Goal: Task Accomplishment & Management: Complete application form

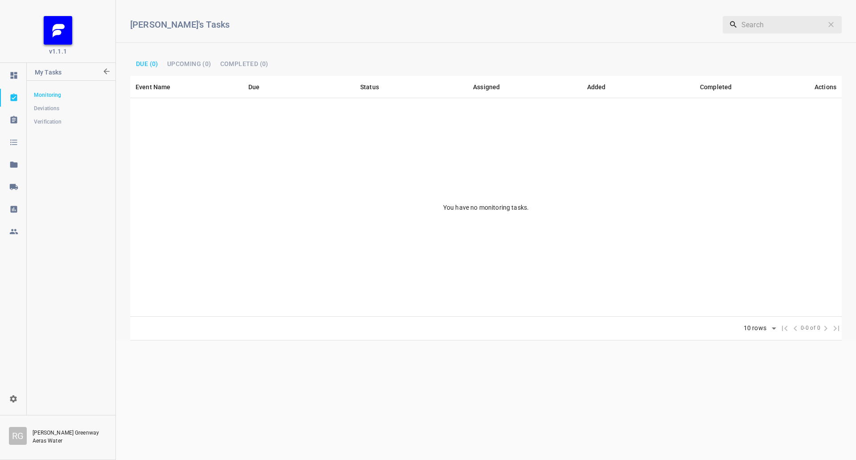
click at [16, 174] on div at bounding box center [13, 167] width 26 height 22
click at [19, 182] on link at bounding box center [13, 187] width 26 height 18
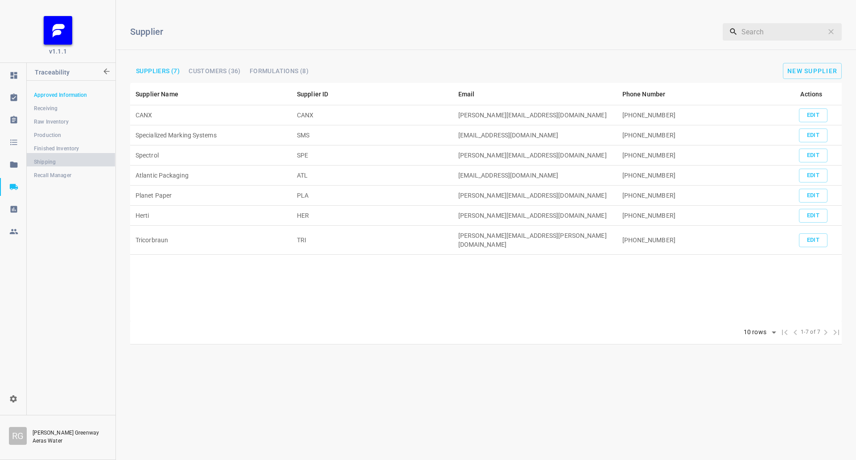
click at [67, 161] on span "Shipping" at bounding box center [71, 161] width 74 height 9
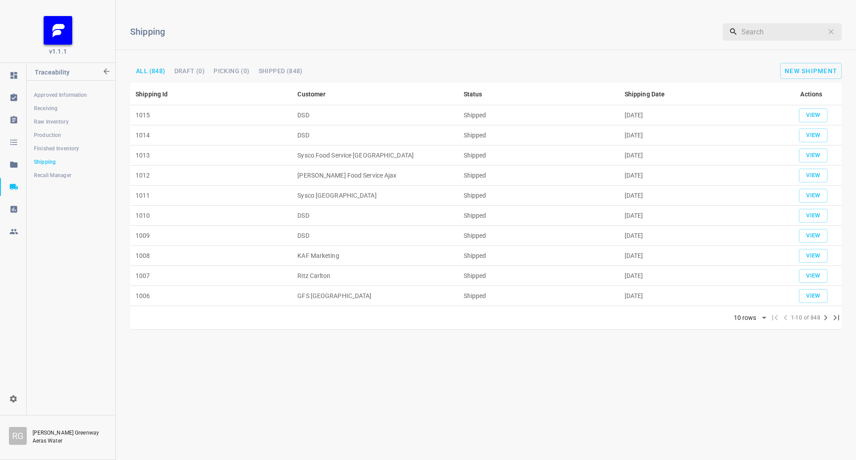
click at [795, 61] on div "Shipping ​ All (848) Draft (0) Picking (0) Shipped (848) New Shipment" at bounding box center [486, 45] width 740 height 76
click at [802, 74] on button "New Shipment" at bounding box center [811, 71] width 62 height 16
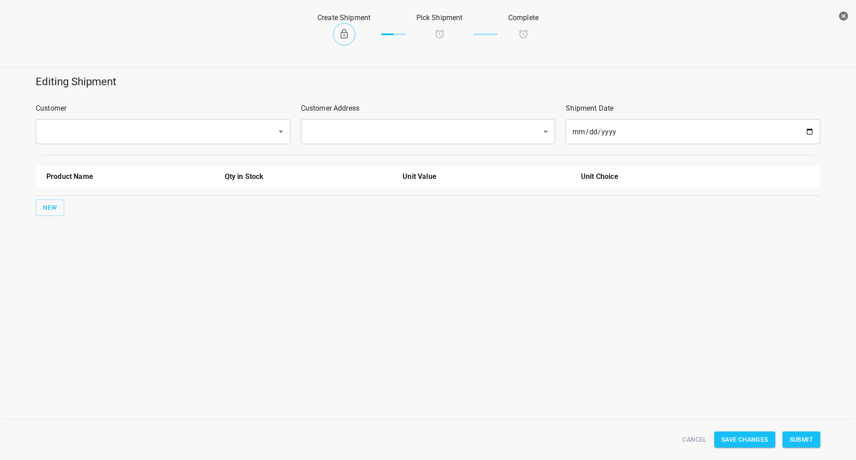
drag, startPoint x: 87, startPoint y: 112, endPoint x: 145, endPoint y: 124, distance: 59.6
click at [95, 117] on div "Customer ​" at bounding box center [162, 124] width 265 height 52
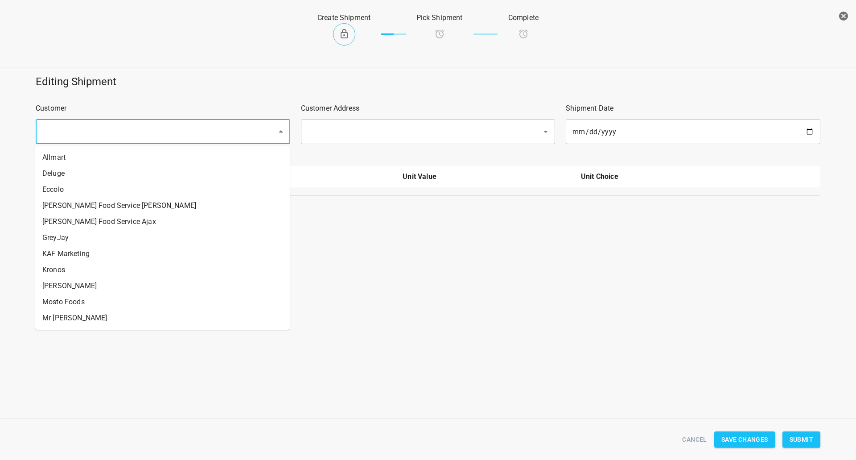
click at [145, 124] on input "text" at bounding box center [151, 131] width 222 height 17
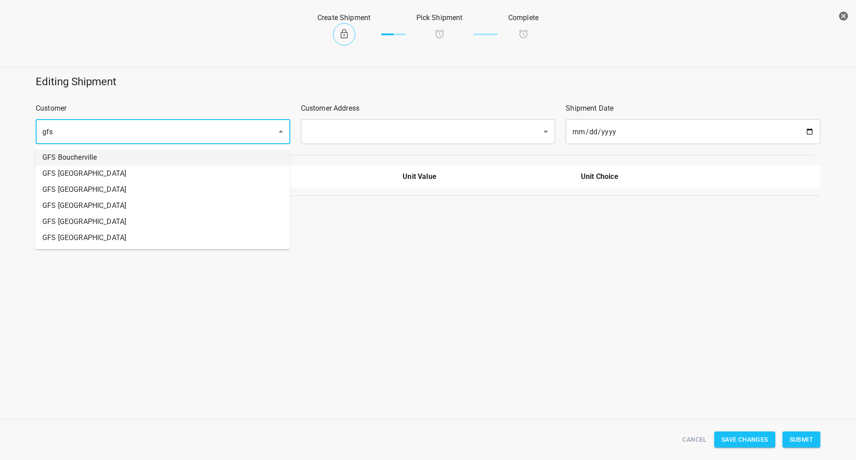
click at [113, 150] on li "GFS Boucherville" at bounding box center [162, 157] width 255 height 16
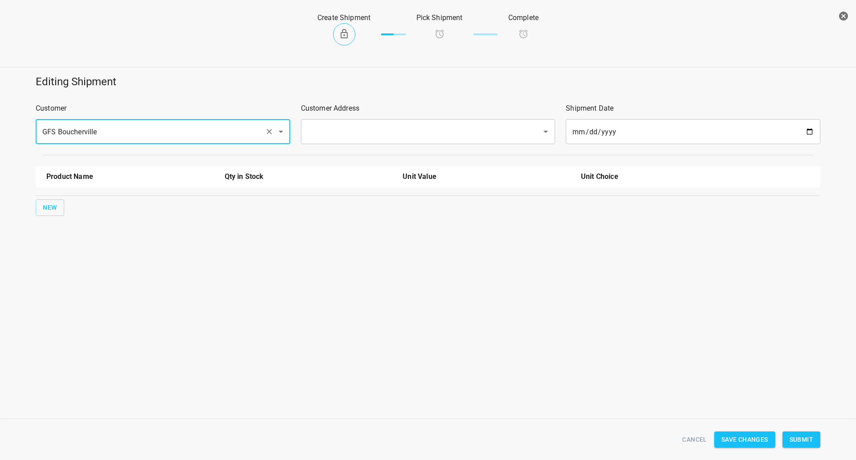
type input "GFS Boucherville"
click at [383, 128] on input "text" at bounding box center [416, 131] width 222 height 17
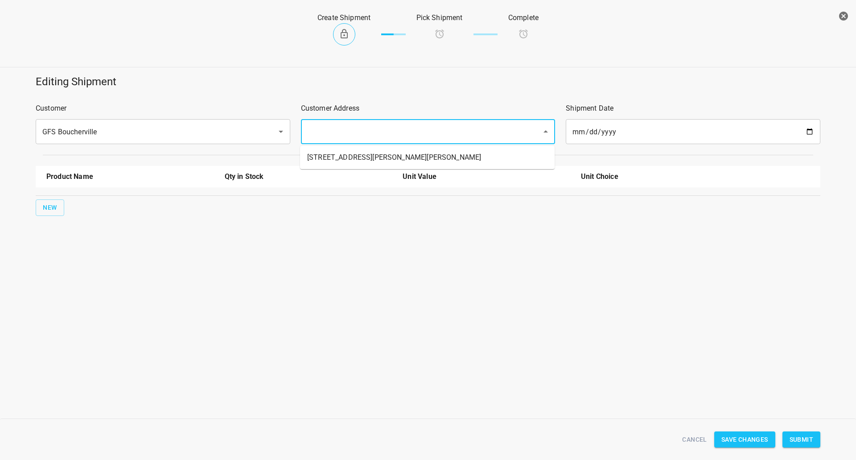
click at [350, 161] on li "[STREET_ADDRESS][PERSON_NAME][PERSON_NAME]" at bounding box center [427, 157] width 255 height 16
type input "[STREET_ADDRESS][PERSON_NAME][PERSON_NAME]"
click at [33, 206] on div "Product Name Qty in Stock Unit Value Unit Choice New" at bounding box center [428, 191] width 796 height 61
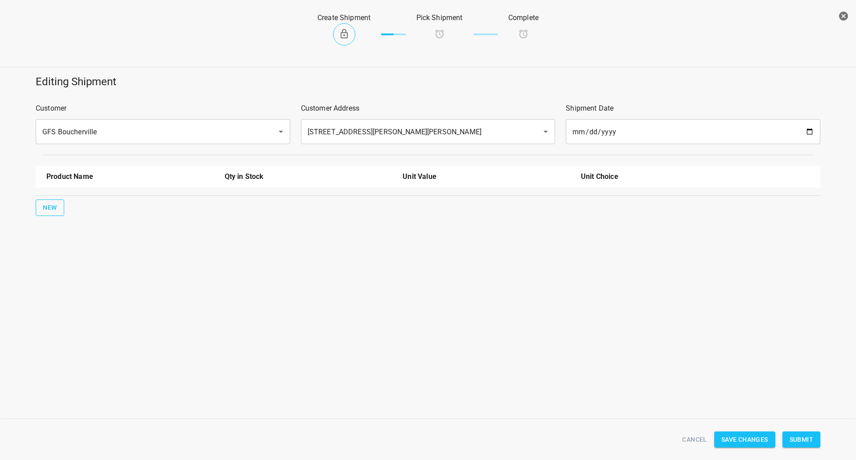
click at [58, 202] on button "New" at bounding box center [50, 207] width 29 height 16
click at [63, 201] on input "text" at bounding box center [117, 202] width 143 height 14
drag, startPoint x: 92, startPoint y: 247, endPoint x: 91, endPoint y: 242, distance: 5.0
click at [91, 242] on ul "330ml Still 330ml Sparkling 750ml Sparkling 750ml Still" at bounding box center [130, 246] width 168 height 71
click at [91, 242] on li "330ml Sparkling" at bounding box center [130, 239] width 168 height 16
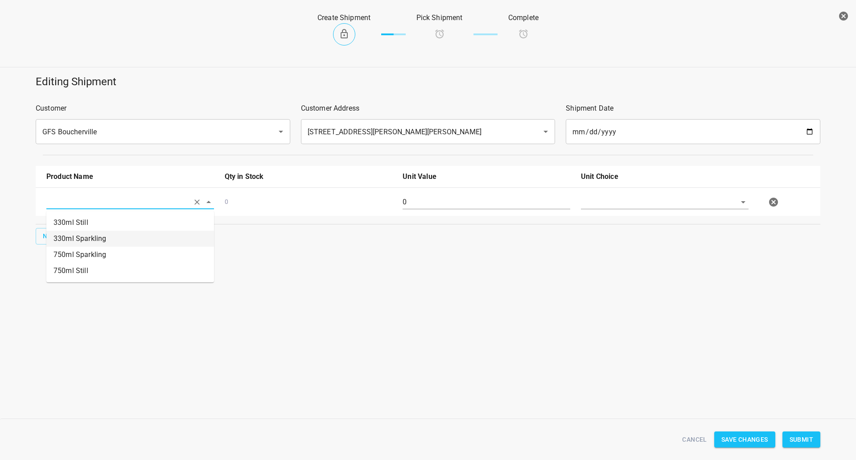
type input "330ml Sparkling"
click at [63, 236] on div "New" at bounding box center [428, 236] width 788 height 20
click at [56, 236] on span "New" at bounding box center [50, 236] width 14 height 11
click at [74, 234] on input "text" at bounding box center [117, 230] width 143 height 14
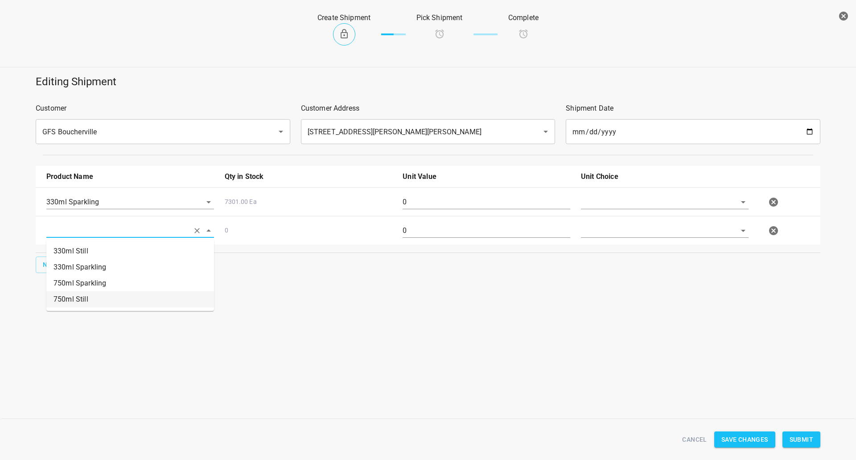
click at [93, 300] on li "750ml Still" at bounding box center [130, 299] width 168 height 16
type input "750ml Still"
click at [598, 200] on input "text" at bounding box center [652, 202] width 143 height 14
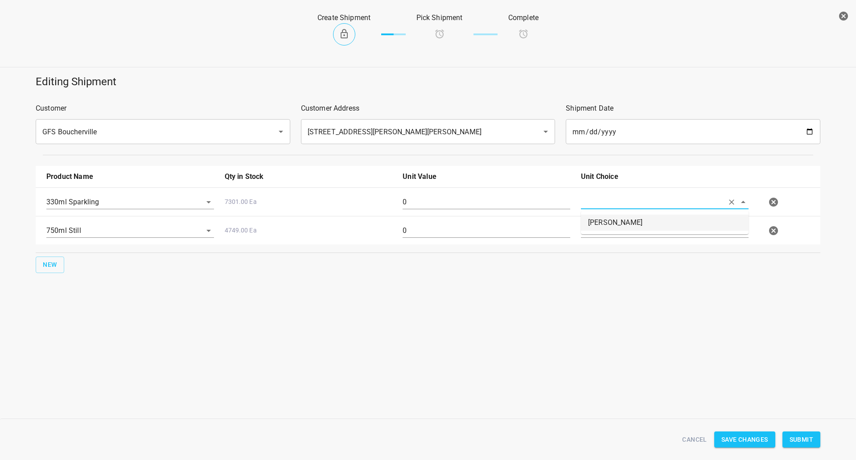
click at [602, 219] on li "[PERSON_NAME]" at bounding box center [665, 222] width 168 height 16
type input "[PERSON_NAME]"
click at [602, 234] on input "text" at bounding box center [652, 230] width 143 height 14
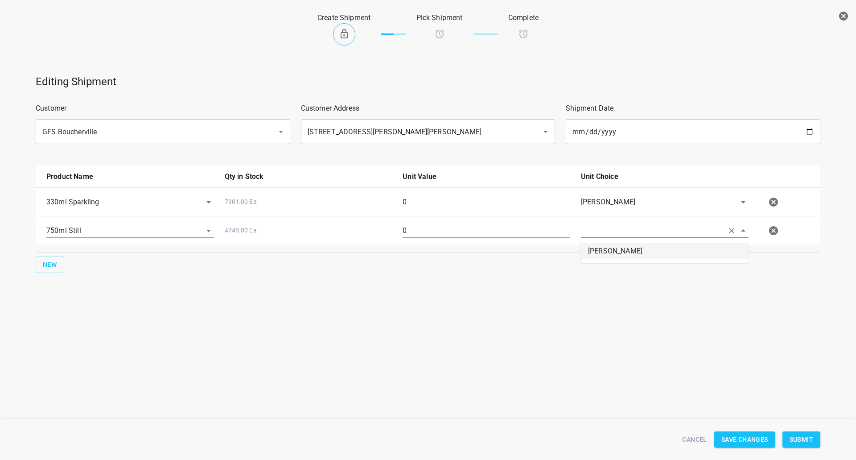
click at [600, 255] on li "[PERSON_NAME]" at bounding box center [665, 251] width 168 height 16
type input "[PERSON_NAME]"
click at [454, 190] on div "0" at bounding box center [486, 206] width 178 height 32
click at [461, 201] on input "0" at bounding box center [487, 202] width 168 height 14
click at [462, 201] on input "0" at bounding box center [487, 202] width 168 height 14
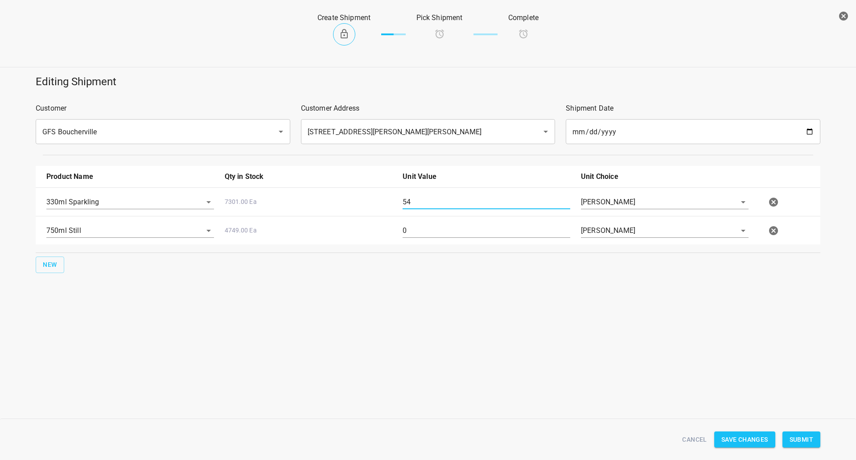
type input "54"
click at [429, 234] on input "0" at bounding box center [487, 230] width 168 height 14
type input "160"
click at [804, 437] on span "Submit" at bounding box center [802, 439] width 24 height 11
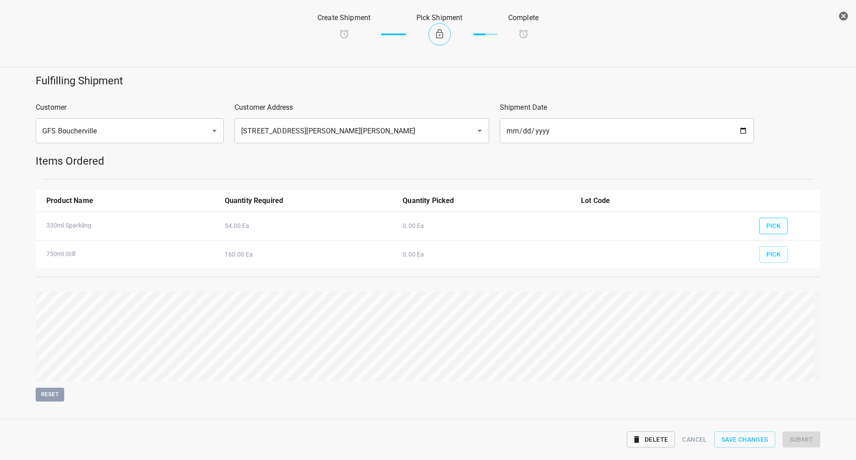
click at [771, 223] on span "Pick" at bounding box center [774, 225] width 15 height 11
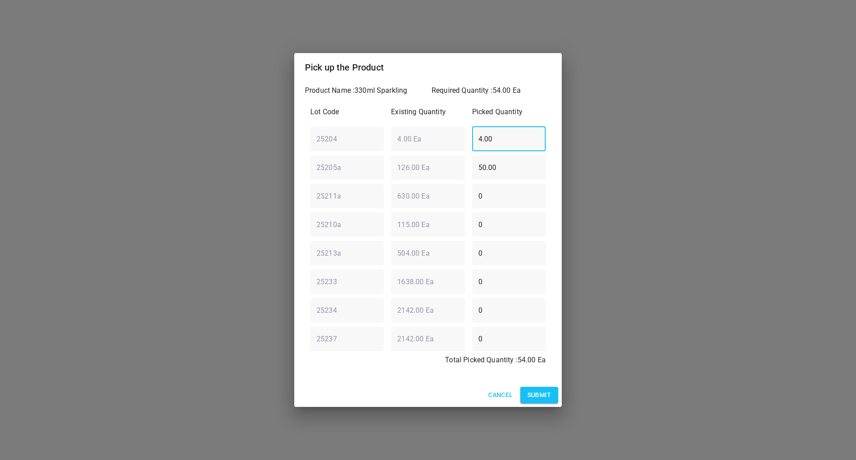
click at [448, 135] on div "25204 ​ 4.00 Ea ​ 4.00 ​" at bounding box center [428, 139] width 243 height 32
type input "0"
click at [381, 168] on div "25205a ​ 126.00 Ea ​ 50.00 ​" at bounding box center [428, 167] width 243 height 32
type input "0"
click at [427, 207] on div "Lot Code Existing Quantity Picked Quantity 25204 ​ 4.00 Ea ​ 0 ​ 25205a ​ 126.0…" at bounding box center [428, 238] width 246 height 275
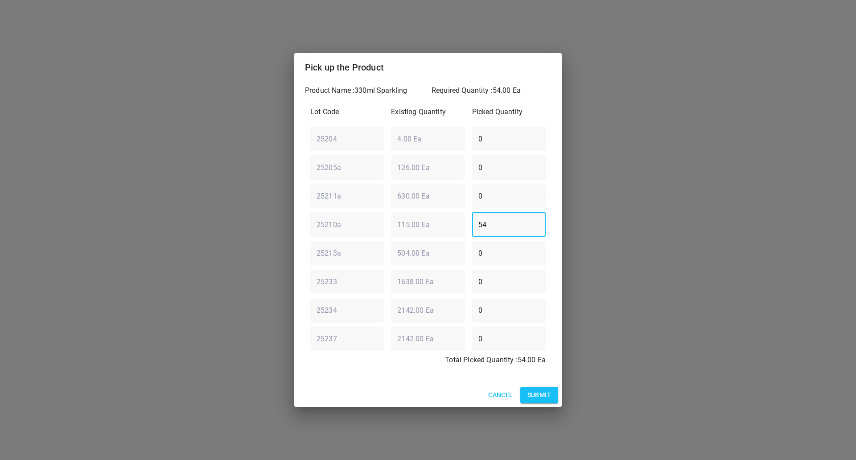
type input "54"
click at [548, 396] on span "Submit" at bounding box center [540, 394] width 24 height 11
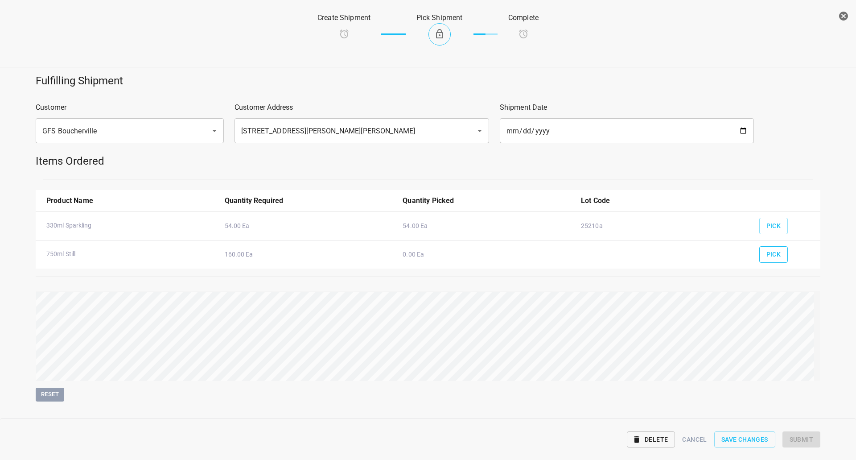
click at [769, 252] on span "Pick" at bounding box center [774, 254] width 15 height 11
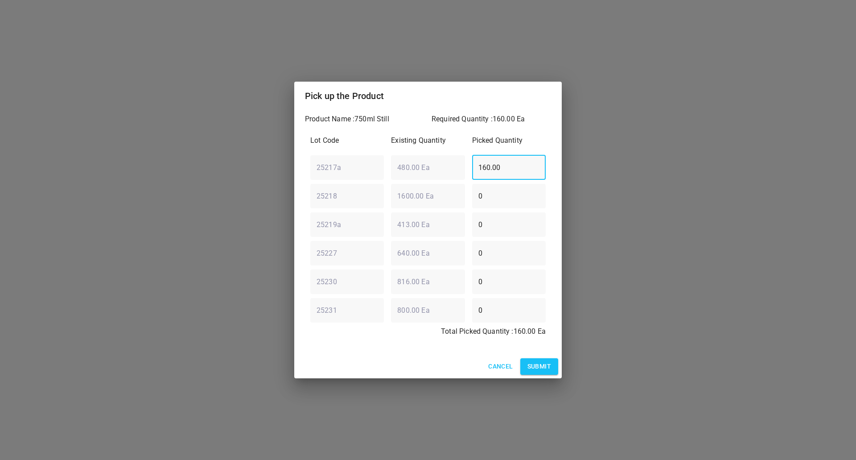
drag, startPoint x: 519, startPoint y: 157, endPoint x: 515, endPoint y: 182, distance: 25.2
click at [517, 157] on input "160.00" at bounding box center [509, 167] width 74 height 25
drag, startPoint x: 517, startPoint y: 167, endPoint x: 95, endPoint y: 191, distance: 422.1
click at [90, 195] on div "Pick up the Product Product Name : 750ml Still Required Quantity : 160.00 Ea Lo…" at bounding box center [428, 230] width 856 height 460
type input "0"
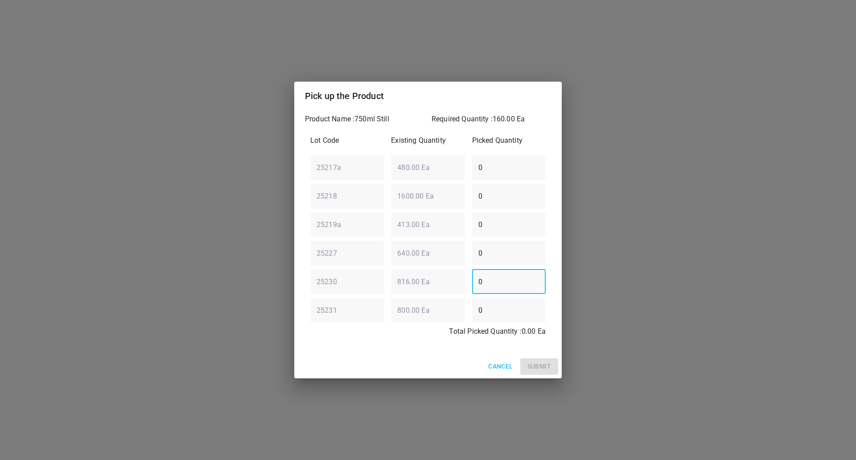
click at [421, 290] on div "25230 ​ 816.00 Ea ​ 0 ​" at bounding box center [428, 281] width 243 height 32
type input "160"
click at [546, 365] on span "Submit" at bounding box center [540, 366] width 24 height 11
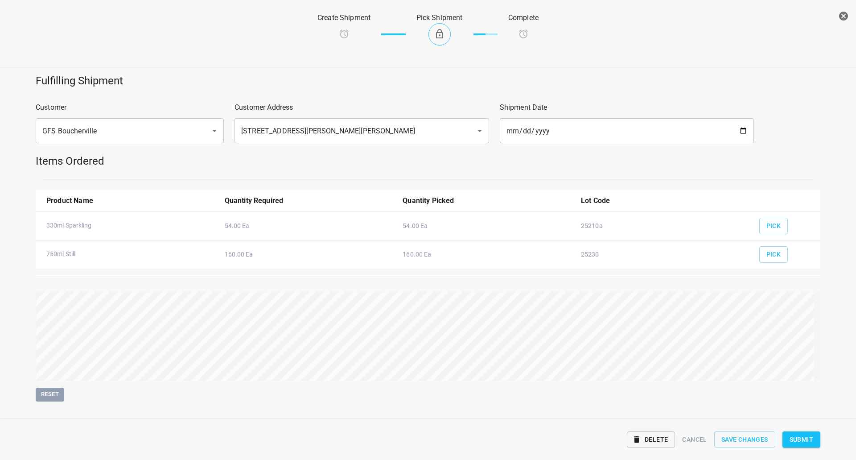
click at [809, 440] on span "Submit" at bounding box center [802, 439] width 24 height 11
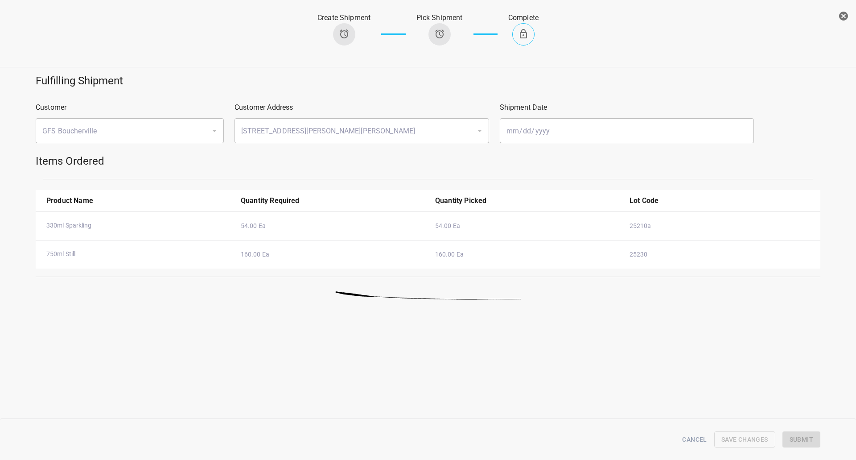
click at [850, 12] on button "button" at bounding box center [844, 16] width 18 height 18
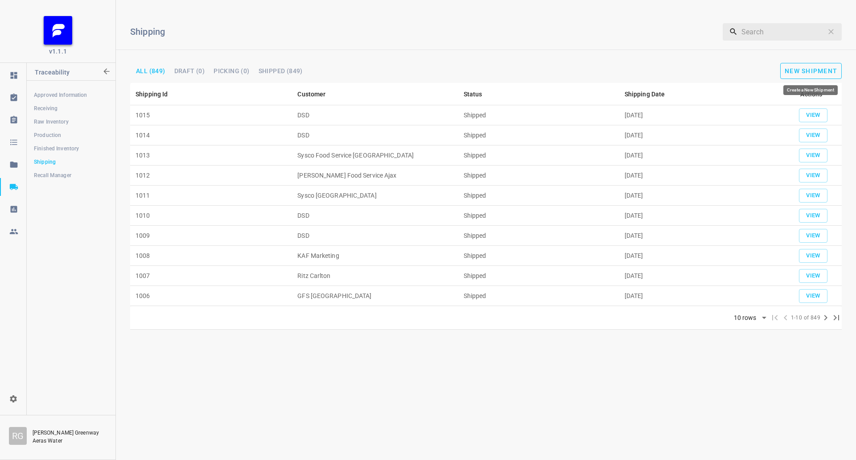
click at [808, 70] on span "New Shipment" at bounding box center [811, 70] width 53 height 7
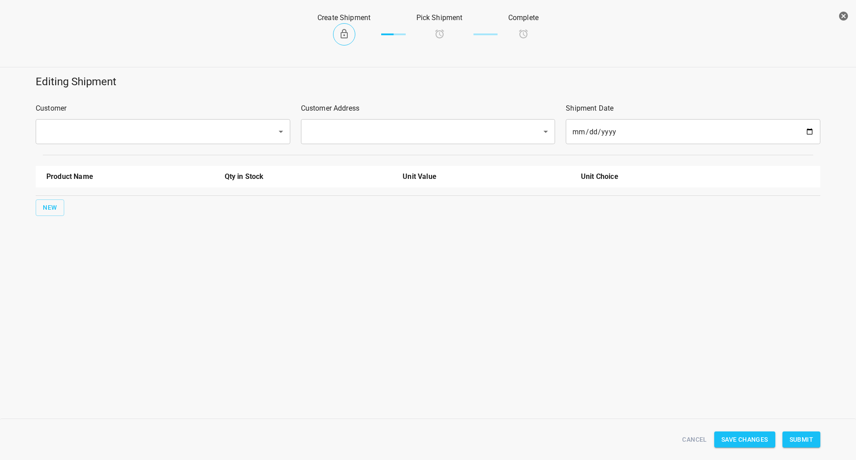
click at [177, 140] on input "text" at bounding box center [151, 131] width 222 height 17
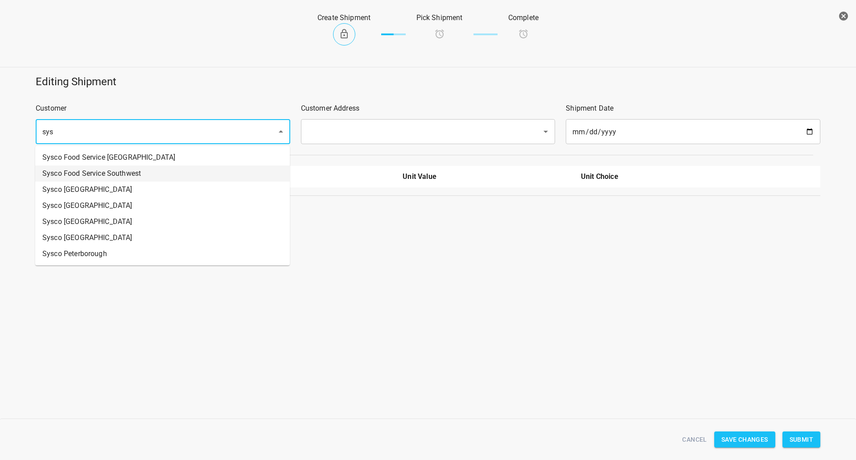
click at [157, 182] on li "Sysco [GEOGRAPHIC_DATA]" at bounding box center [162, 189] width 255 height 16
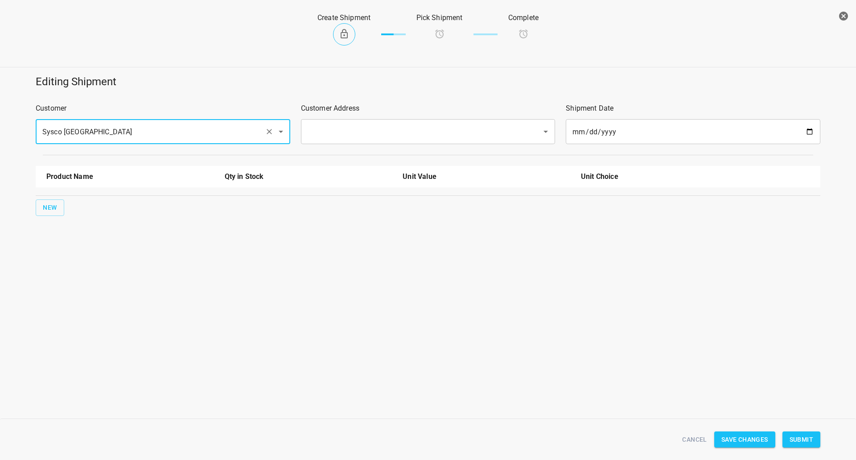
click at [168, 140] on div "Sysco Calgary ​" at bounding box center [163, 131] width 255 height 25
click at [166, 120] on div "Sysco Calgary ​" at bounding box center [163, 131] width 255 height 25
click at [169, 132] on input "Sysco [GEOGRAPHIC_DATA]" at bounding box center [151, 131] width 222 height 17
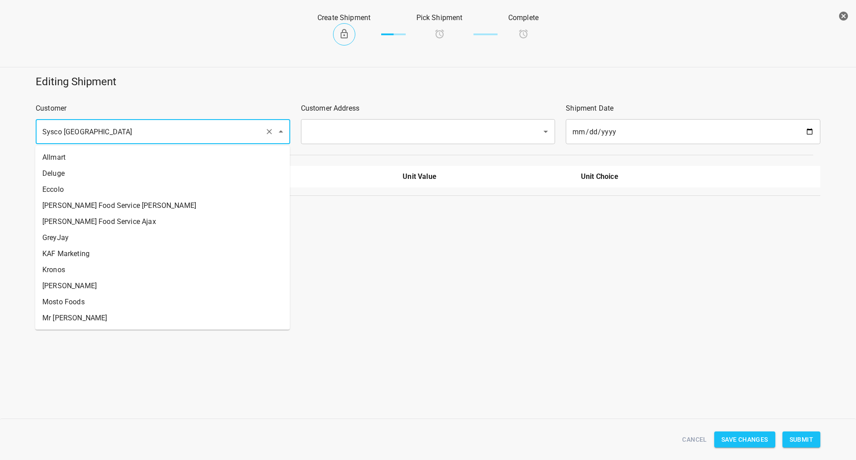
scroll to position [127, 0]
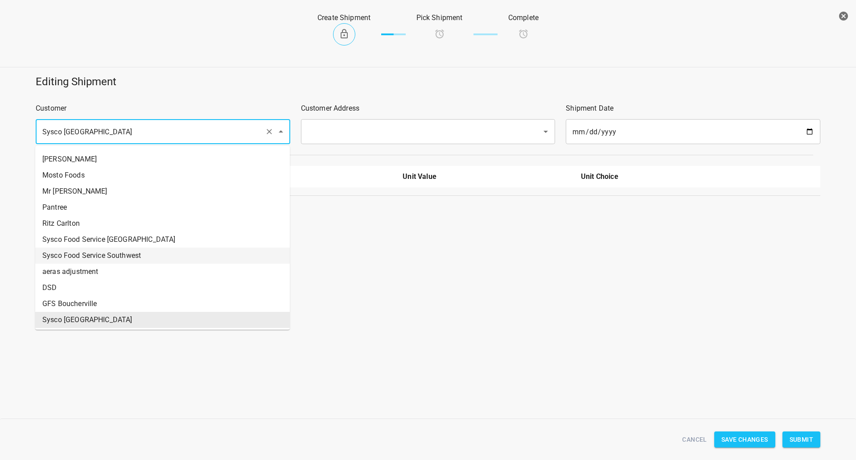
click at [111, 254] on li "Sysco Food Service Southwest" at bounding box center [162, 255] width 255 height 16
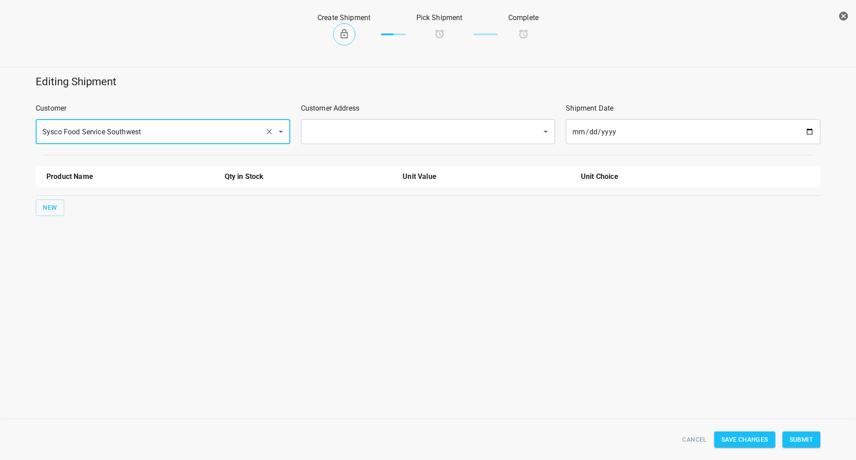
click at [341, 123] on div "​" at bounding box center [428, 131] width 255 height 25
type input "Sysco Food Service Southwest"
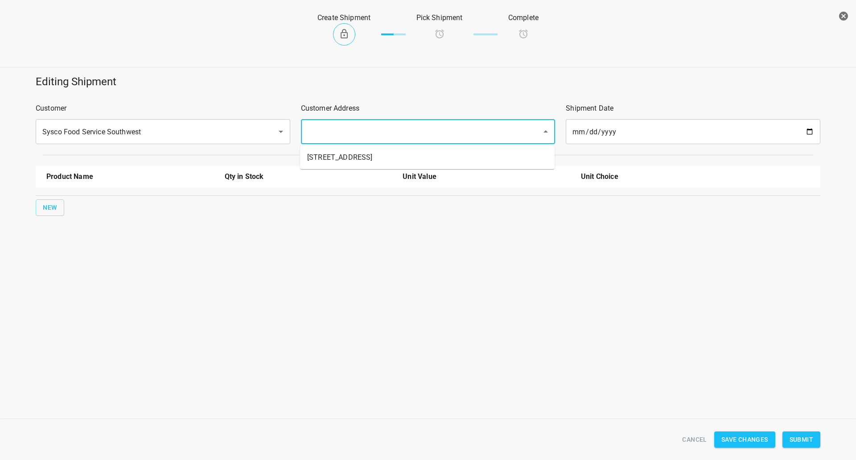
click at [350, 126] on input "text" at bounding box center [416, 131] width 222 height 17
click at [330, 163] on li "[STREET_ADDRESS]" at bounding box center [427, 157] width 255 height 16
type input "[STREET_ADDRESS]"
click at [45, 209] on span "New" at bounding box center [50, 207] width 14 height 11
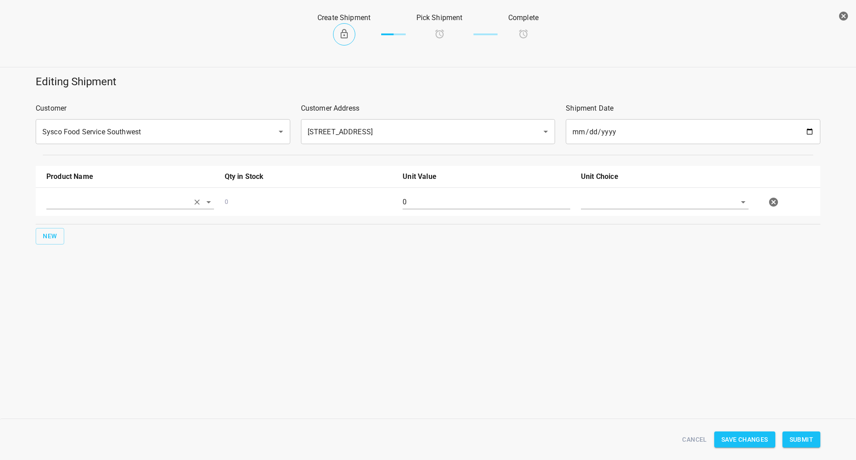
click at [71, 204] on input "text" at bounding box center [117, 202] width 143 height 14
click at [82, 262] on li "750ml Sparkling" at bounding box center [130, 255] width 168 height 16
type input "750ml Sparkling"
click at [451, 207] on input "0" at bounding box center [487, 202] width 168 height 14
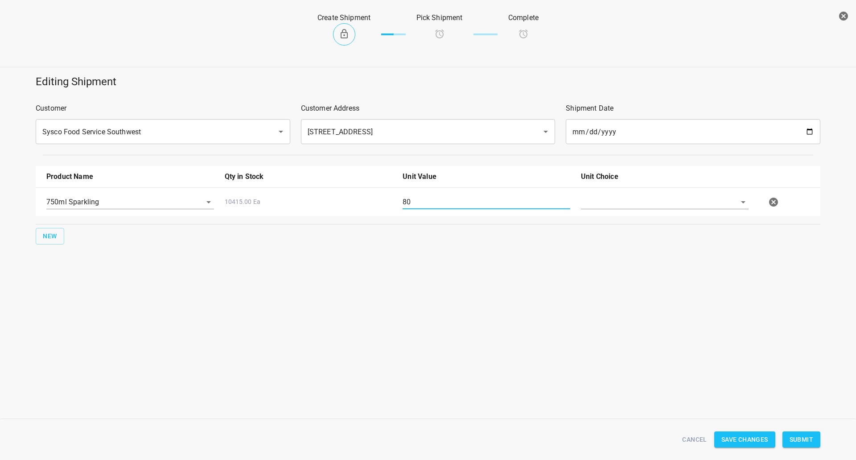
type input "80"
drag, startPoint x: 635, startPoint y: 185, endPoint x: 635, endPoint y: 193, distance: 8.0
click at [636, 188] on div "750ml Sparkling 10415.00 Ea 80" at bounding box center [430, 201] width 778 height 39
click at [635, 194] on div at bounding box center [665, 206] width 178 height 32
click at [641, 208] on input "text" at bounding box center [652, 202] width 143 height 14
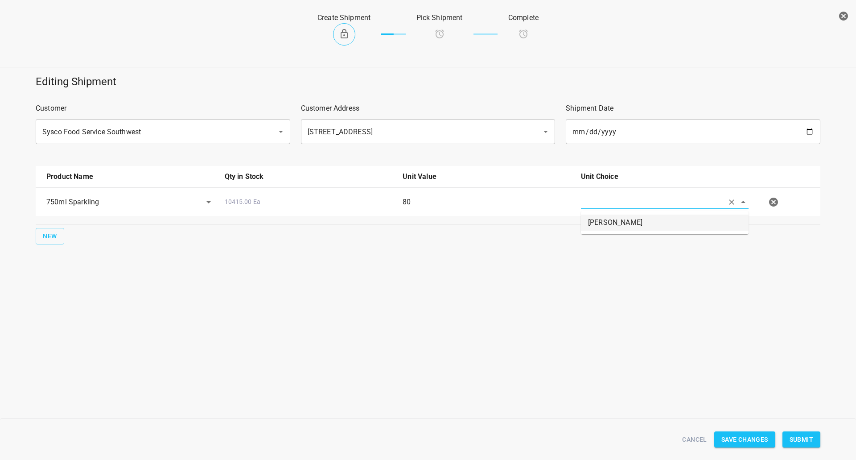
click at [647, 221] on li "[PERSON_NAME]" at bounding box center [665, 222] width 168 height 16
type input "[PERSON_NAME]"
click at [794, 434] on span "Submit" at bounding box center [802, 439] width 24 height 11
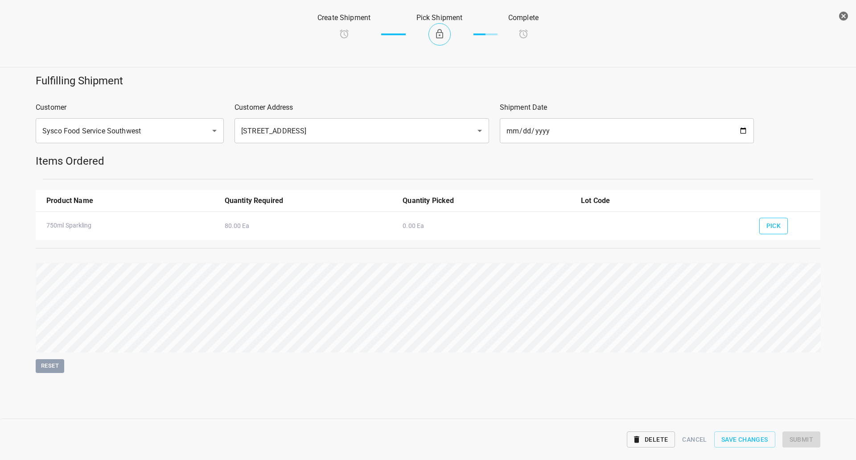
click at [787, 232] on button "Pick" at bounding box center [773, 226] width 29 height 16
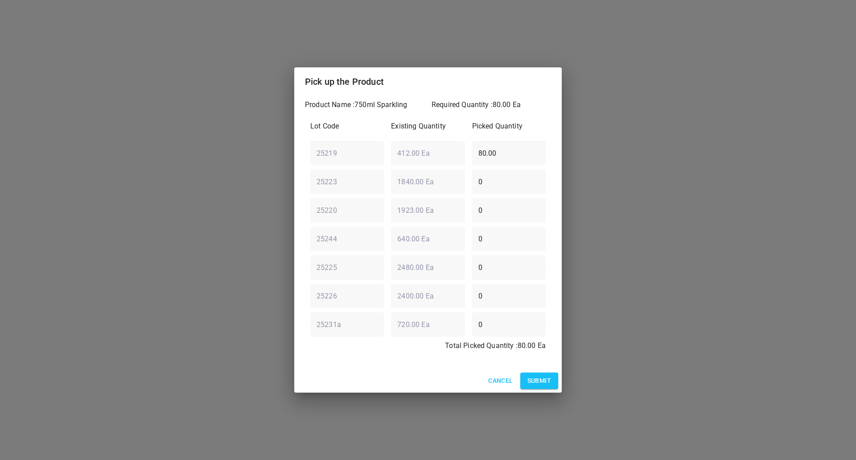
drag, startPoint x: 520, startPoint y: 156, endPoint x: 378, endPoint y: 152, distance: 141.9
click at [387, 152] on div "25219 ​ 412.00 Ea ​ 80.00 ​" at bounding box center [428, 153] width 243 height 32
type input "0"
drag, startPoint x: 501, startPoint y: 209, endPoint x: 180, endPoint y: 226, distance: 322.0
click at [262, 210] on div "Pick up the Product Product Name : 750ml Sparkling Required Quantity : 80.00 Ea…" at bounding box center [428, 230] width 856 height 460
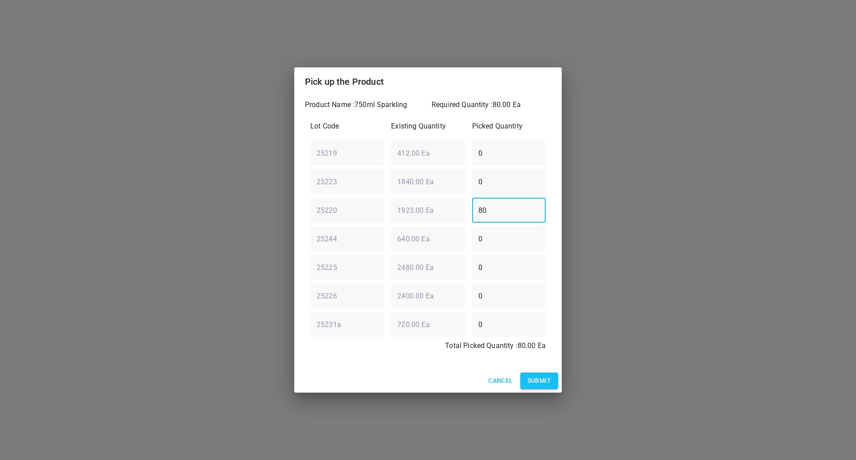
type input "80"
click at [546, 377] on span "Submit" at bounding box center [540, 380] width 24 height 11
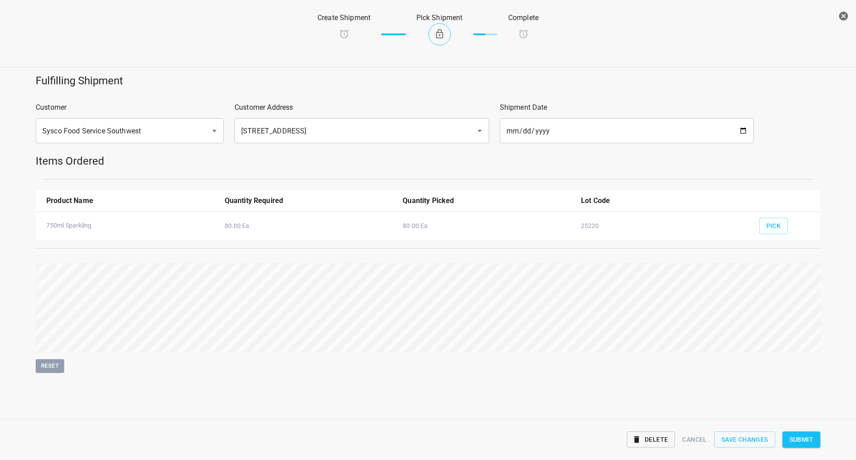
click at [804, 444] on span "Submit" at bounding box center [802, 439] width 24 height 11
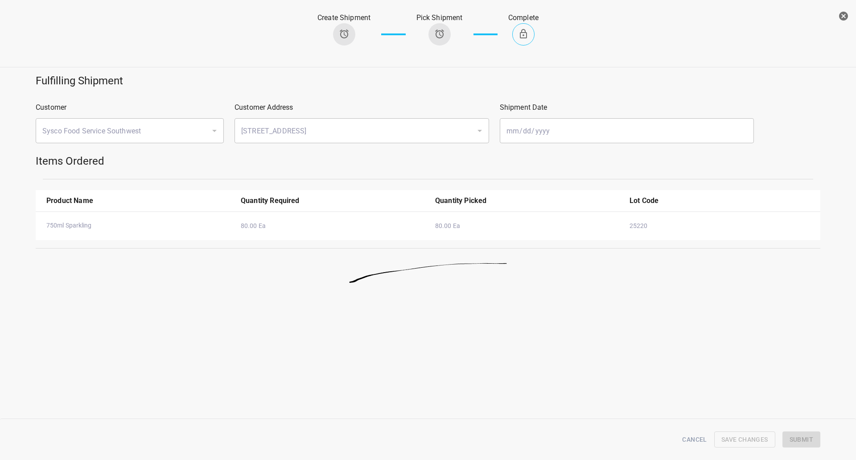
click at [850, 12] on button "button" at bounding box center [844, 16] width 18 height 18
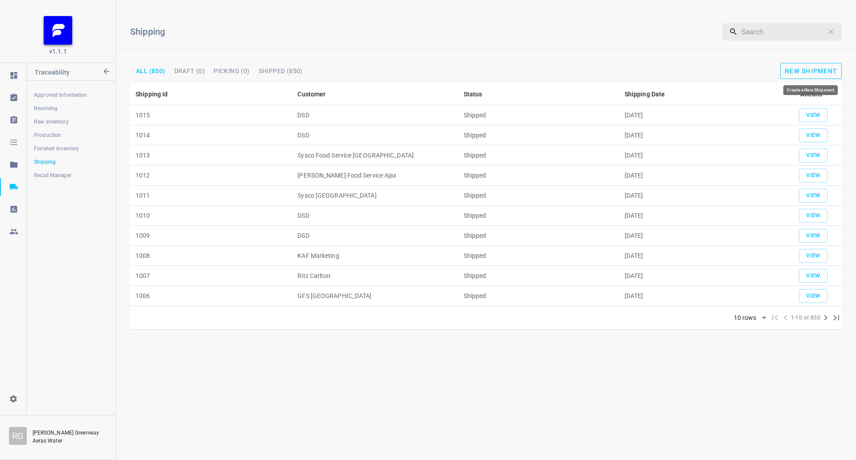
drag, startPoint x: 814, startPoint y: 73, endPoint x: 809, endPoint y: 74, distance: 5.1
click at [809, 74] on button "New Shipment" at bounding box center [811, 71] width 62 height 16
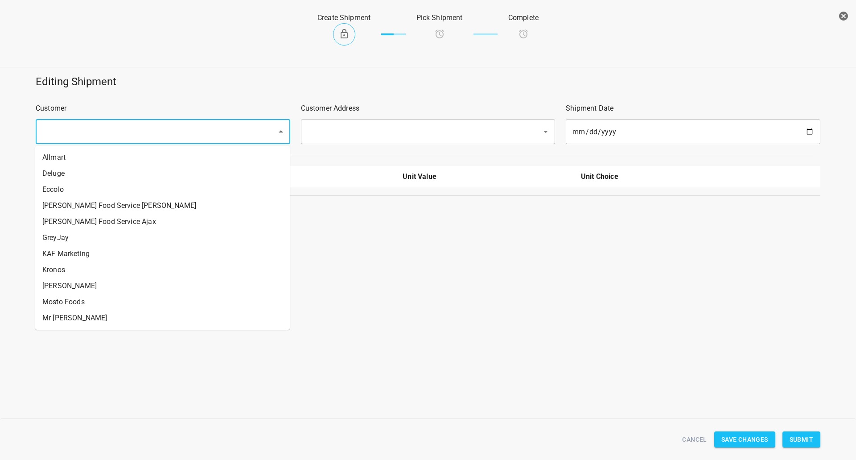
click at [208, 136] on input "text" at bounding box center [151, 131] width 222 height 17
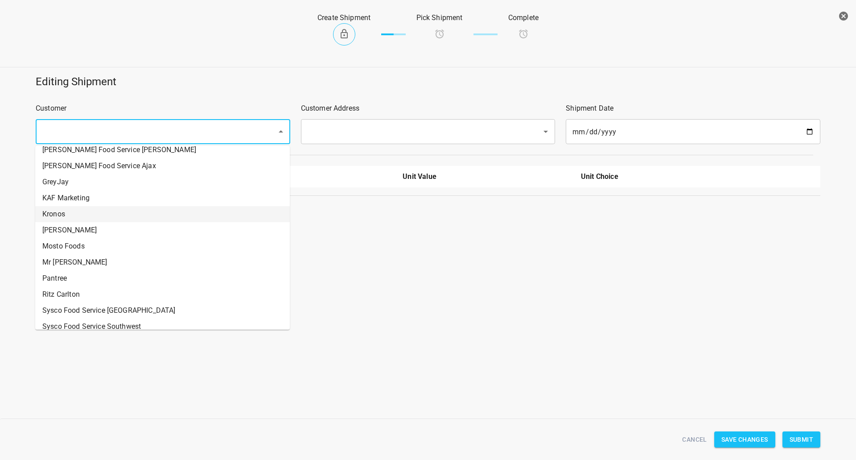
scroll to position [89, 0]
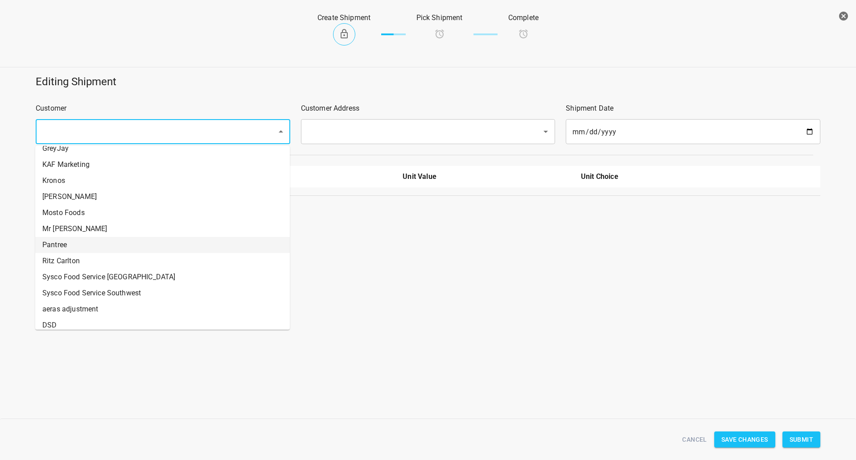
drag, startPoint x: 78, startPoint y: 250, endPoint x: 439, endPoint y: 152, distance: 373.4
click at [78, 250] on li "Pantree" at bounding box center [162, 245] width 255 height 16
type input "Pantree"
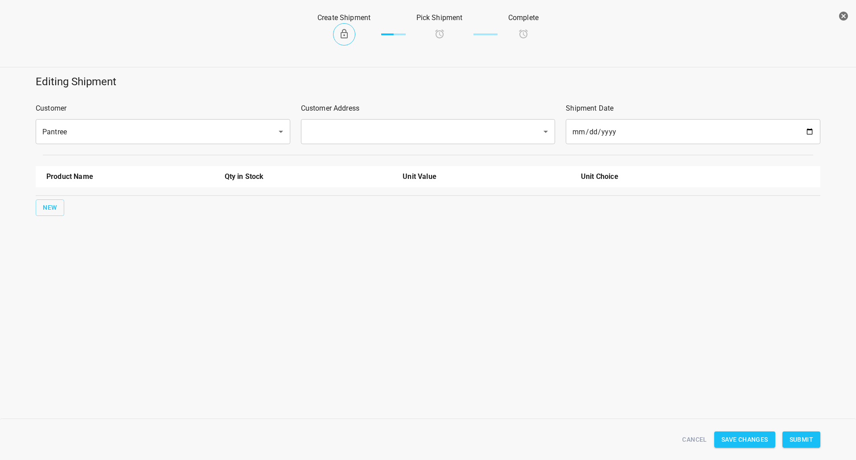
drag, startPoint x: 490, startPoint y: 111, endPoint x: 379, endPoint y: 130, distance: 111.9
click at [486, 112] on p "Customer Address" at bounding box center [428, 108] width 255 height 11
click at [374, 130] on input "text" at bounding box center [416, 131] width 222 height 17
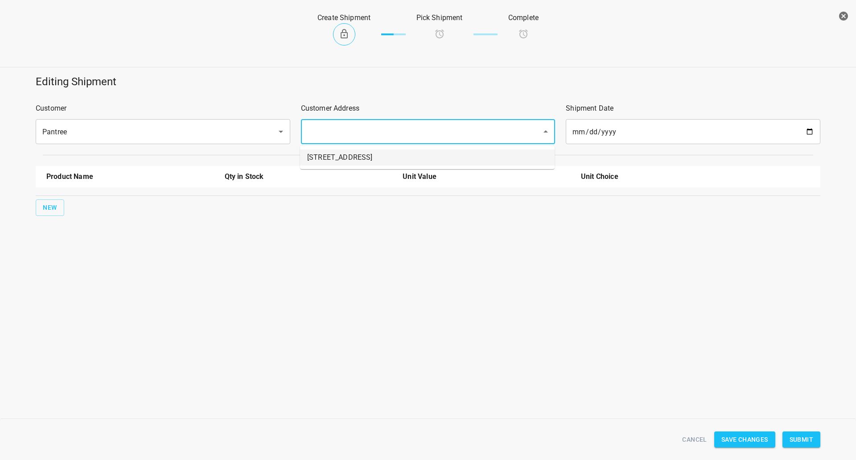
click at [335, 157] on li "[STREET_ADDRESS]" at bounding box center [427, 157] width 255 height 16
type input "[STREET_ADDRESS]"
click at [47, 213] on button "New" at bounding box center [50, 207] width 29 height 16
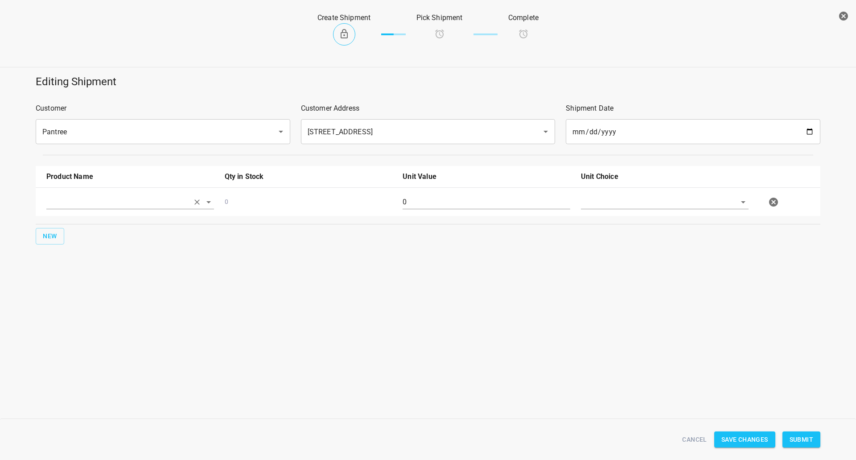
click at [71, 201] on input "text" at bounding box center [117, 202] width 143 height 14
click at [73, 213] on ul "330ml Still 330ml Sparkling 750ml Sparkling 750ml Still" at bounding box center [130, 246] width 168 height 71
drag, startPoint x: 69, startPoint y: 216, endPoint x: 55, endPoint y: 225, distance: 15.8
click at [69, 217] on li "330ml Still" at bounding box center [130, 222] width 168 height 16
type input "330ml Still"
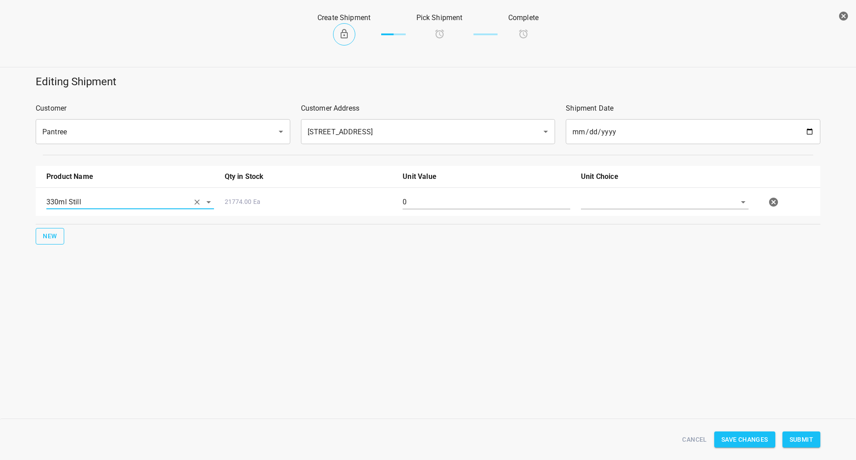
click at [39, 237] on button "New" at bounding box center [50, 236] width 29 height 16
click at [54, 236] on input "text" at bounding box center [117, 230] width 143 height 14
click at [78, 264] on li "330ml Sparkling" at bounding box center [130, 267] width 168 height 16
type input "330ml Sparkling"
click at [55, 265] on span "New" at bounding box center [50, 264] width 14 height 11
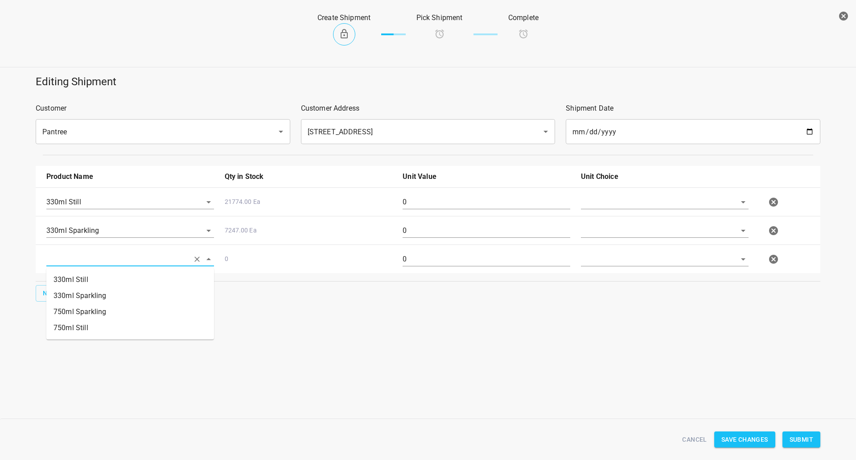
click at [104, 260] on input "text" at bounding box center [117, 259] width 143 height 14
click at [101, 323] on li "750ml Still" at bounding box center [130, 328] width 168 height 16
type input "750ml Still"
click at [617, 200] on input "text" at bounding box center [652, 202] width 143 height 14
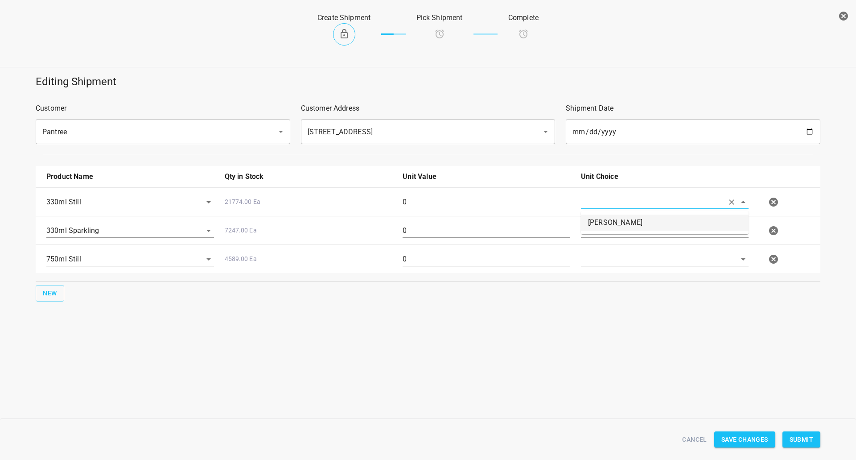
click at [611, 219] on li "[PERSON_NAME]" at bounding box center [665, 222] width 168 height 16
type input "[PERSON_NAME]"
click at [602, 235] on input "text" at bounding box center [652, 230] width 143 height 14
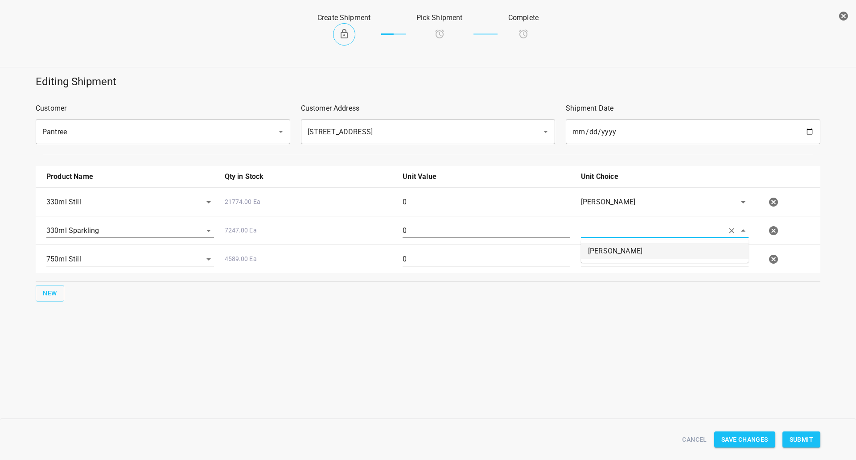
click at [602, 252] on li "[PERSON_NAME]" at bounding box center [665, 251] width 168 height 16
type input "[PERSON_NAME]"
click at [601, 262] on input "text" at bounding box center [652, 259] width 143 height 14
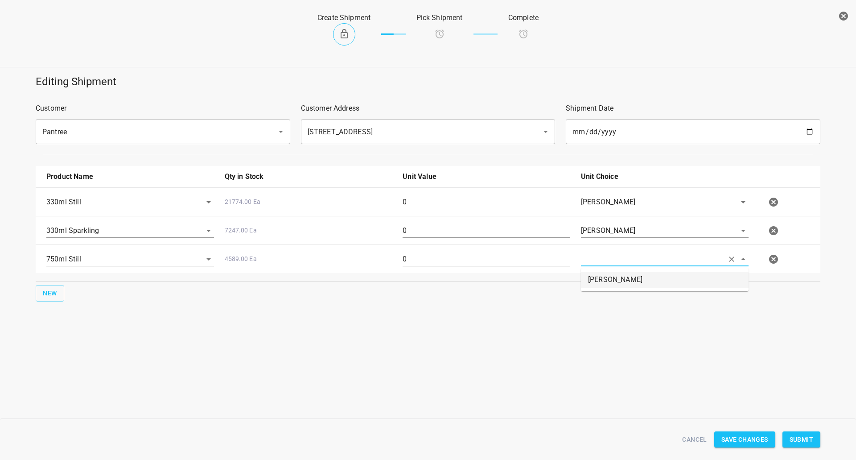
click at [599, 283] on li "[PERSON_NAME]" at bounding box center [665, 280] width 168 height 16
type input "[PERSON_NAME]"
click at [483, 198] on input "0" at bounding box center [487, 202] width 168 height 14
type input "378"
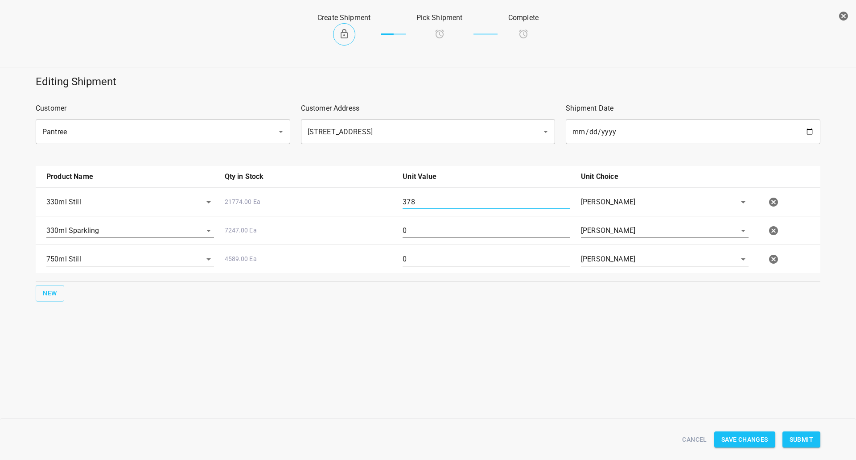
click at [471, 240] on div "750ml Still 4589.00 Ea 0 [PERSON_NAME]" at bounding box center [430, 258] width 778 height 39
click at [470, 238] on input "0" at bounding box center [487, 230] width 168 height 14
type input "252"
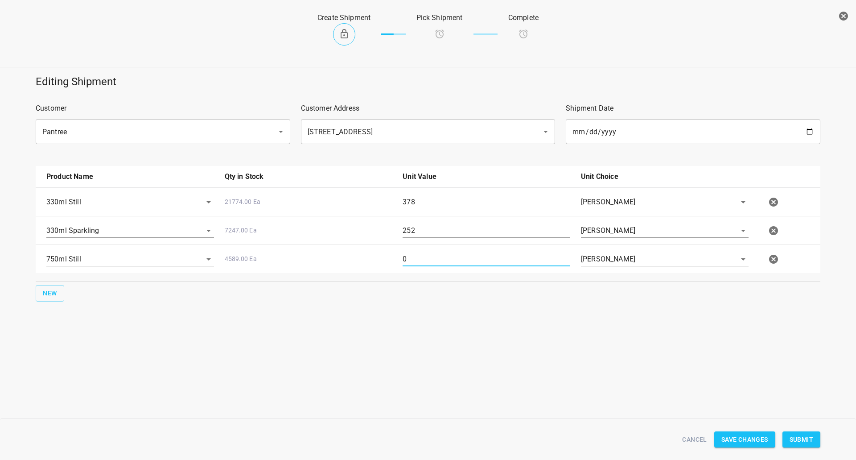
click at [444, 262] on input "0" at bounding box center [487, 259] width 168 height 14
type input "80"
click at [807, 440] on span "Submit" at bounding box center [802, 439] width 24 height 11
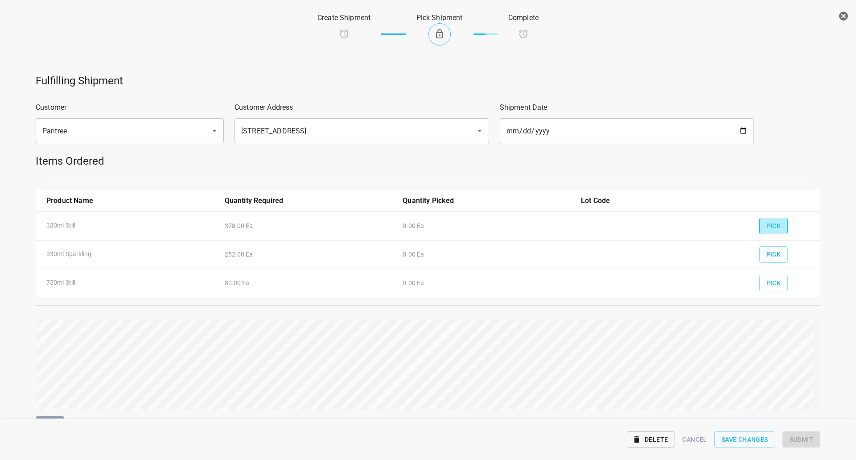
click at [772, 221] on span "Pick" at bounding box center [774, 225] width 15 height 11
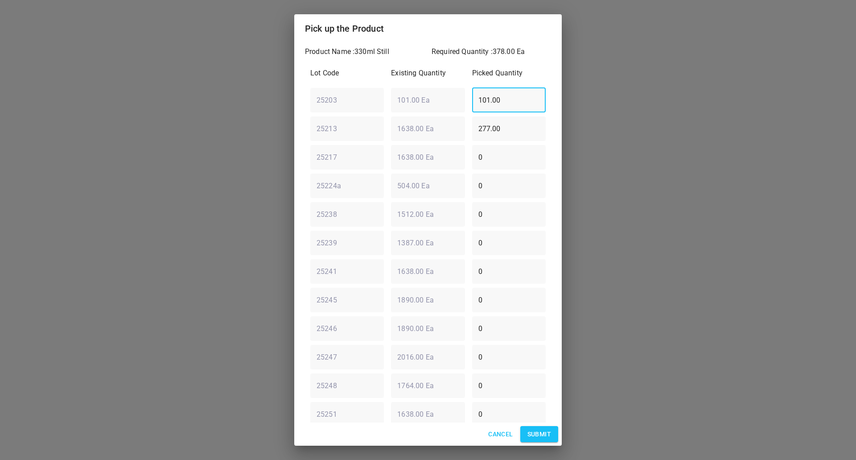
drag, startPoint x: 513, startPoint y: 98, endPoint x: 299, endPoint y: 105, distance: 213.7
click at [298, 105] on div "Product Name : 330ml Still Required Quantity : 378.00 Ea Lot Code Existing Quan…" at bounding box center [428, 232] width 268 height 379
type input "0"
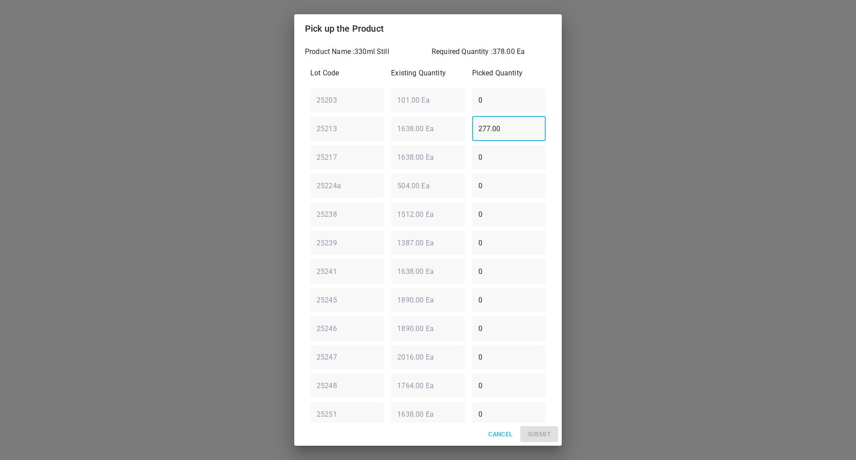
drag, startPoint x: 506, startPoint y: 134, endPoint x: 442, endPoint y: 136, distance: 64.3
click at [462, 140] on div "25213 ​ 1638.00 Ea ​ 277.00 ​" at bounding box center [428, 128] width 243 height 32
type input "0"
click at [500, 91] on input "0" at bounding box center [509, 99] width 74 height 25
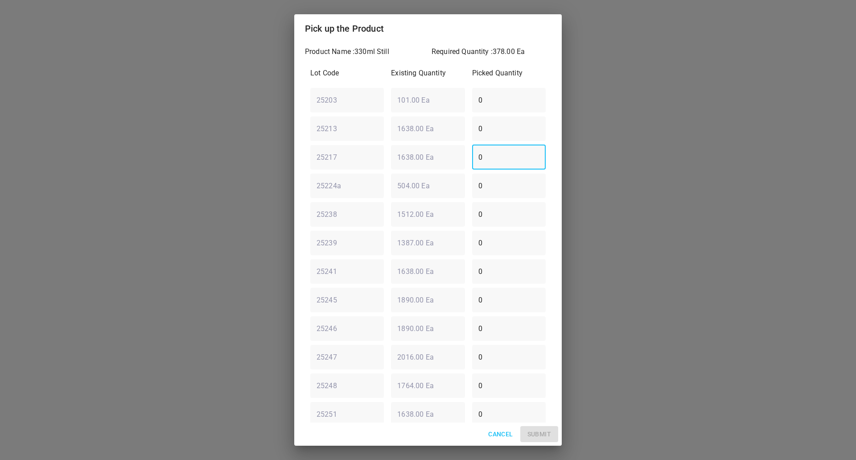
drag, startPoint x: 495, startPoint y: 158, endPoint x: 279, endPoint y: 173, distance: 217.2
click at [279, 173] on div "Pick up the Product Product Name : 330ml Still Required Quantity : 378.00 Ea Lo…" at bounding box center [428, 230] width 856 height 460
type input "378"
click at [540, 440] on button "Submit" at bounding box center [539, 434] width 38 height 16
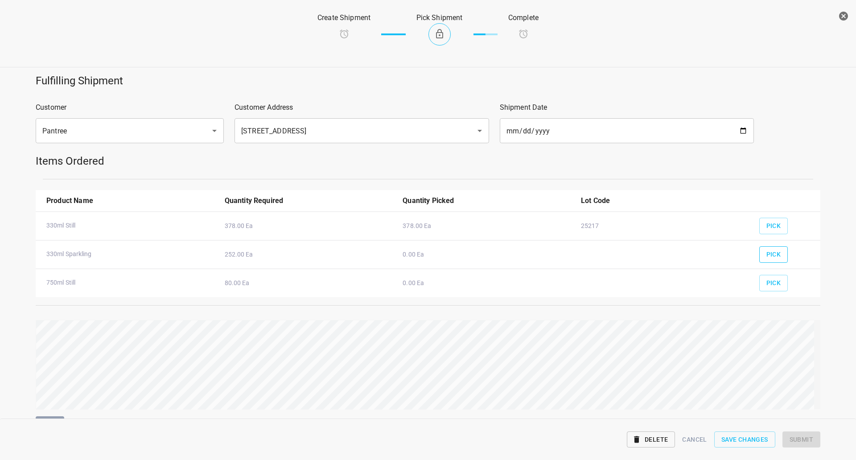
click at [770, 254] on span "Pick" at bounding box center [774, 254] width 15 height 11
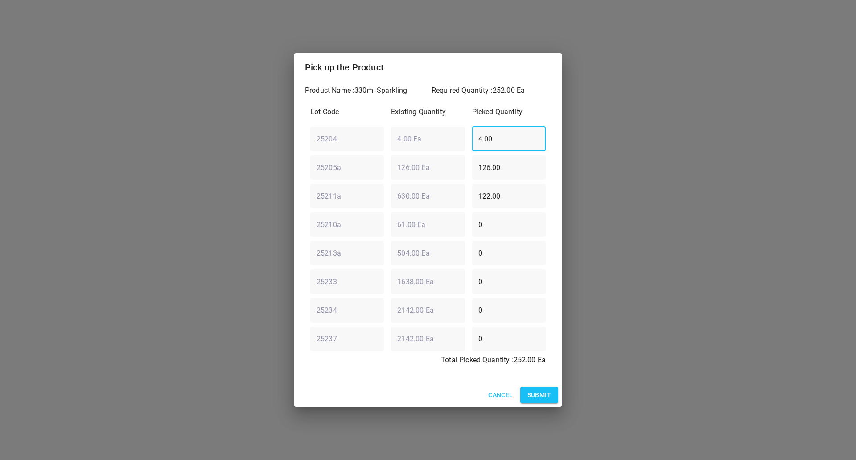
click at [332, 135] on div "25204 ​ 4.00 Ea ​ 4.00 ​" at bounding box center [428, 139] width 243 height 32
type input "0"
drag, startPoint x: 516, startPoint y: 169, endPoint x: 503, endPoint y: 169, distance: 13.4
click at [503, 169] on input "126.00" at bounding box center [509, 167] width 74 height 25
click at [426, 193] on div "25211a ​ 630.00 Ea ​ 122.00 ​" at bounding box center [428, 196] width 243 height 32
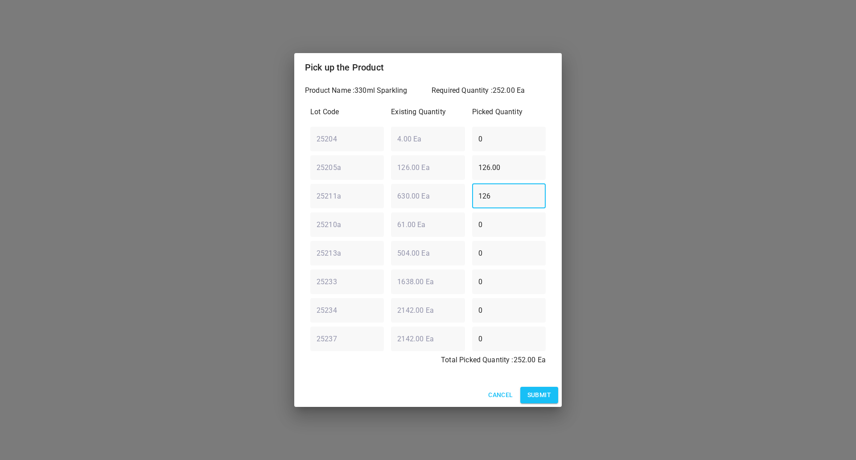
type input "126"
click at [539, 396] on span "Submit" at bounding box center [540, 394] width 24 height 11
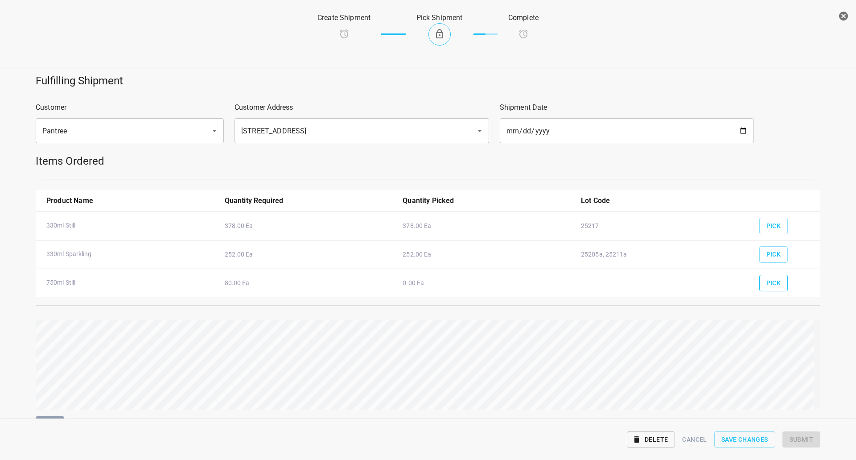
click at [768, 284] on span "Pick" at bounding box center [774, 282] width 15 height 11
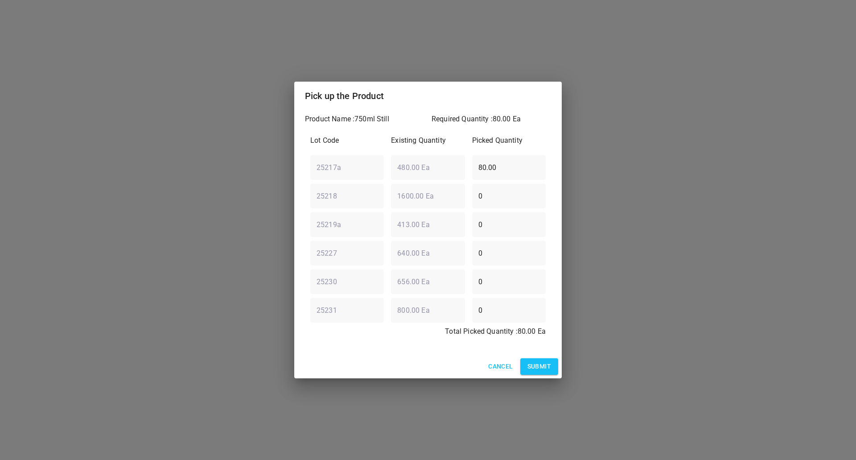
drag, startPoint x: 518, startPoint y: 169, endPoint x: 167, endPoint y: 177, distance: 351.0
click at [168, 177] on div "Pick up the Product Product Name : 750ml Still Required Quantity : 80.00 Ea Lot…" at bounding box center [428, 230] width 856 height 460
type input "0"
click at [412, 202] on div "25218 ​ 1600.00 Ea ​ 0 ​" at bounding box center [428, 196] width 243 height 32
type input "80"
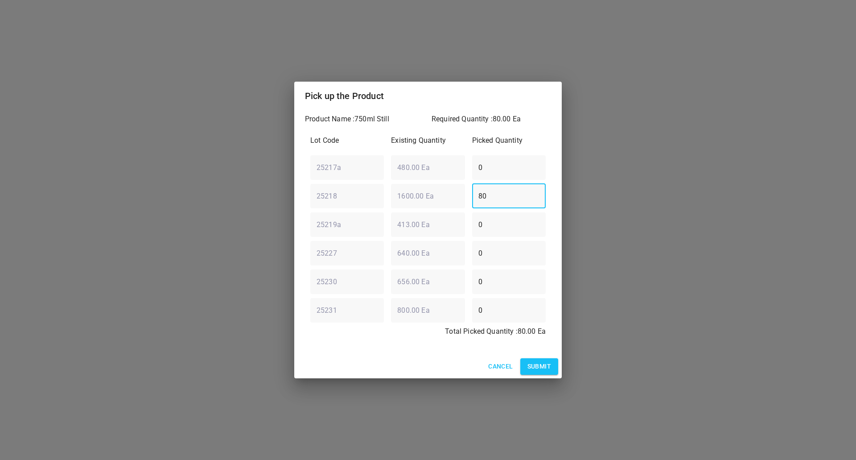
click at [540, 368] on span "Submit" at bounding box center [540, 366] width 24 height 11
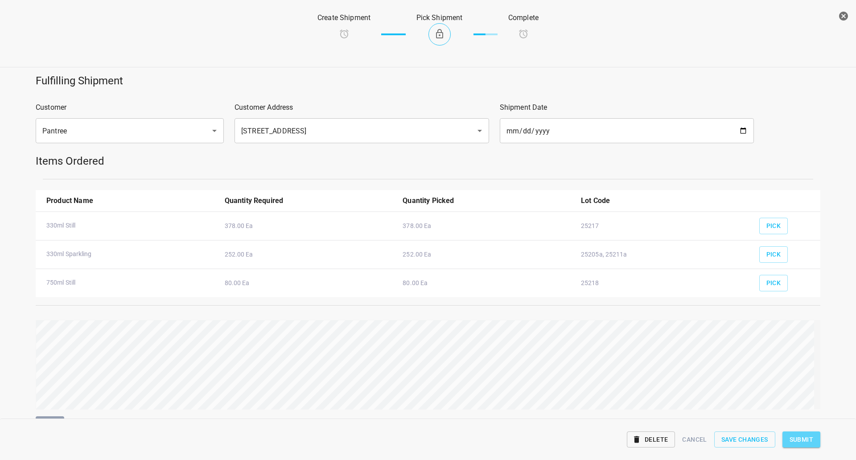
click at [808, 436] on span "Submit" at bounding box center [802, 439] width 24 height 11
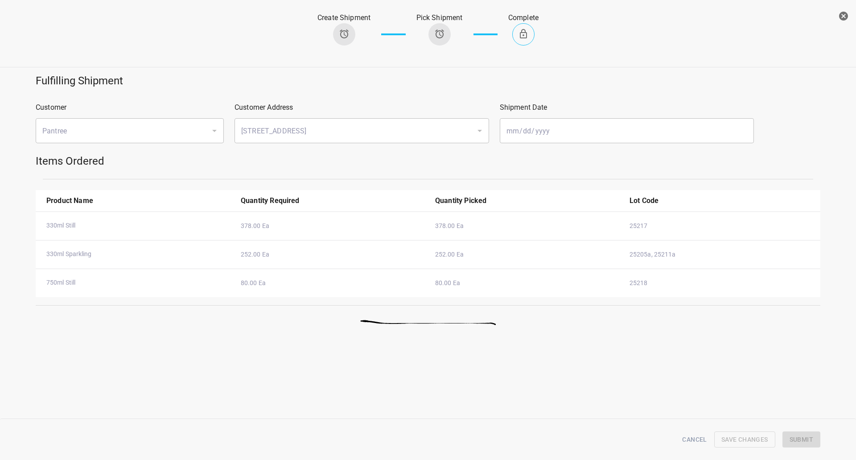
click at [847, 14] on icon "button" at bounding box center [843, 16] width 9 height 9
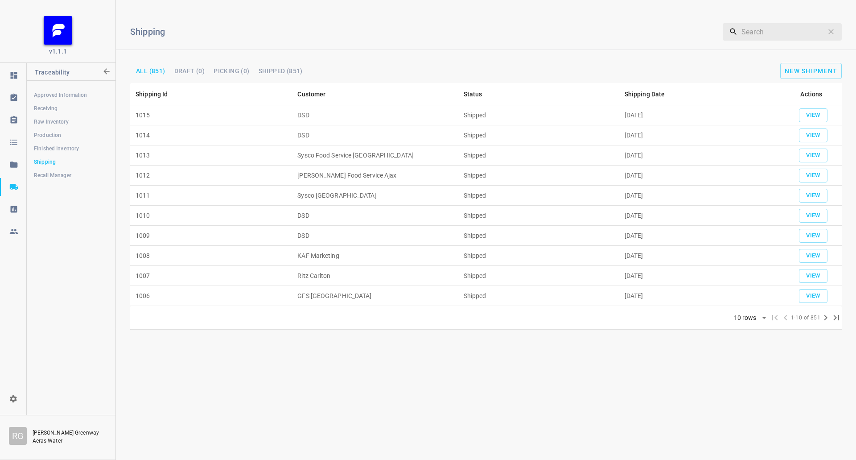
click at [812, 81] on div "Shipping ​ All (851) Draft (0) Picking (0) Shipped (851) New Shipment" at bounding box center [486, 45] width 740 height 76
click at [820, 66] on button "New Shipment" at bounding box center [811, 71] width 62 height 16
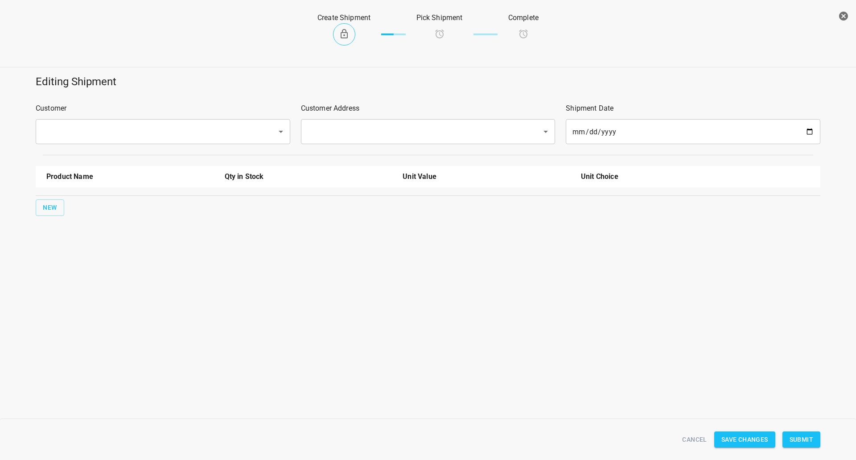
click at [216, 118] on div "Customer ​" at bounding box center [162, 124] width 265 height 52
click at [217, 134] on input "text" at bounding box center [151, 131] width 222 height 17
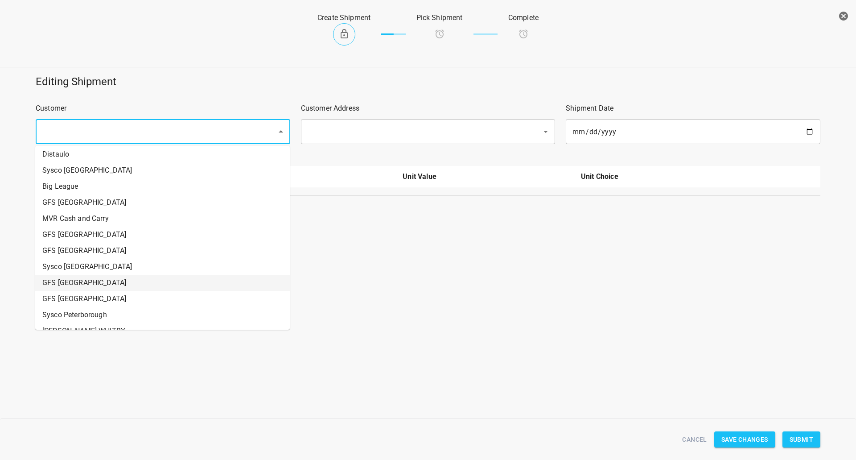
scroll to position [357, 0]
click at [104, 187] on li "MVR Cash and Carry" at bounding box center [162, 186] width 255 height 16
type input "MVR Cash and Carry"
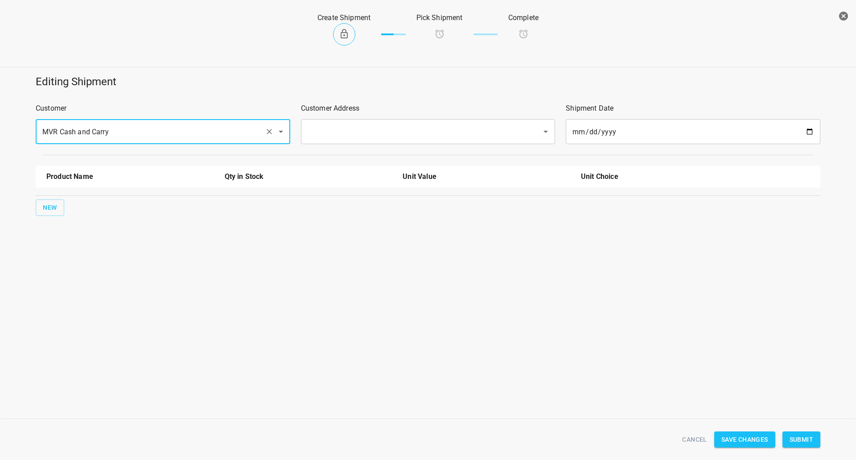
click at [378, 134] on input "text" at bounding box center [416, 131] width 222 height 17
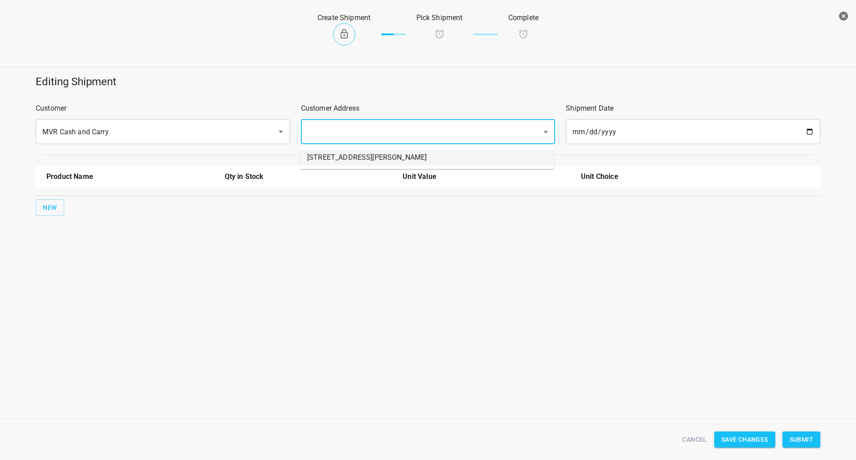
click at [373, 155] on li "[STREET_ADDRESS][PERSON_NAME]" at bounding box center [427, 157] width 255 height 16
type input "[STREET_ADDRESS][PERSON_NAME]"
click at [39, 209] on button "New" at bounding box center [50, 207] width 29 height 16
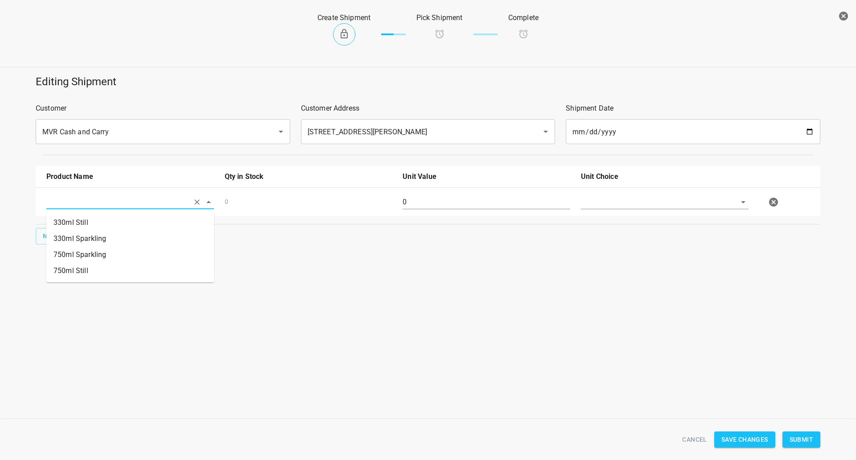
click at [52, 206] on input "text" at bounding box center [117, 202] width 143 height 14
click at [82, 269] on li "750ml Still" at bounding box center [130, 271] width 168 height 16
type input "750ml Still"
click at [54, 236] on span "New" at bounding box center [50, 236] width 14 height 11
click at [82, 227] on input "text" at bounding box center [117, 230] width 143 height 14
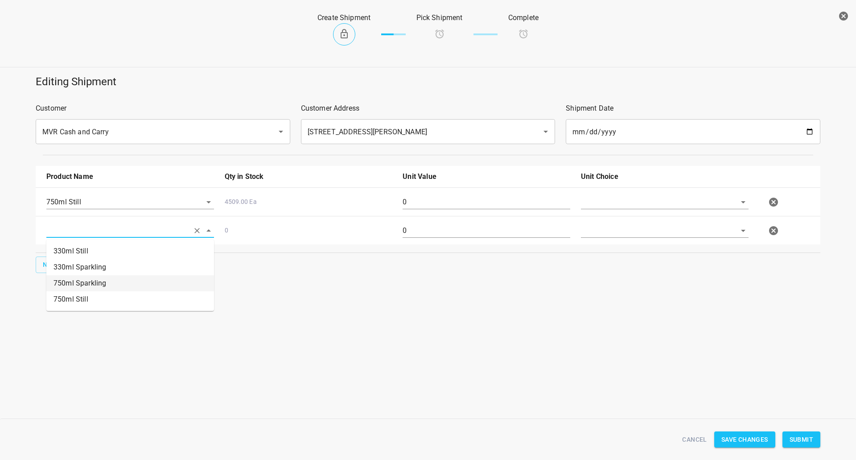
drag, startPoint x: 91, startPoint y: 287, endPoint x: 289, endPoint y: 264, distance: 199.3
click at [92, 286] on li "750ml Sparkling" at bounding box center [130, 283] width 168 height 16
type input "750ml Sparkling"
click at [625, 204] on input "text" at bounding box center [652, 202] width 143 height 14
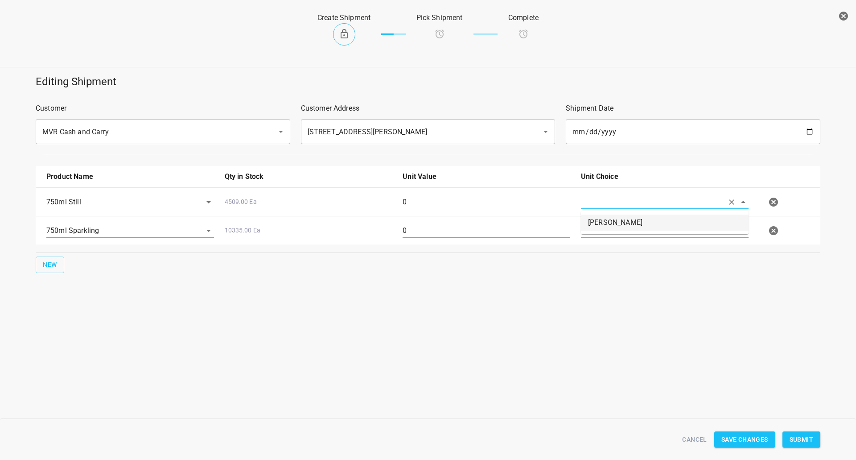
click at [618, 218] on li "[PERSON_NAME]" at bounding box center [665, 222] width 168 height 16
type input "[PERSON_NAME]"
click at [608, 227] on input "text" at bounding box center [652, 230] width 143 height 14
click at [681, 236] on input "text" at bounding box center [652, 230] width 143 height 14
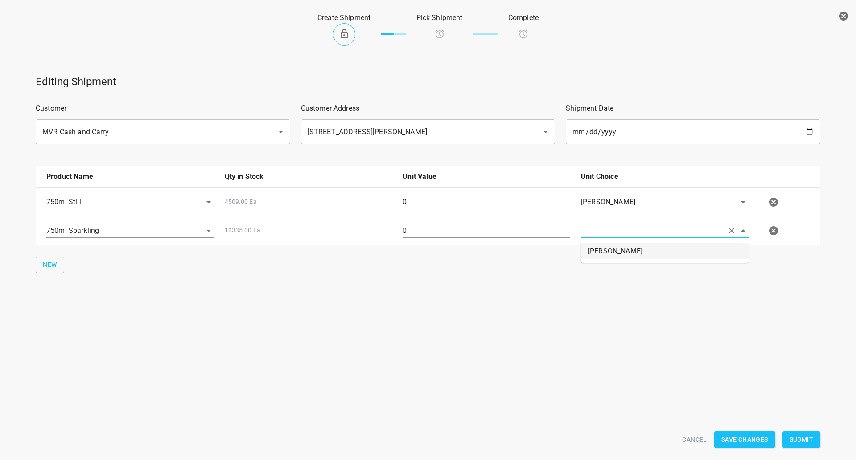
click at [659, 253] on li "[PERSON_NAME]" at bounding box center [665, 251] width 168 height 16
type input "[PERSON_NAME]"
click at [429, 207] on input "0" at bounding box center [487, 202] width 168 height 14
type input "64"
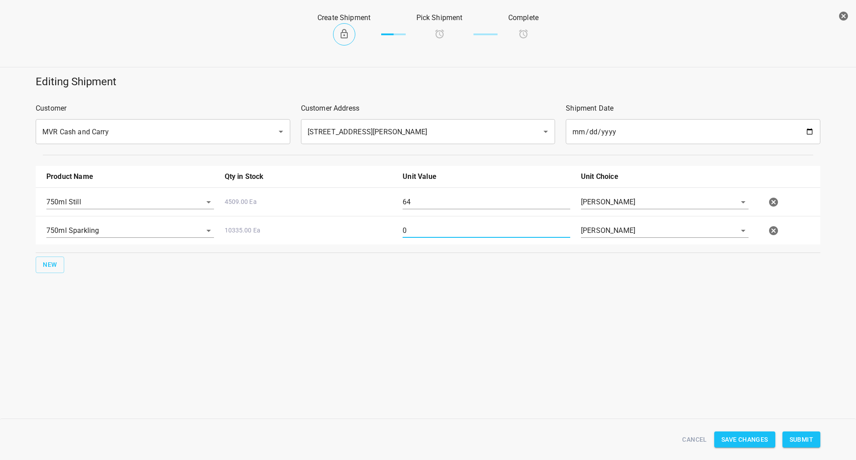
click at [427, 237] on input "0" at bounding box center [487, 230] width 168 height 14
type input "16"
click at [807, 441] on span "Submit" at bounding box center [802, 439] width 24 height 11
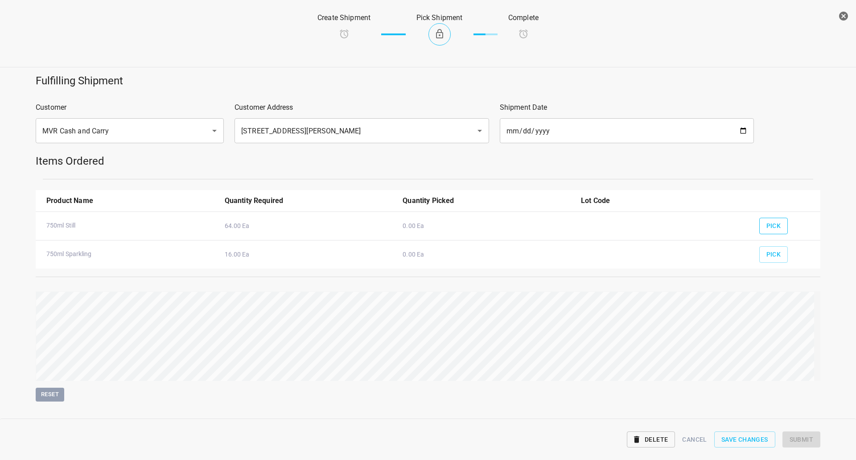
click at [776, 232] on button "Pick" at bounding box center [773, 226] width 29 height 16
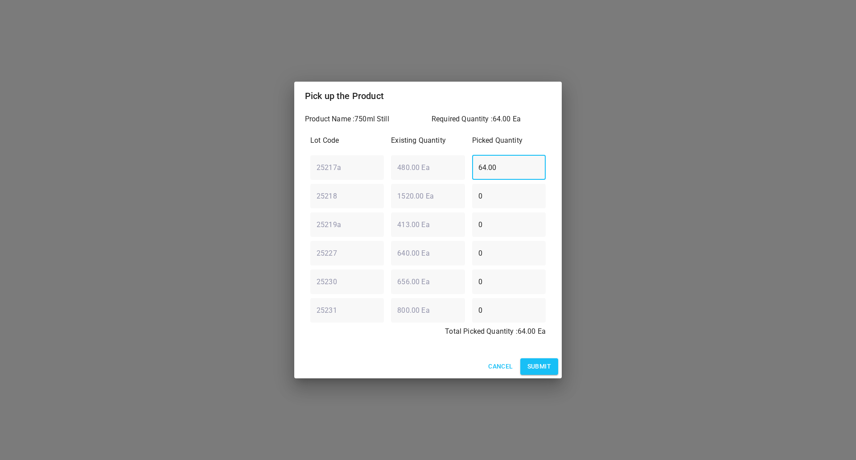
drag, startPoint x: 524, startPoint y: 168, endPoint x: 253, endPoint y: 205, distance: 273.2
click at [269, 204] on div "Pick up the Product Product Name : 750ml Still Required Quantity : 64.00 Ea Lot…" at bounding box center [428, 230] width 856 height 460
type input "0"
click at [407, 197] on div "25218 ​ 1520.00 Ea ​ 0 ​" at bounding box center [428, 196] width 243 height 32
type input "64"
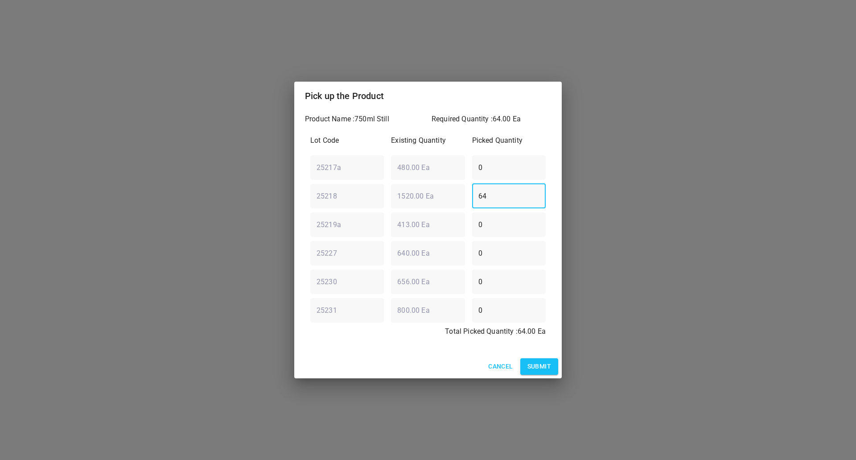
click at [537, 363] on span "Submit" at bounding box center [540, 366] width 24 height 11
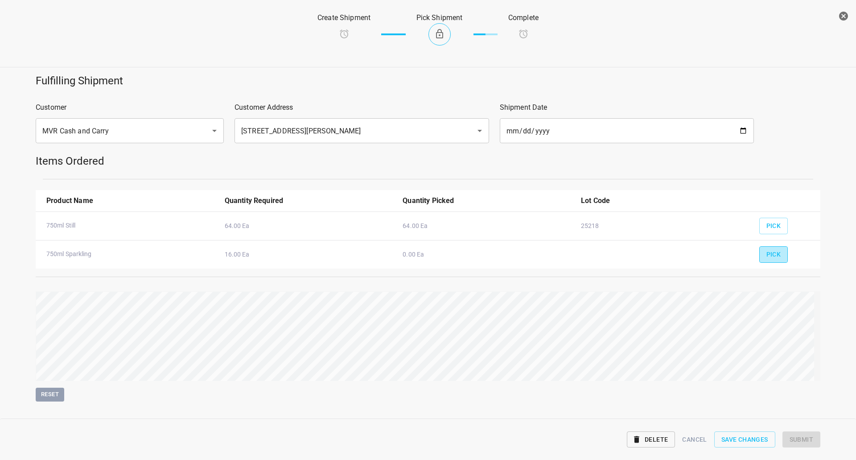
click at [771, 260] on button "Pick" at bounding box center [773, 254] width 29 height 16
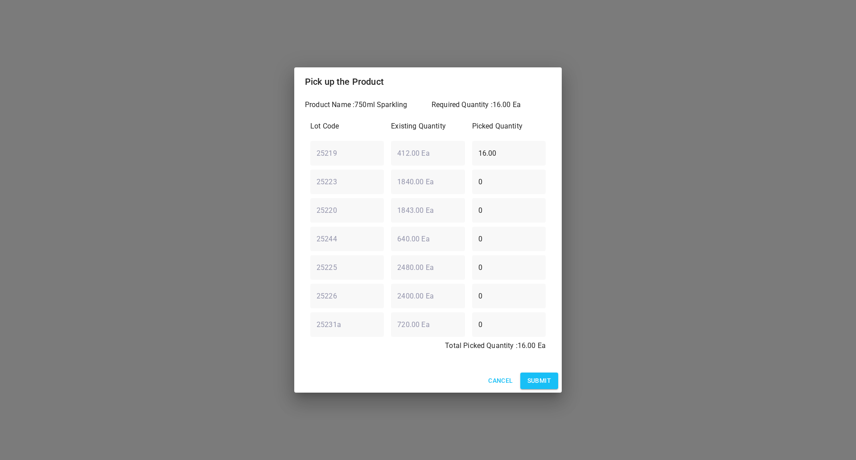
click at [536, 383] on span "Submit" at bounding box center [540, 380] width 24 height 11
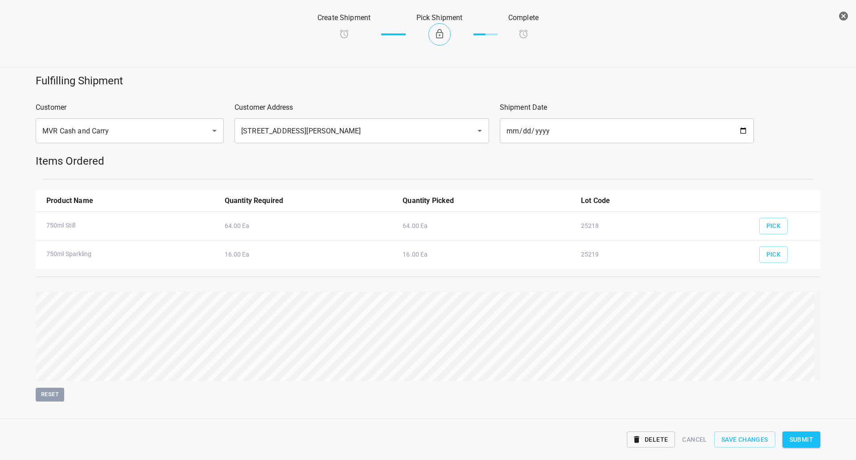
click at [786, 439] on button "Submit" at bounding box center [802, 439] width 38 height 16
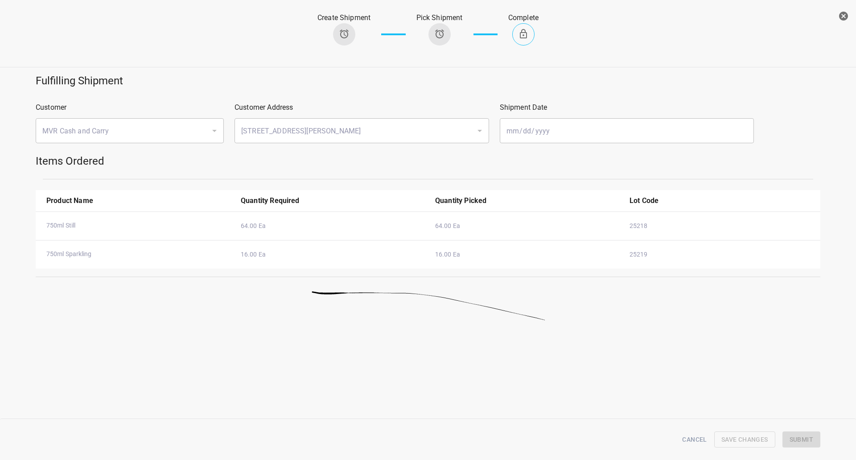
click at [844, 14] on icon "button" at bounding box center [843, 16] width 9 height 9
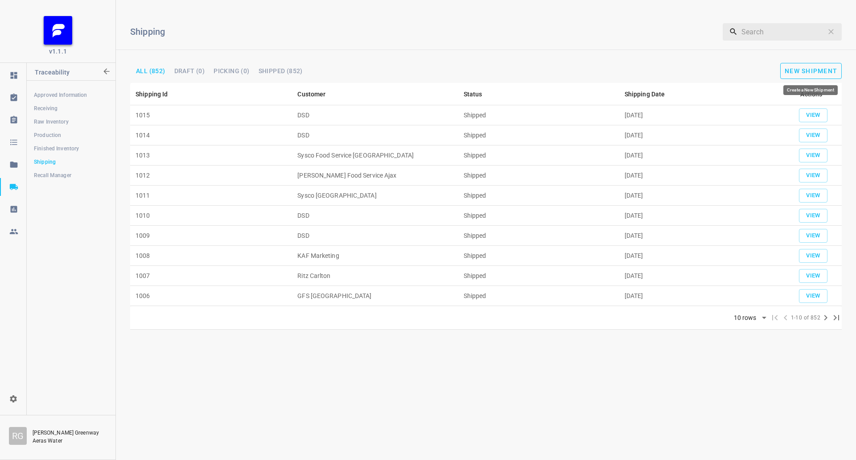
click at [839, 64] on button "New Shipment" at bounding box center [811, 71] width 62 height 16
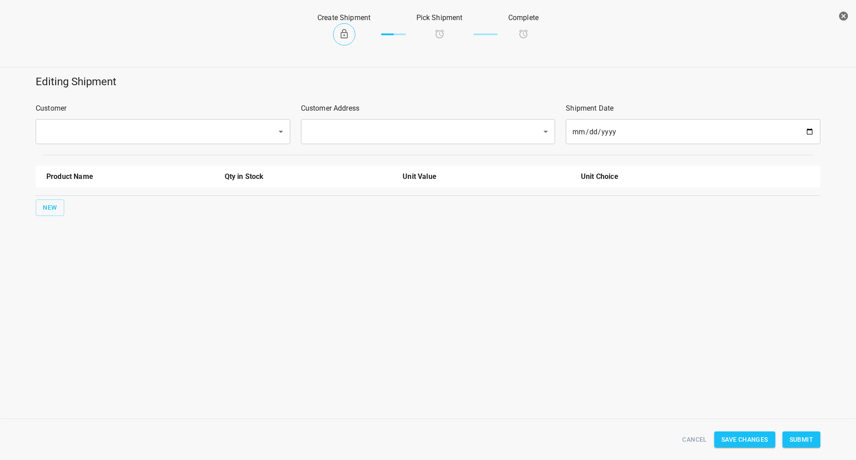
click at [135, 117] on div "Customer ​" at bounding box center [162, 124] width 265 height 52
click at [134, 133] on input "text" at bounding box center [151, 131] width 222 height 17
type input "Kronos"
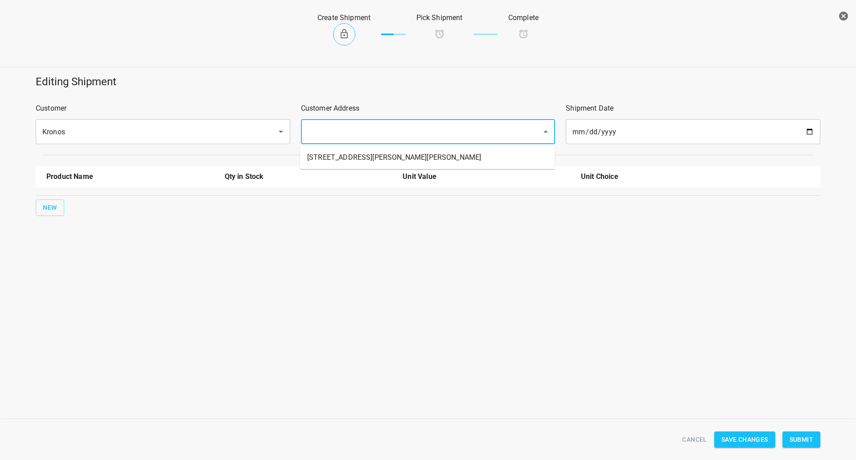
click at [329, 127] on input "text" at bounding box center [416, 131] width 222 height 17
click at [326, 155] on li "[STREET_ADDRESS][PERSON_NAME][PERSON_NAME]" at bounding box center [427, 157] width 255 height 16
type input "[STREET_ADDRESS][PERSON_NAME][PERSON_NAME]"
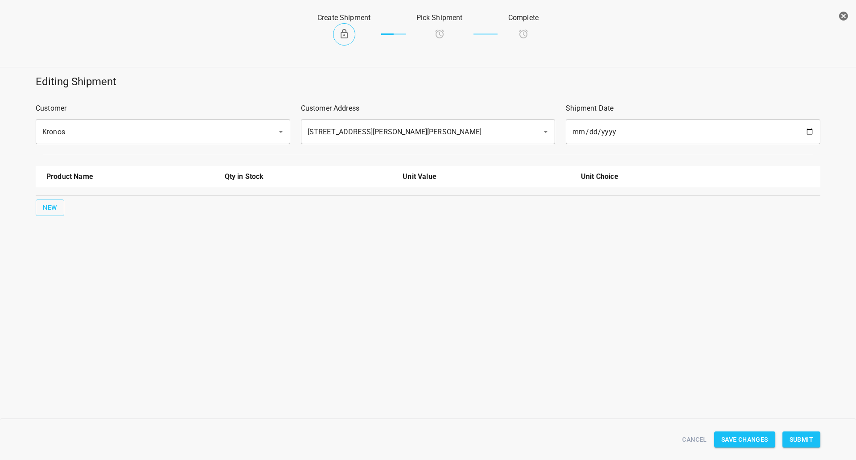
click at [78, 197] on div "Product Name Qty in Stock Unit Value Unit Choice New" at bounding box center [428, 191] width 796 height 61
click at [48, 213] on span "New" at bounding box center [50, 207] width 14 height 11
click at [85, 200] on input "text" at bounding box center [117, 202] width 143 height 14
click at [81, 218] on li "330ml Still" at bounding box center [130, 222] width 168 height 16
type input "330ml Still"
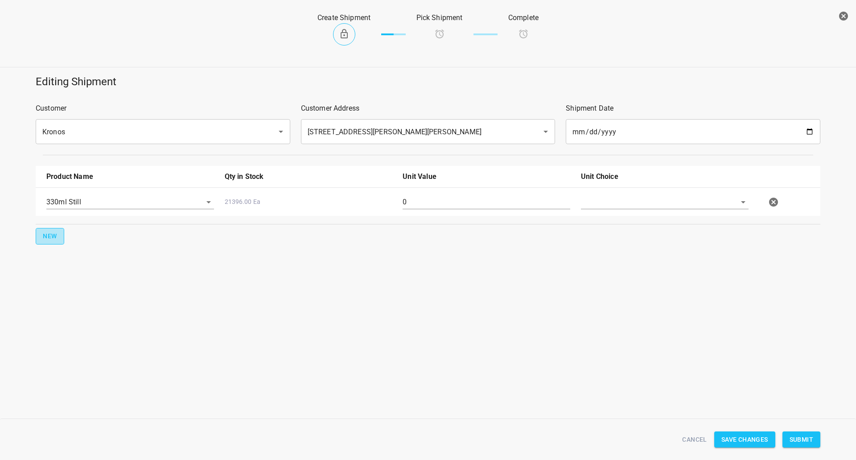
click at [59, 233] on button "New" at bounding box center [50, 236] width 29 height 16
click at [58, 233] on input "text" at bounding box center [117, 230] width 143 height 14
drag, startPoint x: 79, startPoint y: 291, endPoint x: 80, endPoint y: 301, distance: 10.3
click at [80, 301] on ul "330ml Still 330ml Sparkling 750ml Sparkling 750ml Still" at bounding box center [130, 274] width 168 height 71
click at [80, 301] on li "750ml Still" at bounding box center [130, 299] width 168 height 16
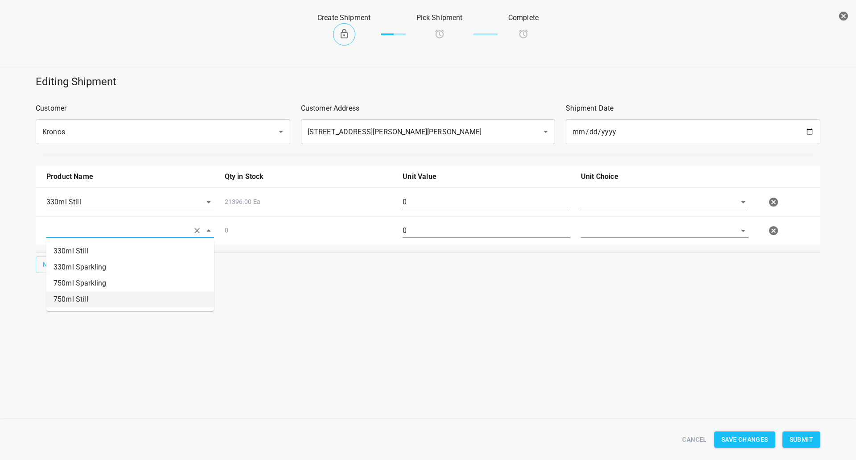
type input "750ml Still"
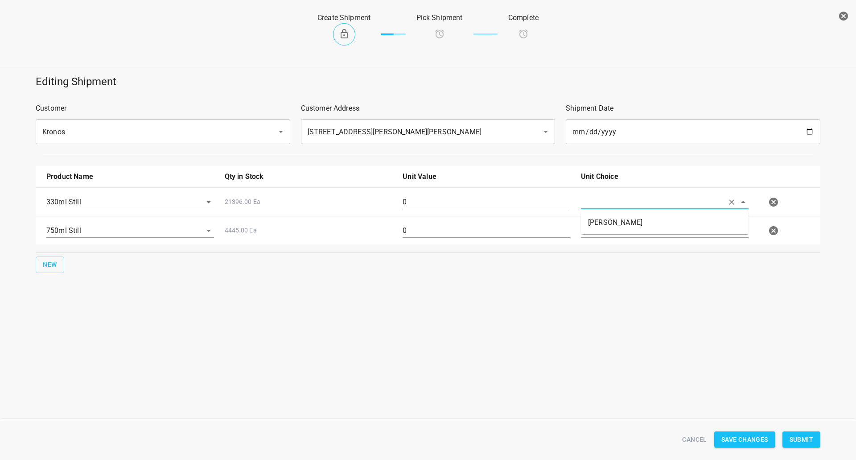
click at [596, 202] on input "text" at bounding box center [652, 202] width 143 height 14
click at [607, 227] on li "[PERSON_NAME]" at bounding box center [665, 222] width 168 height 16
type input "[PERSON_NAME]"
drag, startPoint x: 606, startPoint y: 235, endPoint x: 604, endPoint y: 273, distance: 37.9
click at [606, 238] on body "v1.1.1 Traceability Approved Information Receiving Raw Inventory Production Fin…" at bounding box center [428, 230] width 856 height 460
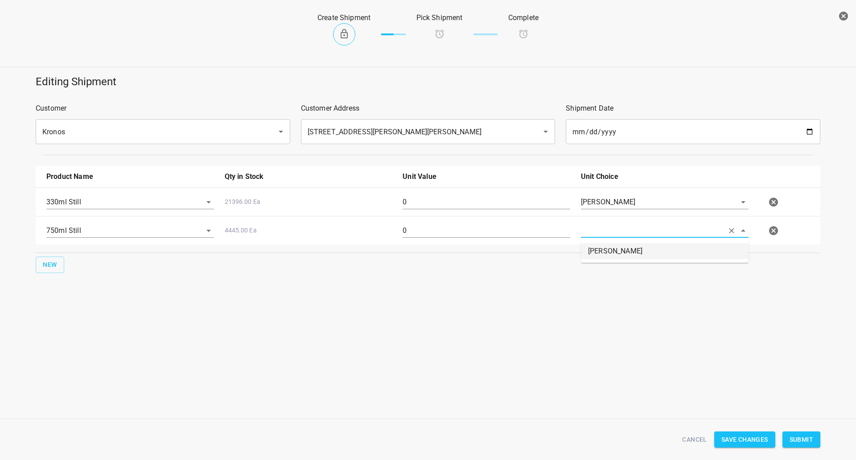
click at [610, 255] on li "[PERSON_NAME]" at bounding box center [665, 251] width 168 height 16
type input "[PERSON_NAME]"
click at [538, 222] on div "0" at bounding box center [486, 234] width 178 height 32
click at [525, 207] on input "0" at bounding box center [487, 202] width 168 height 14
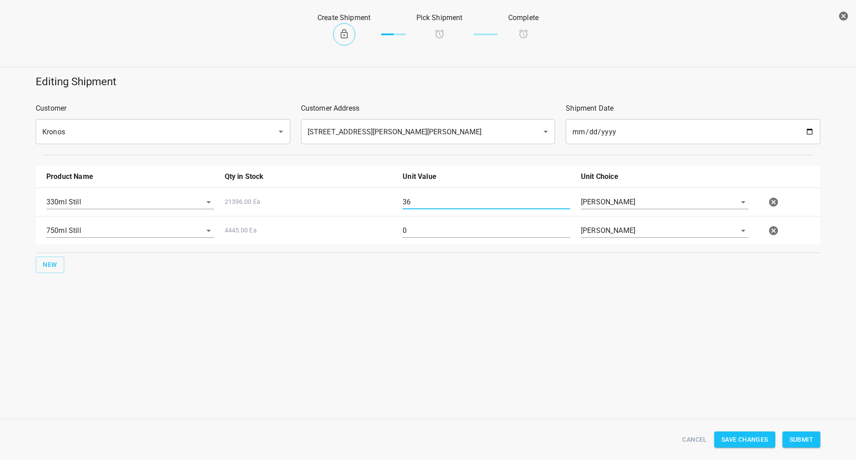
type input "36"
click at [402, 225] on div "0" at bounding box center [486, 234] width 178 height 32
click at [406, 225] on input "0" at bounding box center [487, 230] width 168 height 14
type input "80"
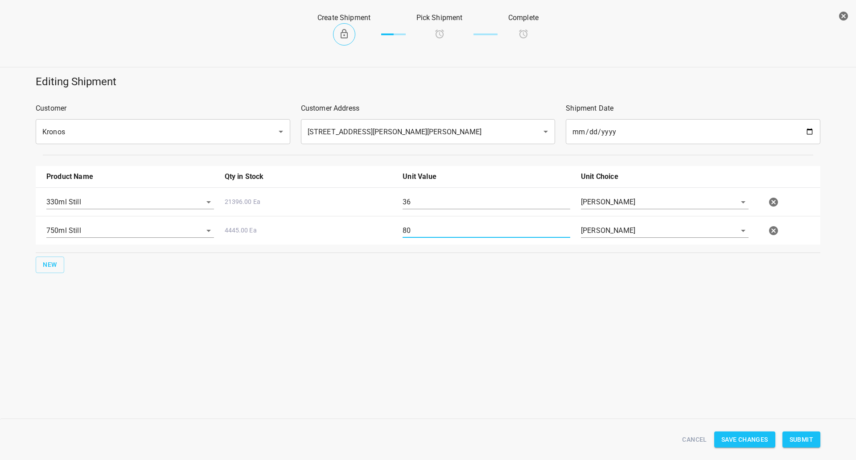
click at [810, 430] on div "Cancel Save Changes Submit" at bounding box center [428, 439] width 796 height 34
click at [807, 439] on span "Submit" at bounding box center [802, 439] width 24 height 11
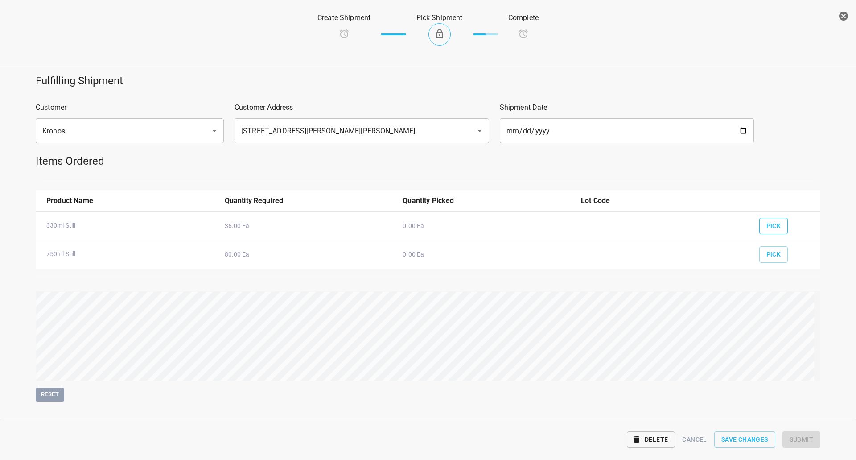
click at [772, 229] on span "Pick" at bounding box center [774, 225] width 15 height 11
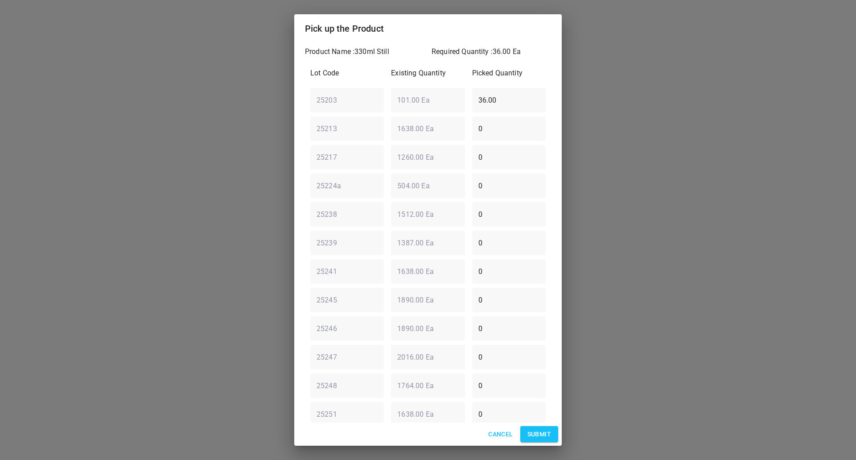
click at [540, 440] on button "Submit" at bounding box center [539, 434] width 38 height 16
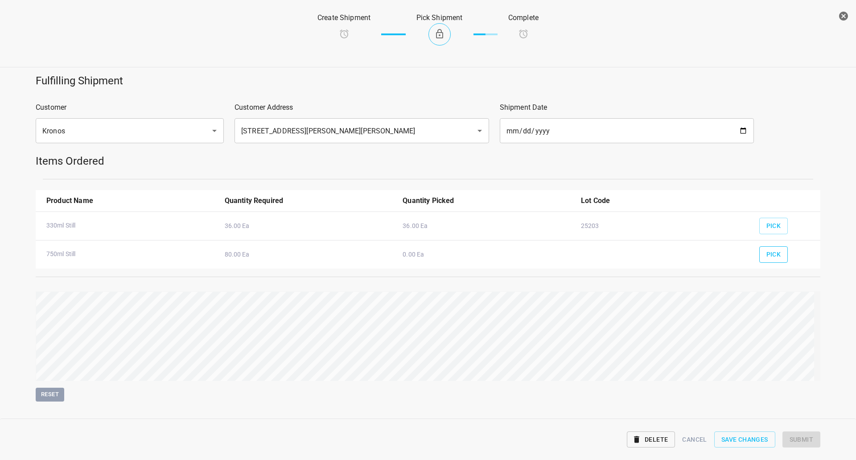
click at [767, 255] on span "Pick" at bounding box center [774, 254] width 15 height 11
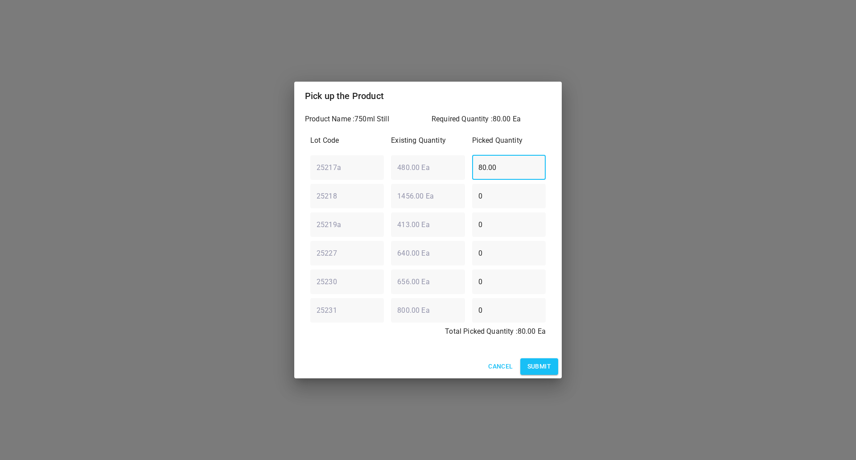
drag, startPoint x: 523, startPoint y: 168, endPoint x: 238, endPoint y: 186, distance: 285.5
click at [238, 186] on div "Pick up the Product Product Name : 750ml Still Required Quantity : 80.00 Ea Lot…" at bounding box center [428, 230] width 856 height 460
type input "0"
drag, startPoint x: 303, startPoint y: 186, endPoint x: 281, endPoint y: 186, distance: 21.8
click at [281, 186] on div "Pick up the Product Product Name : 750ml Still Required Quantity : 80.00 Ea Lot…" at bounding box center [428, 230] width 856 height 460
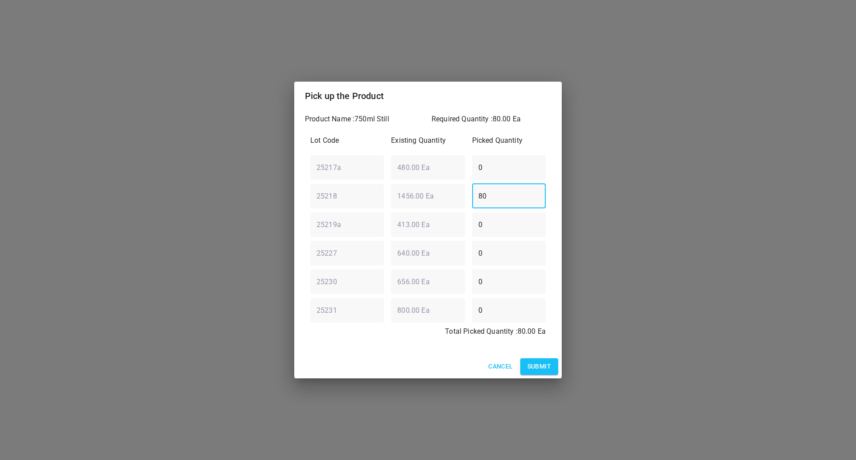
type input "80"
click at [562, 366] on div "Pick up the Product Product Name : 750ml Still Required Quantity : 80.00 Ea Lot…" at bounding box center [428, 230] width 856 height 460
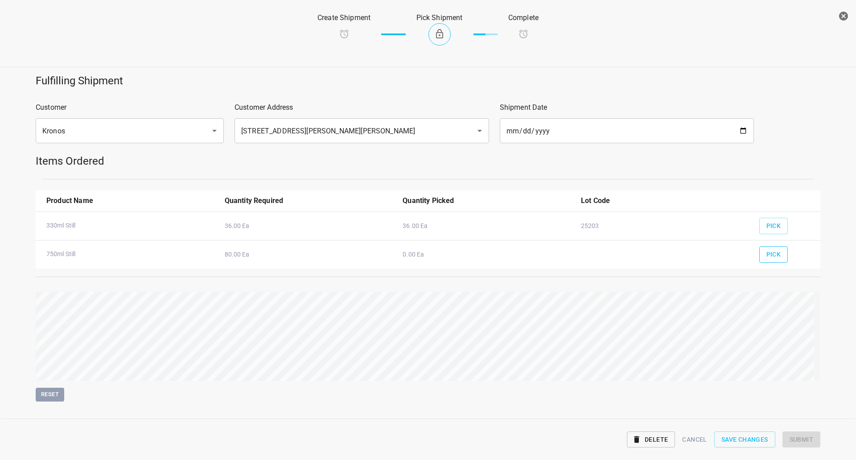
click at [767, 250] on span "Pick" at bounding box center [774, 254] width 15 height 11
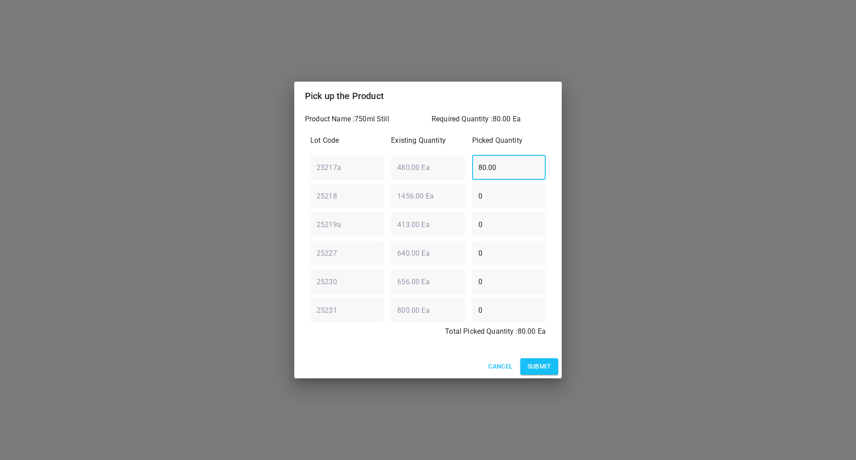
click at [392, 179] on div "25217a ​ 480.00 Ea ​ 80.00 ​" at bounding box center [428, 167] width 243 height 32
type input "0"
click at [411, 188] on div "25218 ​ 1456.00 Ea ​ 0 ​" at bounding box center [428, 196] width 243 height 32
type input "80"
click at [542, 371] on span "Submit" at bounding box center [540, 366] width 24 height 11
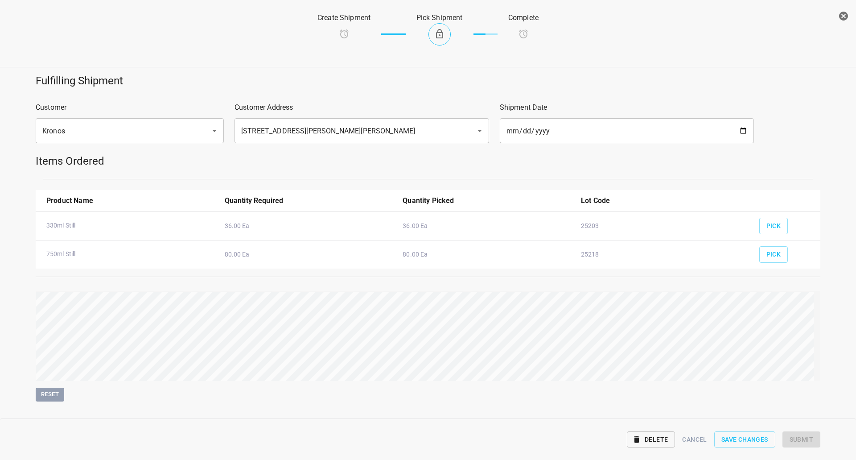
click at [716, 305] on div "Reset" at bounding box center [428, 346] width 796 height 121
click at [801, 440] on span "Submit" at bounding box center [802, 439] width 24 height 11
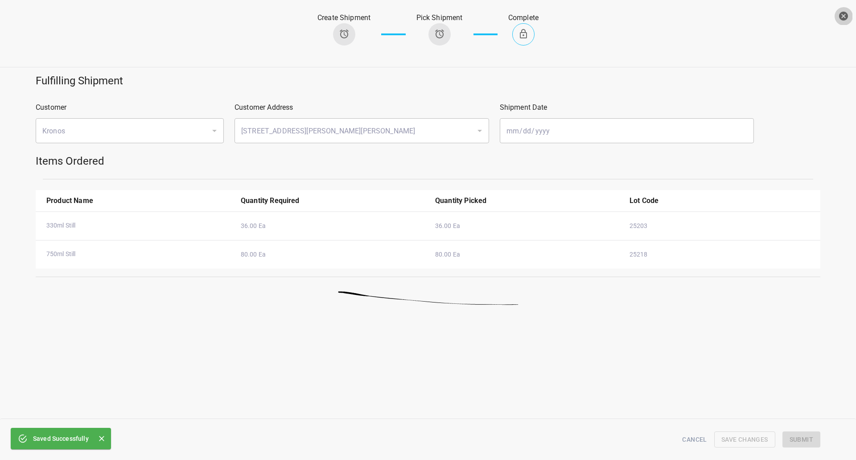
click at [845, 12] on icon "button" at bounding box center [843, 16] width 11 height 11
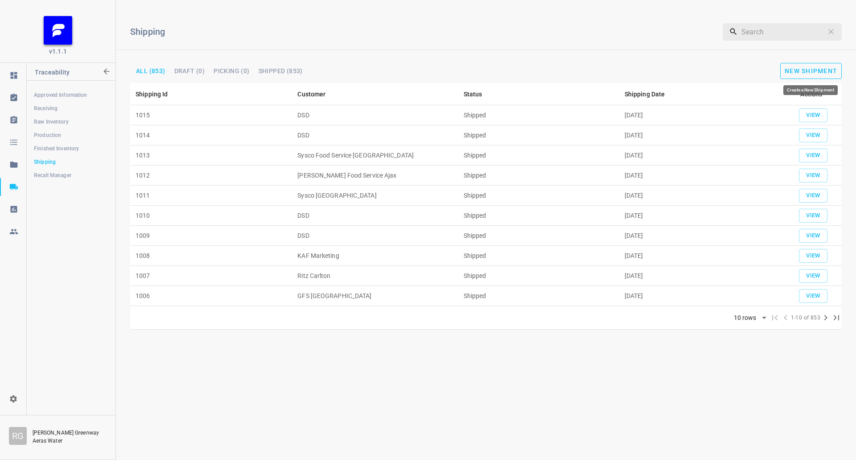
click at [791, 69] on span "New Shipment" at bounding box center [811, 70] width 53 height 7
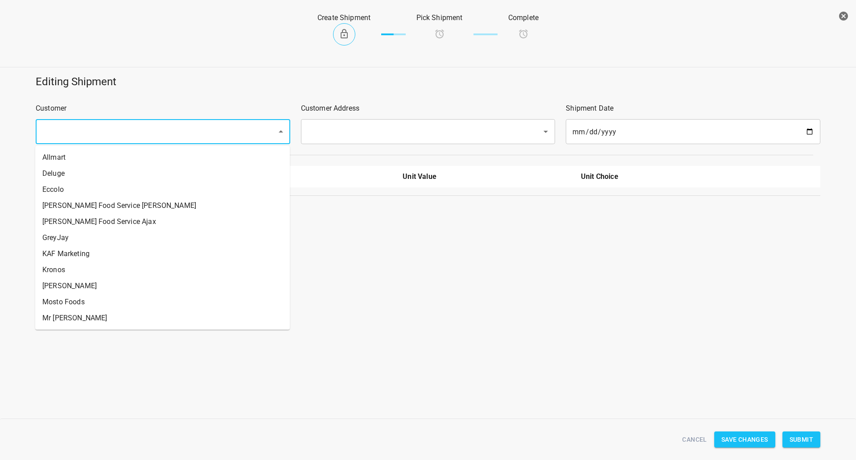
click at [106, 138] on input "text" at bounding box center [151, 131] width 222 height 17
click at [119, 304] on li "Mosto Foods" at bounding box center [162, 302] width 255 height 16
type input "Mosto Foods"
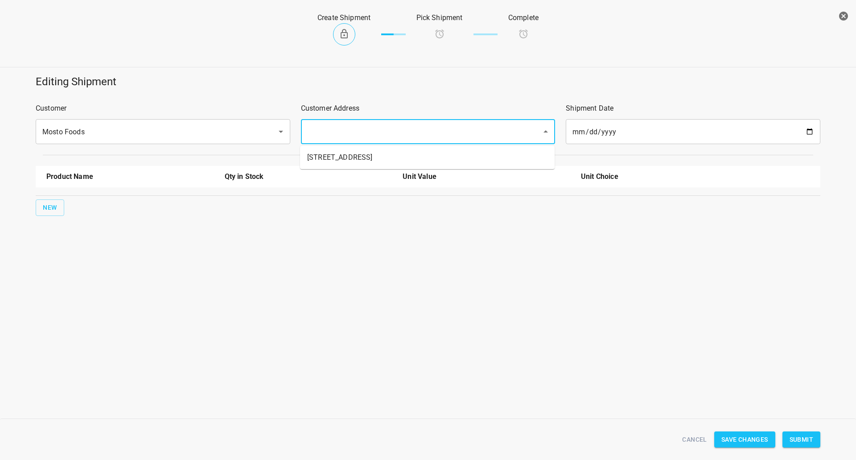
drag, startPoint x: 388, startPoint y: 133, endPoint x: 382, endPoint y: 140, distance: 8.9
click at [387, 134] on input "text" at bounding box center [416, 131] width 222 height 17
click at [365, 153] on li "[STREET_ADDRESS]" at bounding box center [427, 157] width 255 height 16
type input "[STREET_ADDRESS]"
click at [43, 210] on span "New" at bounding box center [50, 207] width 14 height 11
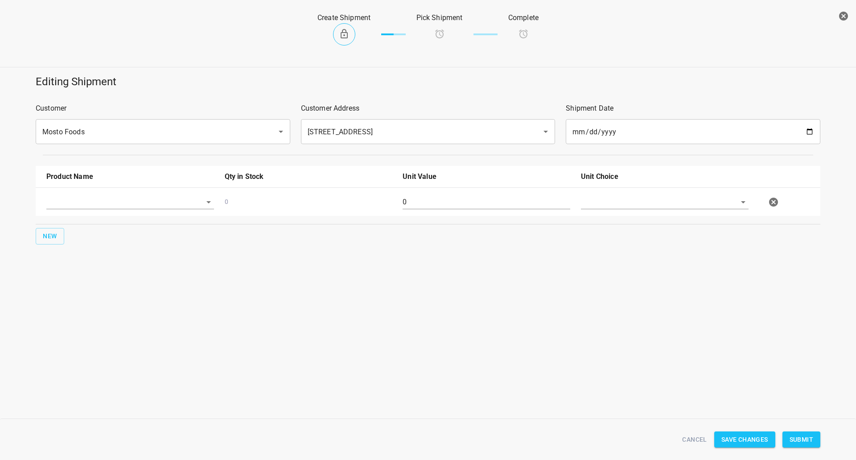
click at [61, 210] on div at bounding box center [130, 206] width 178 height 32
click at [67, 205] on input "text" at bounding box center [117, 202] width 143 height 14
click at [85, 264] on li "750ml Still" at bounding box center [130, 271] width 168 height 16
type input "750ml Still"
click at [37, 237] on button "New" at bounding box center [50, 236] width 29 height 16
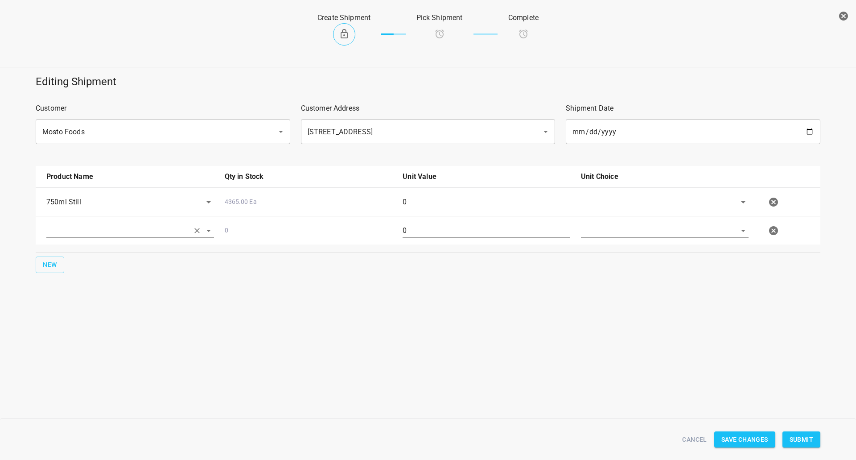
click at [82, 227] on input "text" at bounding box center [117, 230] width 143 height 14
click at [115, 289] on li "750ml Sparkling" at bounding box center [130, 283] width 168 height 16
type input "750ml Sparkling"
drag, startPoint x: 605, startPoint y: 200, endPoint x: 602, endPoint y: 214, distance: 14.6
click at [605, 202] on input "text" at bounding box center [652, 202] width 143 height 14
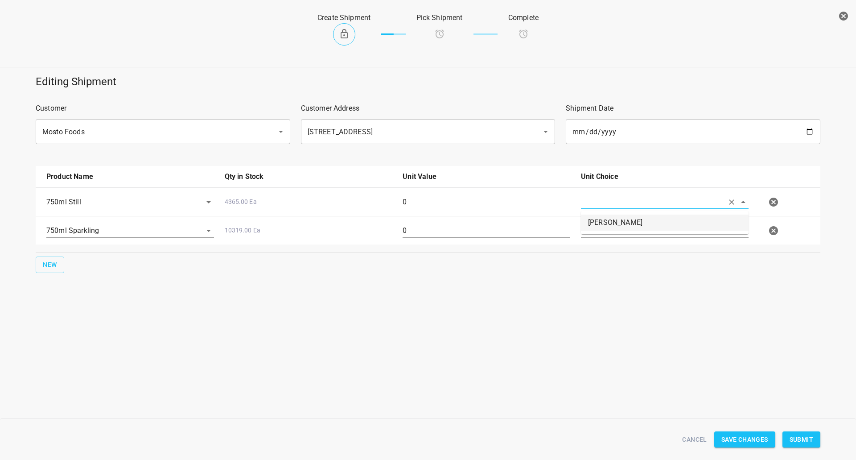
click at [601, 216] on li "[PERSON_NAME]" at bounding box center [665, 222] width 168 height 16
type input "[PERSON_NAME]"
drag, startPoint x: 605, startPoint y: 227, endPoint x: 603, endPoint y: 235, distance: 9.1
click at [605, 227] on input "text" at bounding box center [652, 230] width 143 height 14
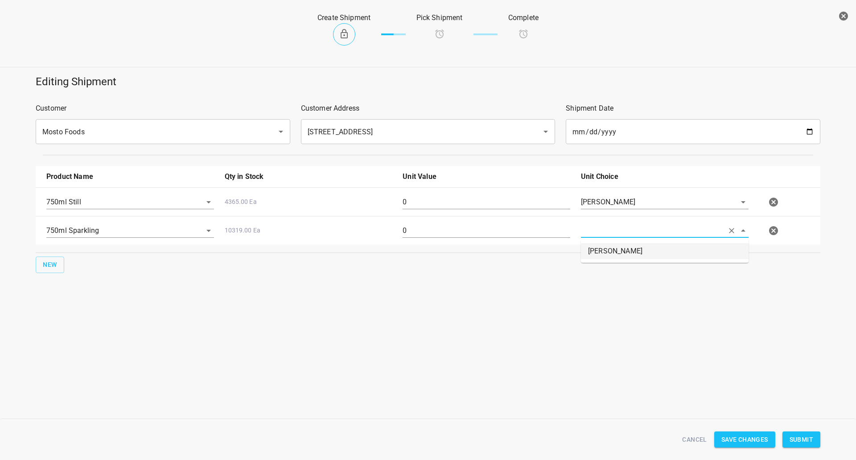
click at [602, 249] on li "[PERSON_NAME]" at bounding box center [665, 251] width 168 height 16
type input "[PERSON_NAME]"
click at [432, 208] on input "0" at bounding box center [487, 202] width 168 height 14
type input "80"
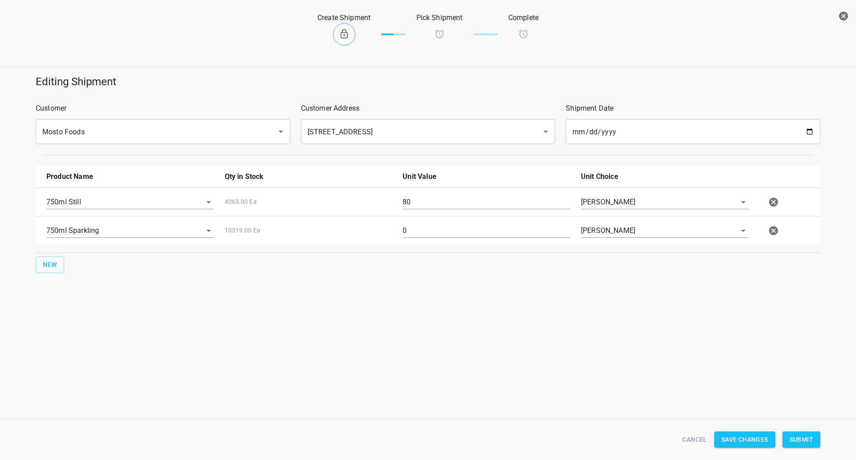
drag, startPoint x: 449, startPoint y: 241, endPoint x: 440, endPoint y: 239, distance: 9.3
click at [442, 237] on div "0" at bounding box center [486, 234] width 178 height 32
click at [443, 234] on div "0" at bounding box center [486, 234] width 178 height 32
drag, startPoint x: 443, startPoint y: 234, endPoint x: 245, endPoint y: 246, distance: 198.4
click at [248, 247] on div "750ml Sparkling 10319.00 Ea 0 [PERSON_NAME]" at bounding box center [430, 230] width 778 height 39
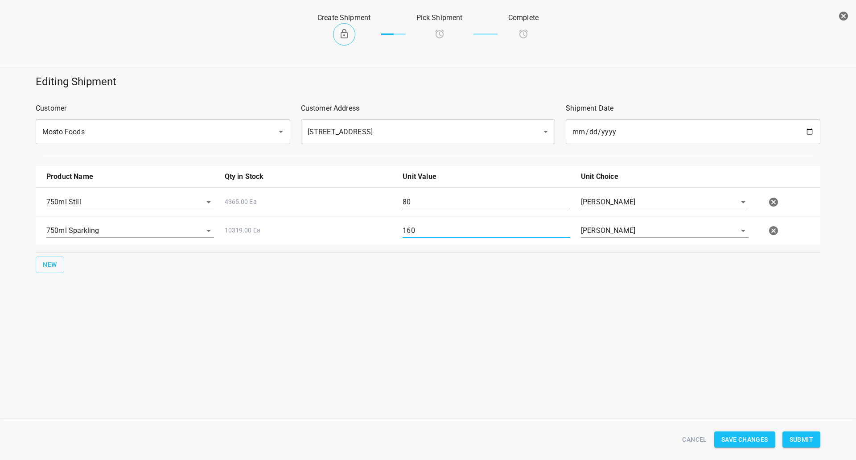
type input "160"
click at [801, 439] on span "Submit" at bounding box center [802, 439] width 24 height 11
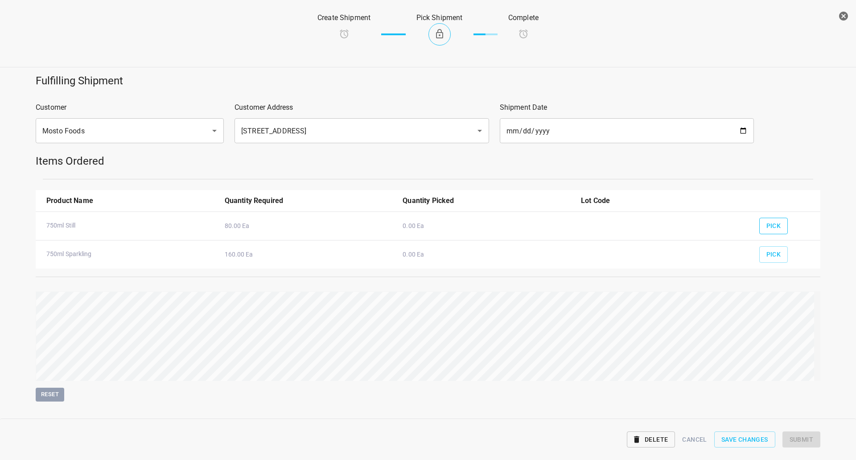
click at [759, 227] on button "Pick" at bounding box center [773, 226] width 29 height 16
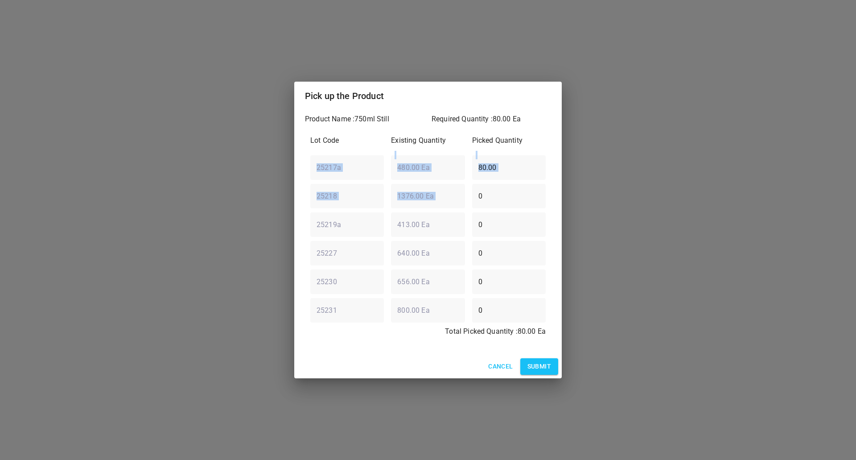
click at [380, 178] on div "Lot Code Existing Quantity Picked Quantity 25217a ​ 480.00 Ea ​ 80.00 ​ 25218 ​…" at bounding box center [428, 239] width 246 height 218
click at [514, 180] on input "80.00" at bounding box center [509, 167] width 74 height 25
click at [524, 165] on input "80.00" at bounding box center [509, 167] width 74 height 25
click at [396, 173] on div "25217a ​ 480.00 Ea ​ 80.00 ​" at bounding box center [428, 167] width 243 height 32
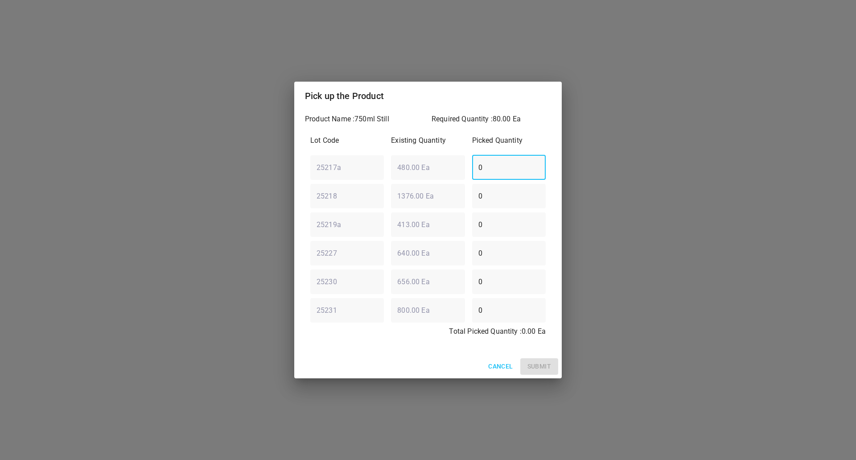
type input "0"
click at [375, 198] on div "25218 ​ 1376.00 Ea ​ 0 ​" at bounding box center [428, 196] width 243 height 32
type input "80"
click at [545, 366] on span "Submit" at bounding box center [540, 366] width 24 height 11
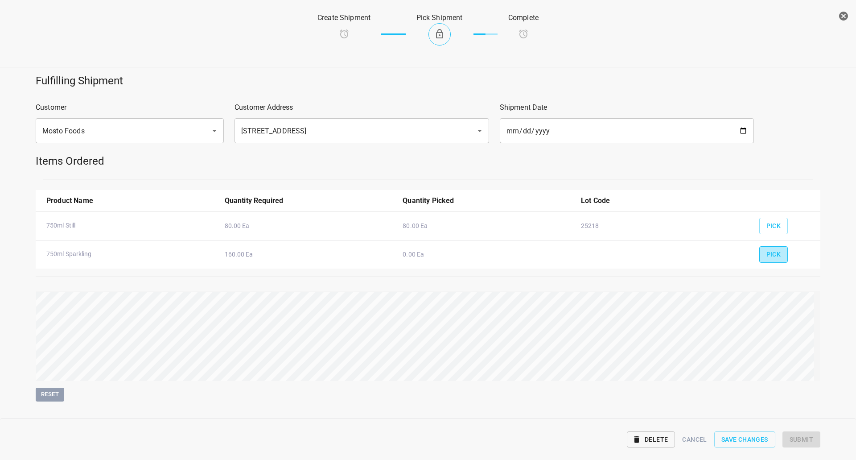
click at [763, 260] on button "Pick" at bounding box center [773, 254] width 29 height 16
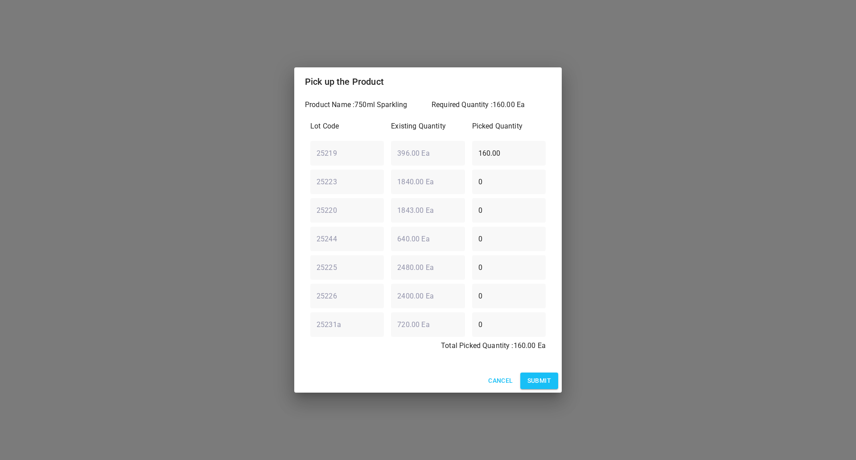
click at [539, 377] on span "Submit" at bounding box center [540, 380] width 24 height 11
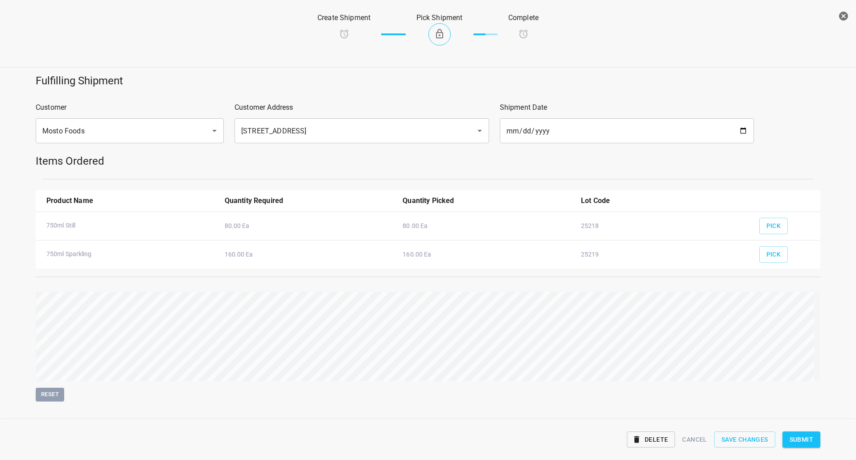
click at [796, 435] on span "Submit" at bounding box center [802, 439] width 24 height 11
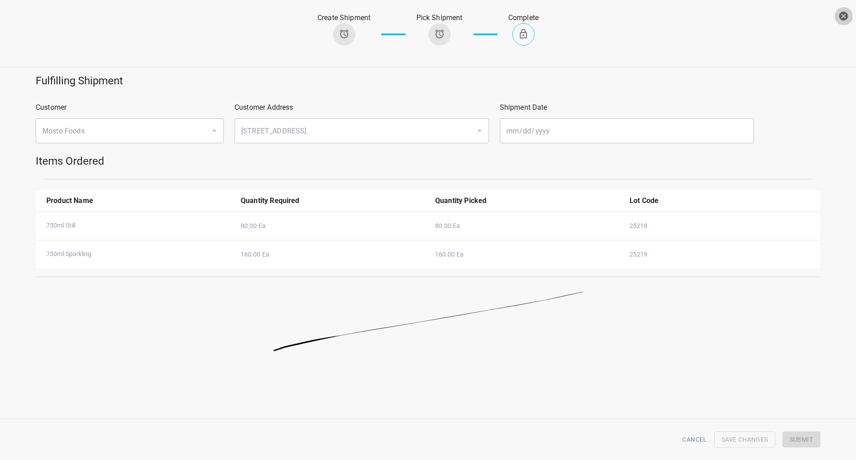
click at [842, 17] on icon "button" at bounding box center [843, 16] width 11 height 11
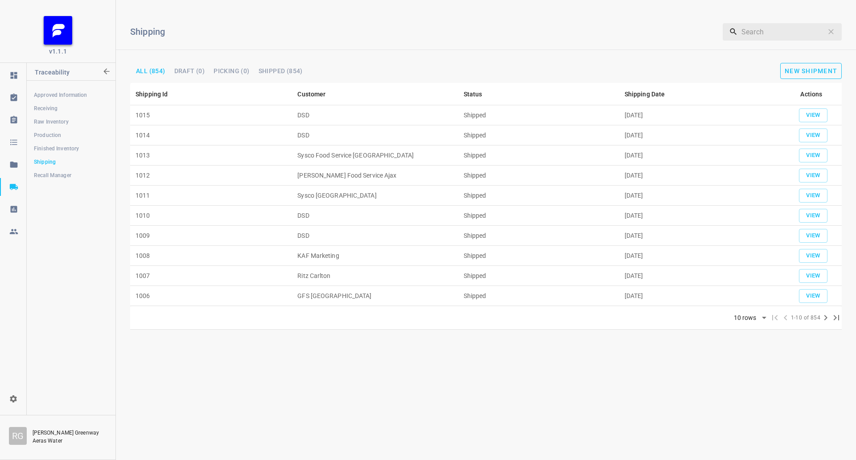
click at [818, 70] on span "New Shipment" at bounding box center [811, 70] width 53 height 7
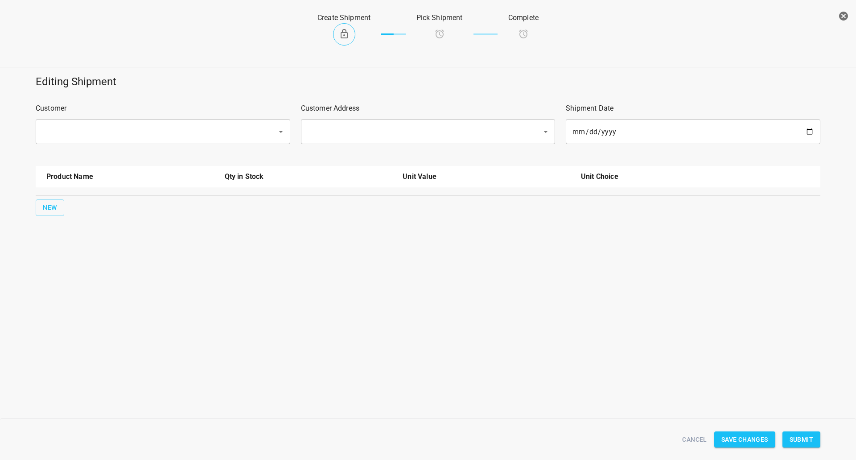
click at [165, 128] on input "text" at bounding box center [151, 131] width 222 height 17
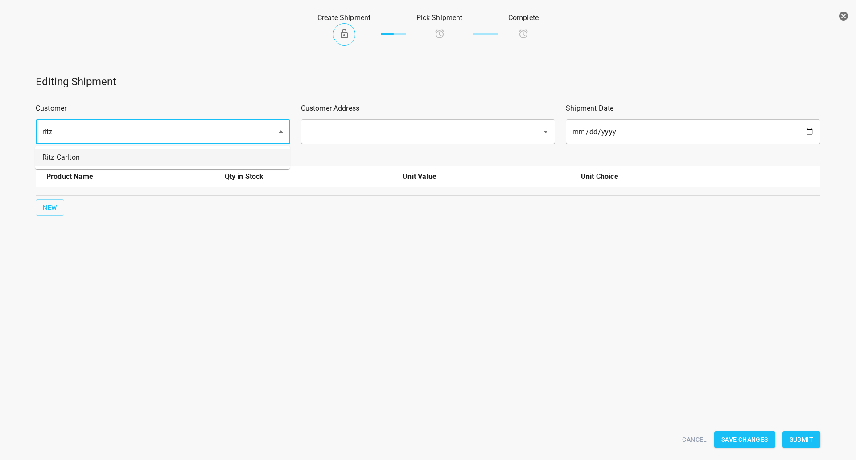
click at [70, 161] on li "Ritz Carlton" at bounding box center [162, 157] width 255 height 16
type input "Ritz Carlton"
drag, startPoint x: 357, startPoint y: 126, endPoint x: 341, endPoint y: 143, distance: 23.3
click at [356, 126] on input "text" at bounding box center [416, 131] width 222 height 17
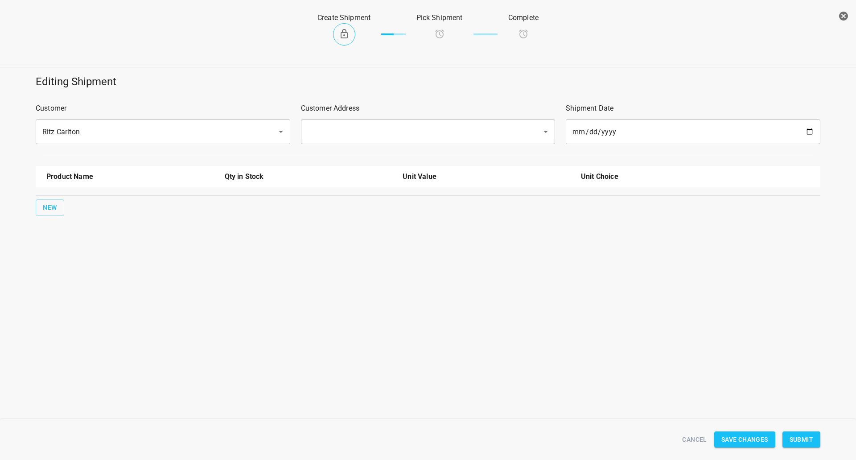
click at [338, 129] on input "text" at bounding box center [416, 131] width 222 height 17
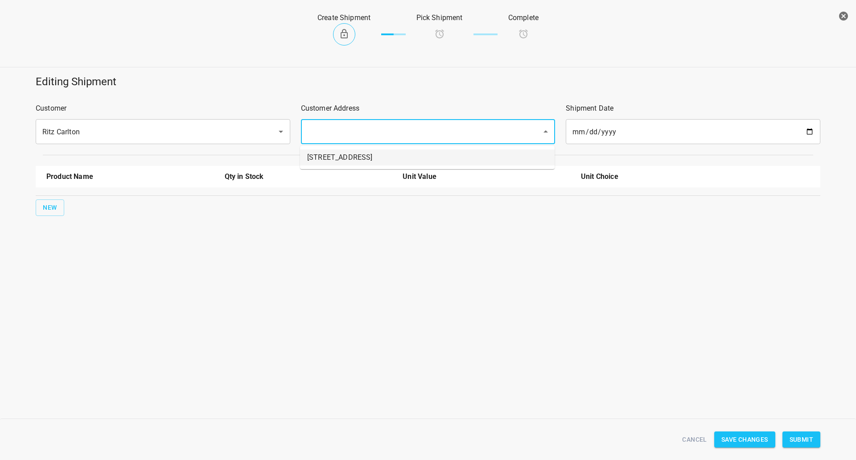
click at [334, 162] on li "[STREET_ADDRESS]" at bounding box center [427, 157] width 255 height 16
type input "[STREET_ADDRESS]"
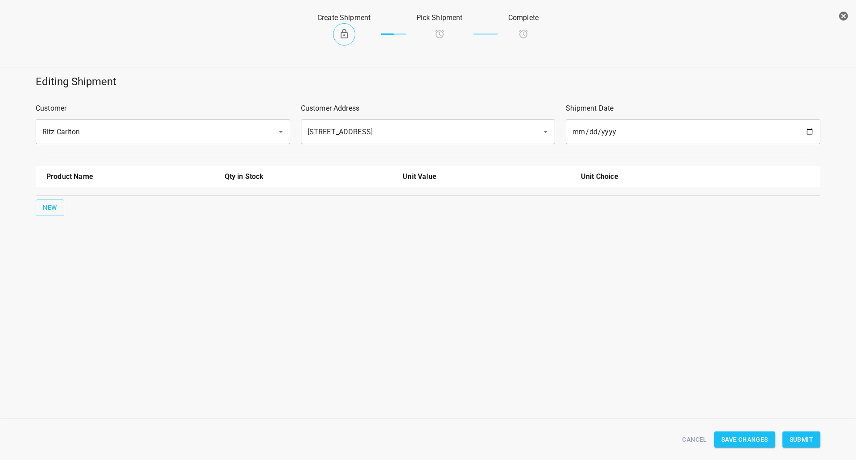
drag, startPoint x: 54, startPoint y: 194, endPoint x: 62, endPoint y: 216, distance: 23.0
click at [54, 195] on div "Product Name Qty in Stock Unit Value Unit Choice New" at bounding box center [428, 191] width 796 height 61
click at [62, 216] on div "New" at bounding box center [428, 208] width 788 height 20
click at [54, 211] on span "New" at bounding box center [50, 207] width 14 height 11
click at [91, 204] on input "text" at bounding box center [117, 202] width 143 height 14
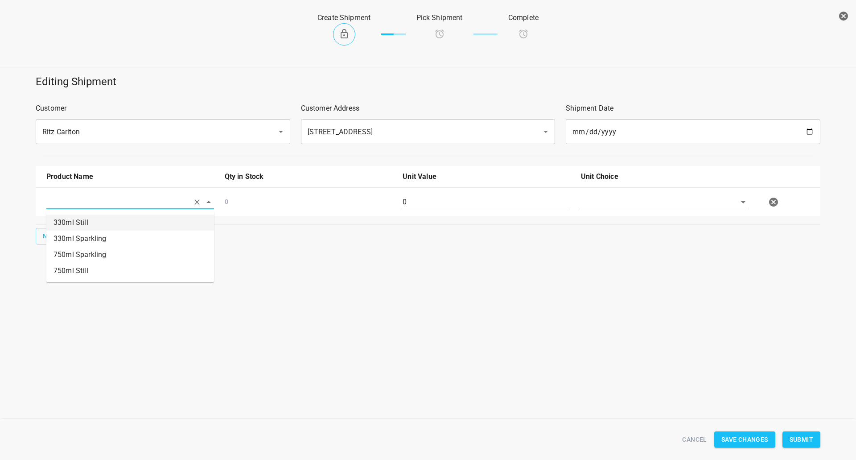
click at [83, 224] on li "330ml Still" at bounding box center [130, 222] width 168 height 16
type input "330ml Still"
click at [427, 200] on input "0" at bounding box center [487, 202] width 168 height 14
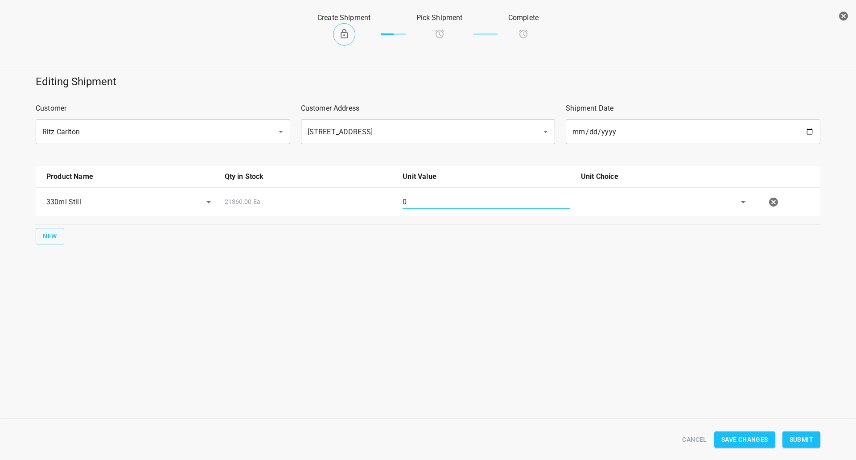
click at [428, 200] on input "0" at bounding box center [487, 202] width 168 height 14
type input "100"
click at [600, 208] on input "text" at bounding box center [652, 202] width 143 height 14
click at [611, 198] on input "text" at bounding box center [652, 202] width 143 height 14
click at [609, 205] on input "text" at bounding box center [652, 202] width 143 height 14
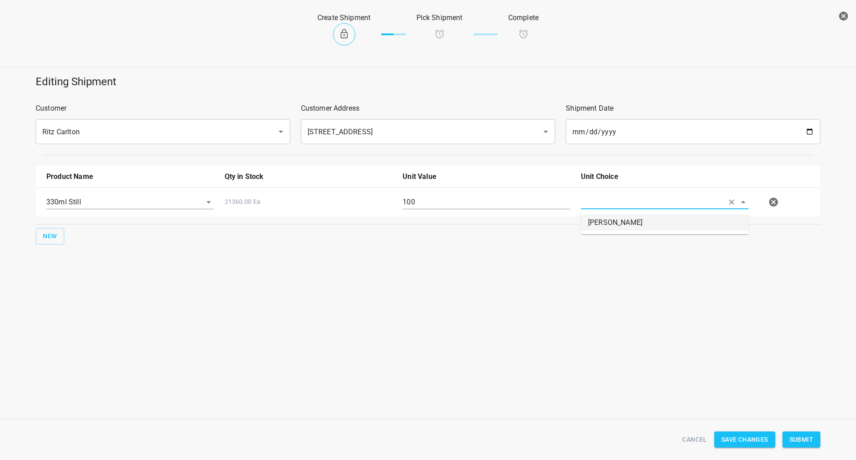
click at [611, 220] on li "[PERSON_NAME]" at bounding box center [665, 222] width 168 height 16
type input "[PERSON_NAME]"
click at [790, 437] on button "Submit" at bounding box center [802, 439] width 38 height 16
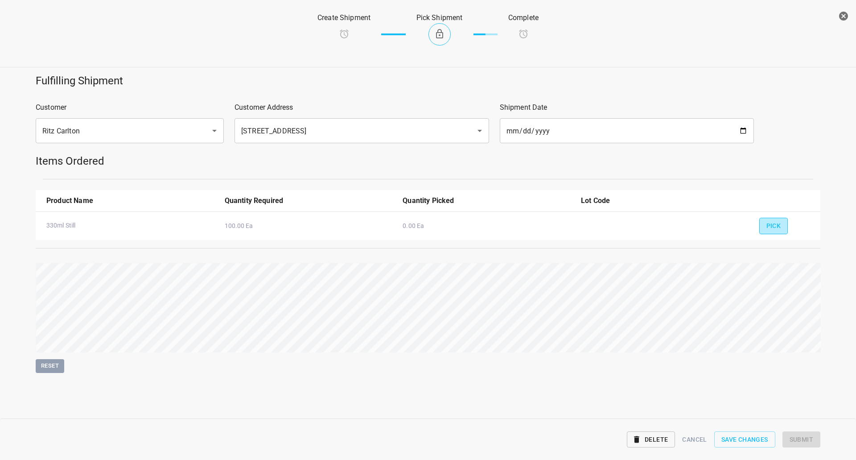
click at [772, 222] on span "Pick" at bounding box center [774, 225] width 15 height 11
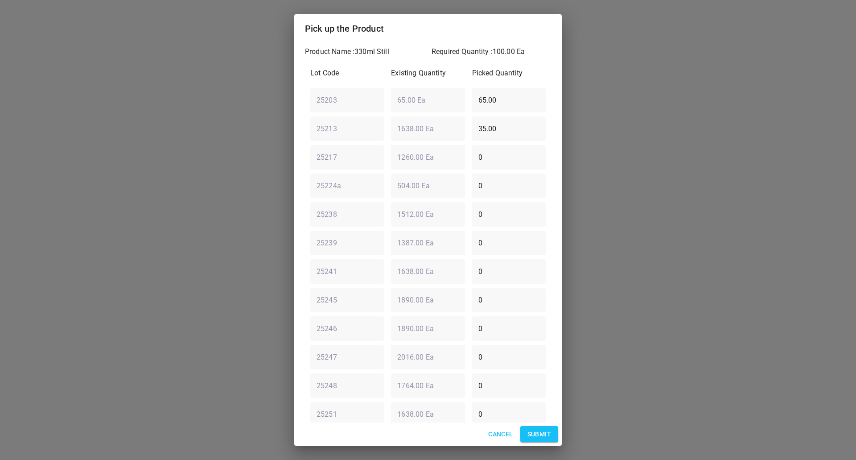
click at [313, 150] on div "Lot Code Existing Quantity Picked Quantity 25203 ​ 65.00 Ea ​ 65.00 ​ 25213 ​ 1…" at bounding box center [428, 285] width 246 height 446
type input "0"
click at [371, 110] on div "25203 ​ 65.00 Ea ​ 65.00 ​" at bounding box center [428, 100] width 243 height 32
type input "0"
click at [448, 247] on div "25239 ​ 1387.00 Ea ​ 0 ​" at bounding box center [428, 243] width 243 height 32
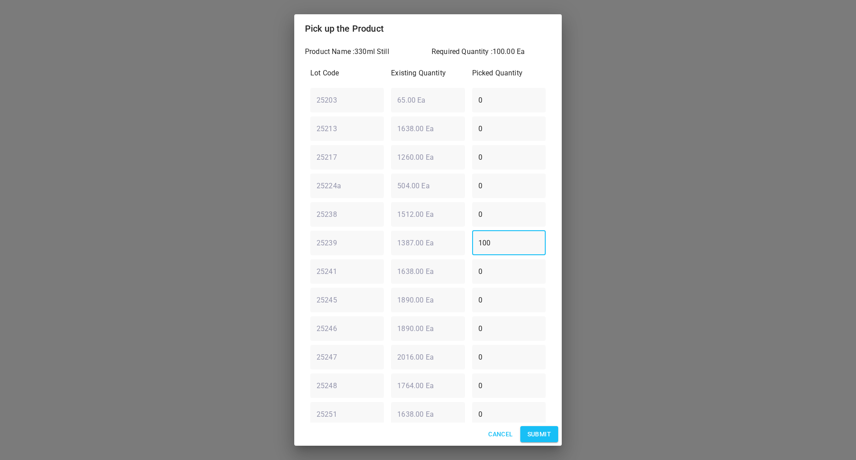
type input "100"
click at [546, 429] on span "Submit" at bounding box center [540, 434] width 24 height 11
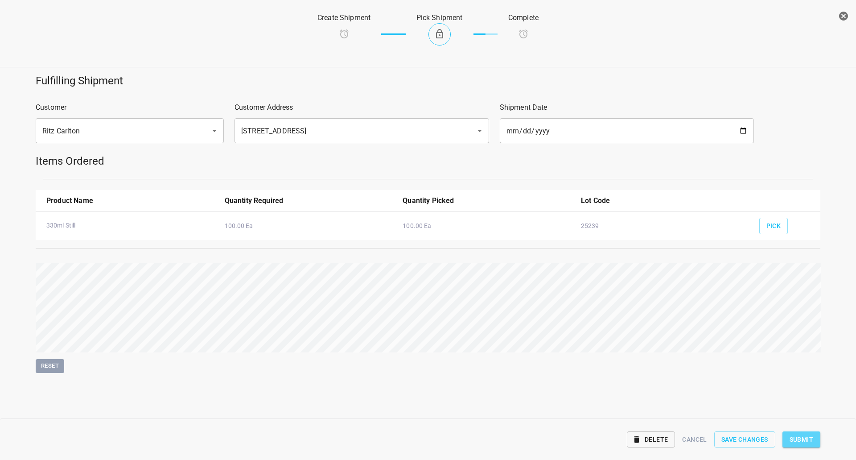
click at [800, 443] on span "Submit" at bounding box center [802, 439] width 24 height 11
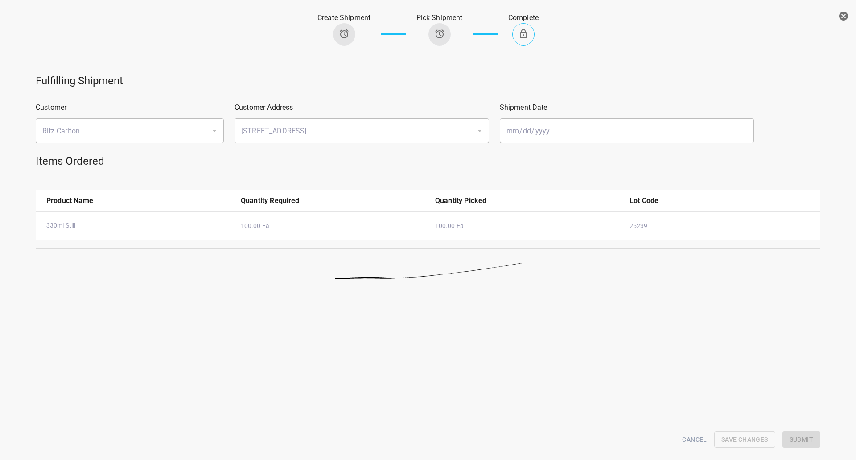
click at [845, 14] on icon "button" at bounding box center [843, 16] width 9 height 9
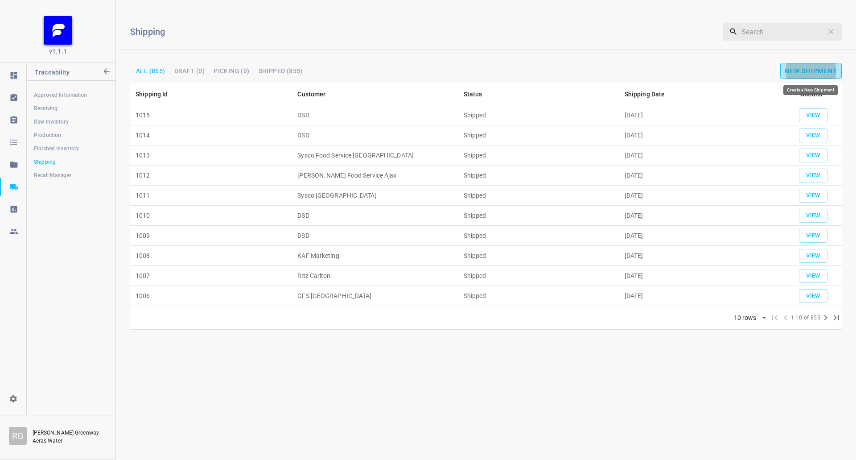
click at [812, 70] on span "New Shipment" at bounding box center [811, 70] width 53 height 7
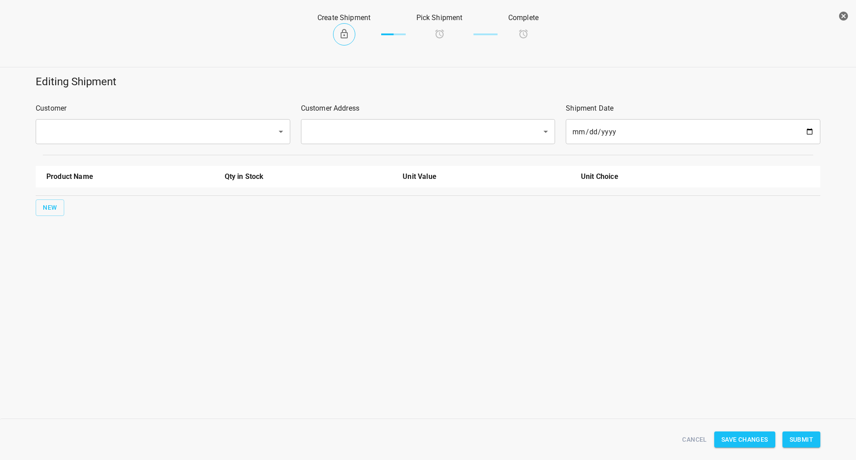
click at [206, 145] on div "Customer ​" at bounding box center [162, 124] width 265 height 52
click at [205, 137] on input "text" at bounding box center [151, 131] width 222 height 17
click at [183, 158] on li "DSD" at bounding box center [162, 157] width 255 height 16
click at [413, 144] on div "​" at bounding box center [428, 131] width 255 height 25
type input "DSD"
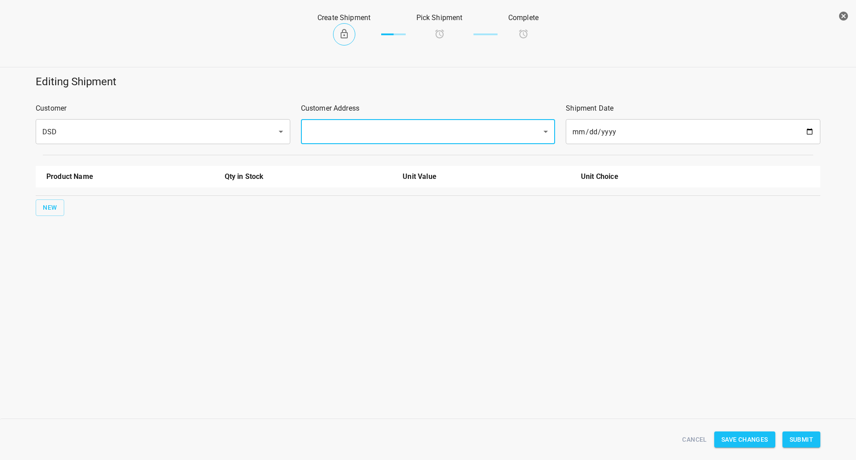
drag, startPoint x: 391, startPoint y: 131, endPoint x: 383, endPoint y: 140, distance: 11.7
click at [391, 131] on input "text" at bounding box center [416, 131] width 222 height 17
click at [368, 158] on li "[STREET_ADDRESS][PERSON_NAME]" at bounding box center [427, 157] width 255 height 16
type input "[STREET_ADDRESS][PERSON_NAME]"
drag, startPoint x: 75, startPoint y: 203, endPoint x: 59, endPoint y: 203, distance: 16.5
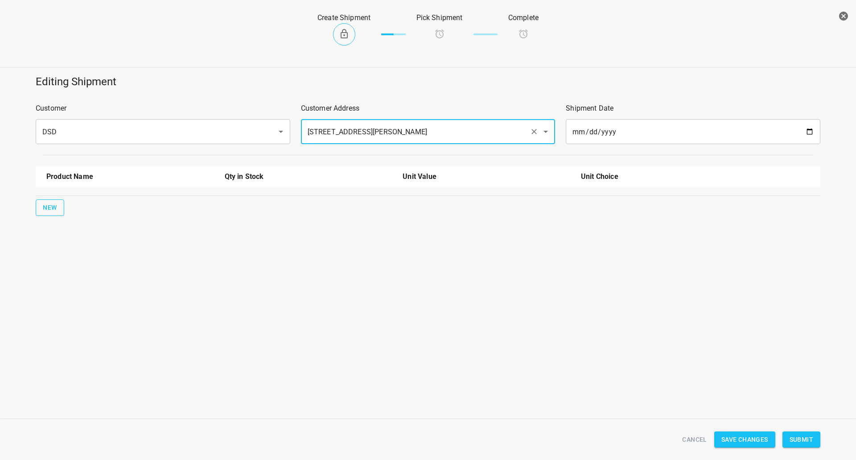
click at [74, 203] on div "New" at bounding box center [428, 208] width 788 height 20
click at [59, 203] on button "New" at bounding box center [50, 207] width 29 height 16
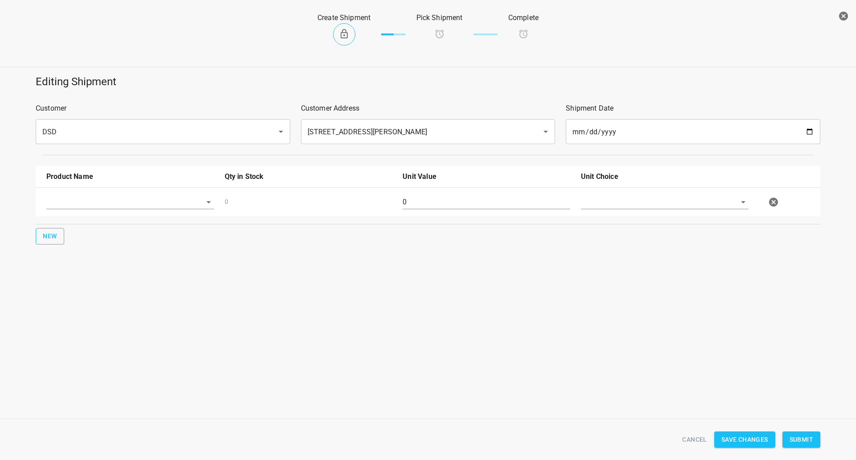
click at [98, 187] on div "0 0" at bounding box center [430, 201] width 778 height 39
click at [94, 201] on input "text" at bounding box center [117, 202] width 143 height 14
click at [73, 234] on li "330ml Sparkling" at bounding box center [130, 239] width 168 height 16
click at [82, 204] on input "330ml Sparkling" at bounding box center [117, 202] width 143 height 14
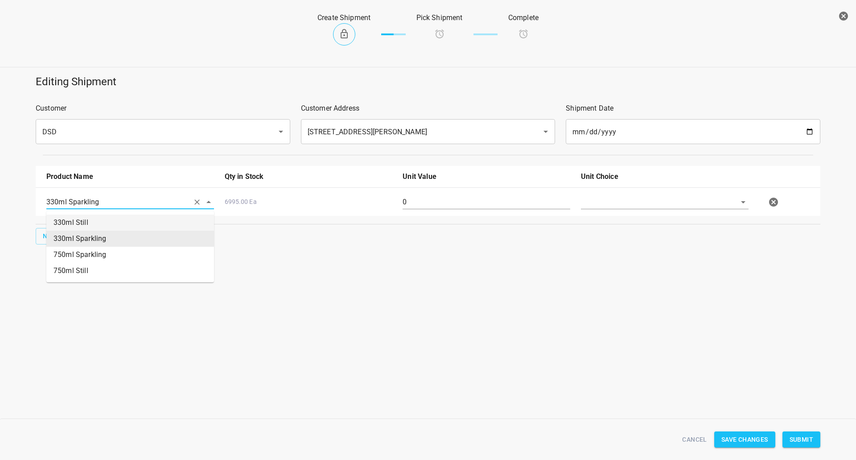
click at [82, 223] on li "330ml Still" at bounding box center [130, 222] width 168 height 16
type input "330ml Still"
drag, startPoint x: 35, startPoint y: 236, endPoint x: 59, endPoint y: 233, distance: 24.2
click at [35, 236] on div "New" at bounding box center [428, 236] width 788 height 20
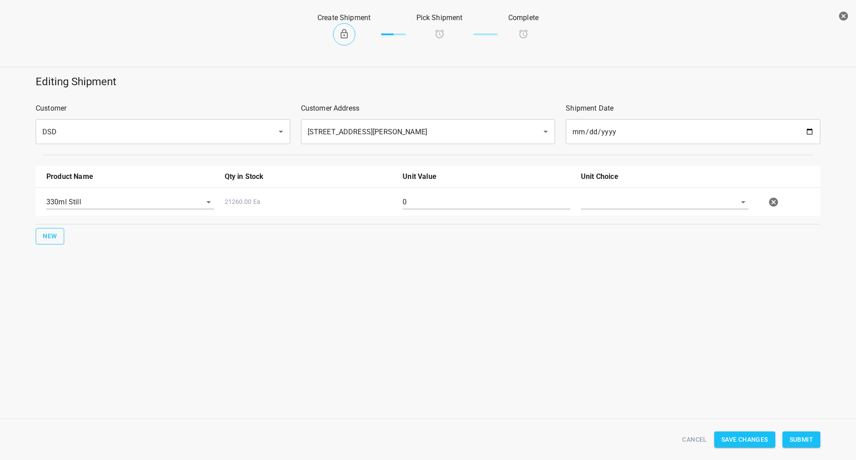
click at [51, 236] on span "New" at bounding box center [50, 236] width 14 height 11
click at [98, 221] on div at bounding box center [130, 234] width 178 height 32
click at [101, 223] on input "text" at bounding box center [117, 230] width 143 height 14
click at [86, 267] on li "330ml Sparkling" at bounding box center [130, 267] width 168 height 16
type input "330ml Sparkling"
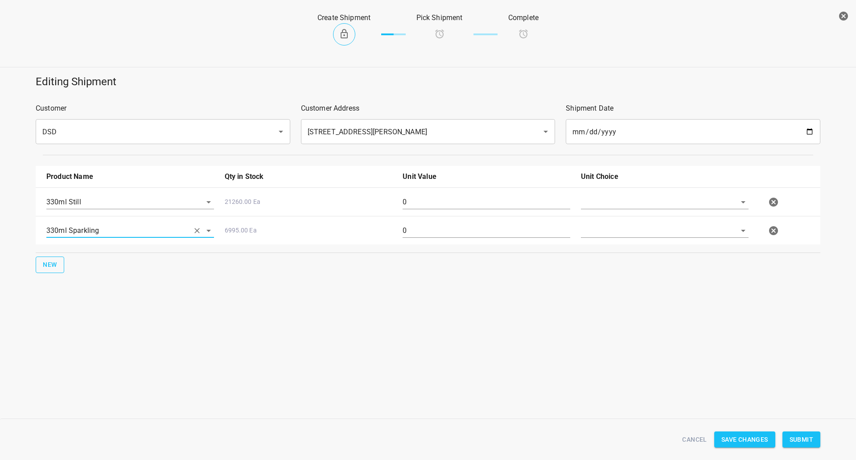
click at [50, 265] on span "New" at bounding box center [50, 264] width 14 height 11
click at [80, 256] on input "text" at bounding box center [117, 259] width 143 height 14
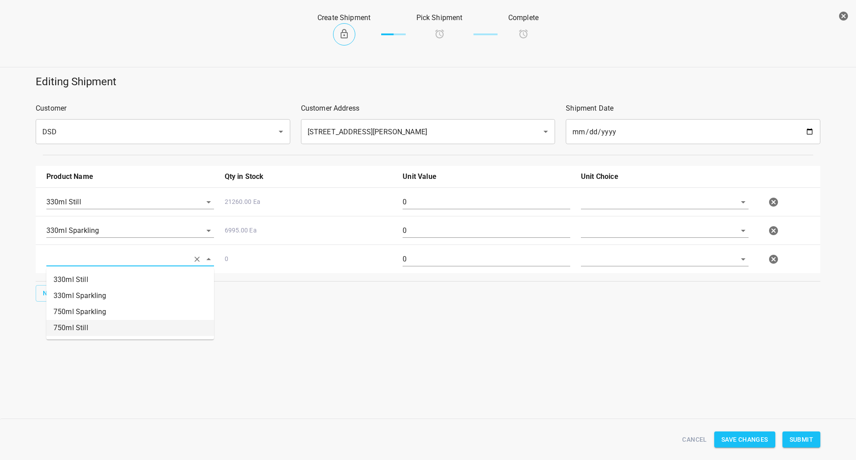
click at [85, 327] on li "750ml Still" at bounding box center [130, 328] width 168 height 16
type input "750ml Still"
click at [46, 301] on div "New" at bounding box center [428, 293] width 788 height 20
click at [73, 294] on div "New" at bounding box center [428, 293] width 788 height 20
click at [49, 295] on span "New" at bounding box center [50, 293] width 14 height 11
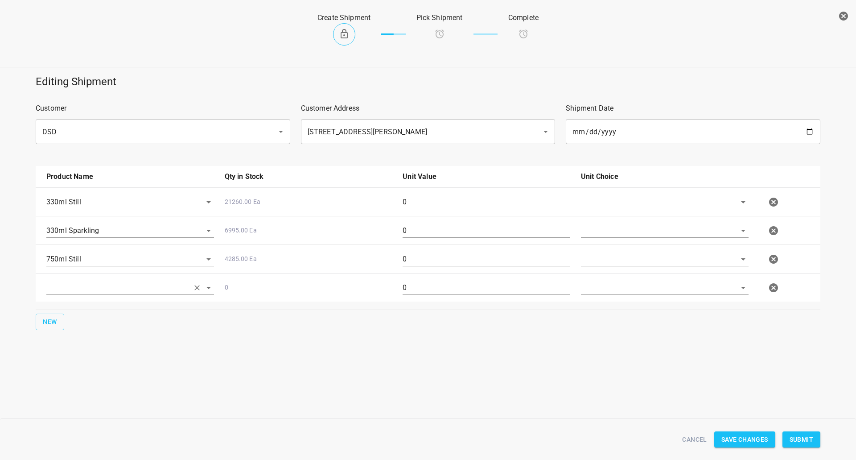
click at [83, 294] on input "text" at bounding box center [117, 287] width 143 height 14
click at [96, 344] on li "750ml Sparkling" at bounding box center [130, 340] width 168 height 16
type input "750ml Sparkling"
click at [693, 208] on input "text" at bounding box center [652, 202] width 143 height 14
click at [693, 214] on ul "[PERSON_NAME]" at bounding box center [665, 222] width 168 height 23
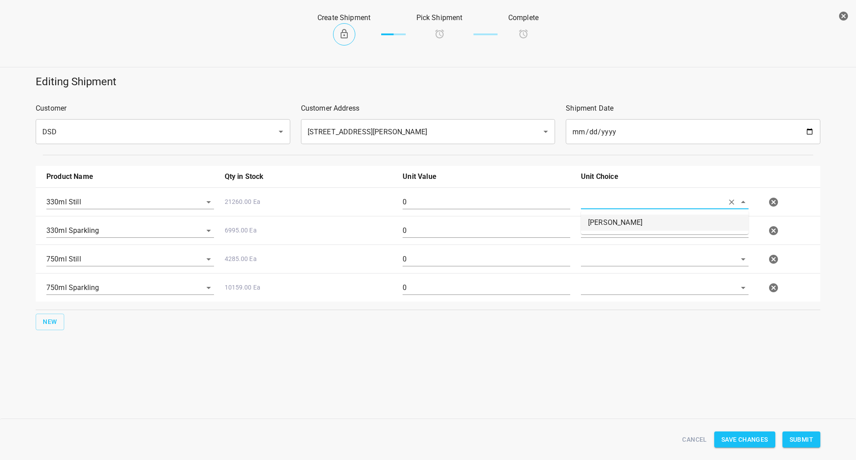
click at [692, 223] on li "[PERSON_NAME]" at bounding box center [665, 222] width 168 height 16
type input "[PERSON_NAME]"
drag, startPoint x: 690, startPoint y: 239, endPoint x: 695, endPoint y: 239, distance: 4.9
click at [690, 240] on div "750ml Still 4285.00 Ea 0" at bounding box center [430, 258] width 778 height 39
click at [716, 227] on input "text" at bounding box center [652, 230] width 143 height 14
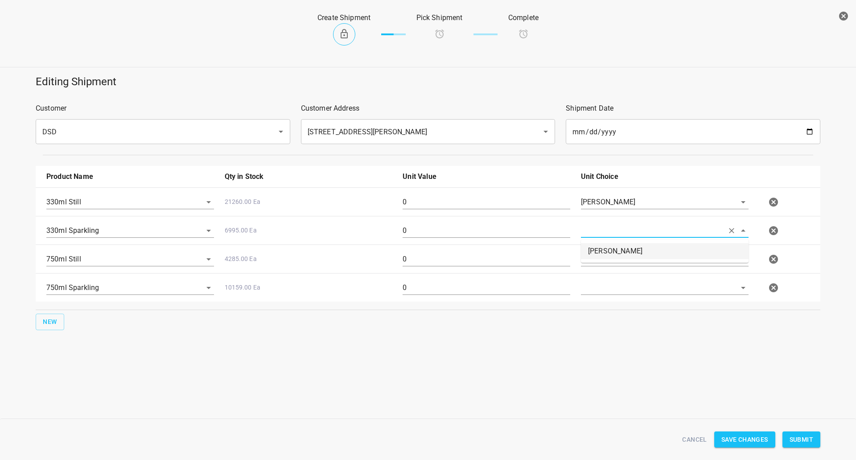
click at [711, 250] on li "[PERSON_NAME]" at bounding box center [665, 251] width 168 height 16
type input "[PERSON_NAME]"
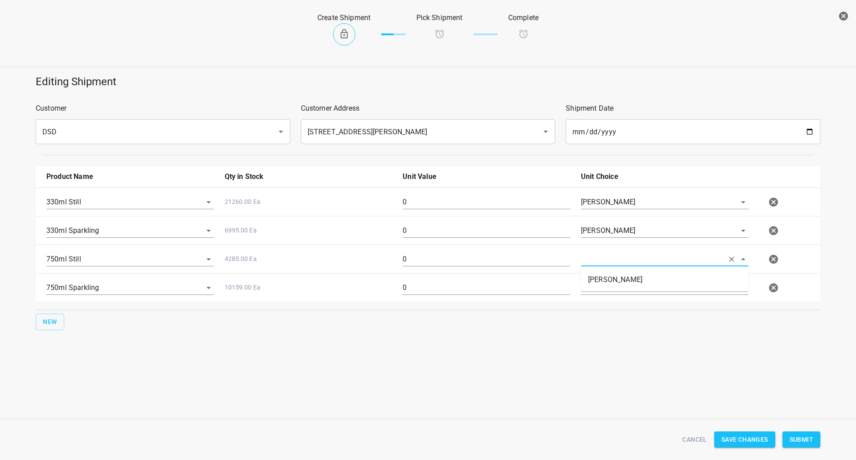
click at [710, 256] on input "text" at bounding box center [652, 259] width 143 height 14
click at [708, 279] on li "[PERSON_NAME]" at bounding box center [665, 280] width 168 height 16
type input "[PERSON_NAME]"
click at [708, 283] on input "text" at bounding box center [652, 287] width 143 height 14
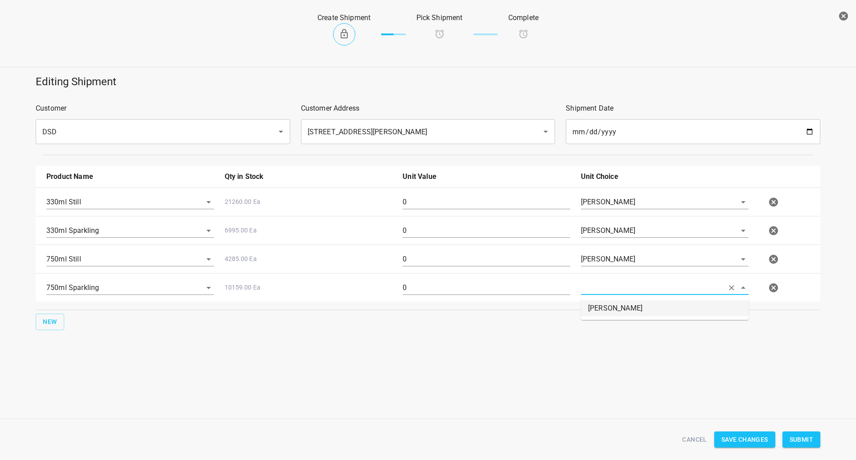
click at [703, 304] on li "[PERSON_NAME]" at bounding box center [665, 308] width 168 height 16
type input "[PERSON_NAME]"
click at [478, 208] on input "0" at bounding box center [487, 202] width 168 height 14
type input "5"
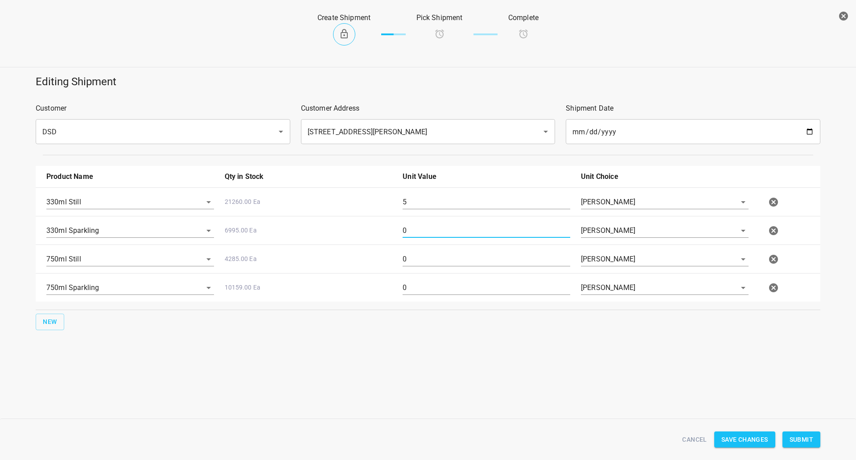
click at [408, 233] on input "0" at bounding box center [487, 230] width 168 height 14
type input "7"
click at [422, 259] on input "0" at bounding box center [487, 259] width 168 height 14
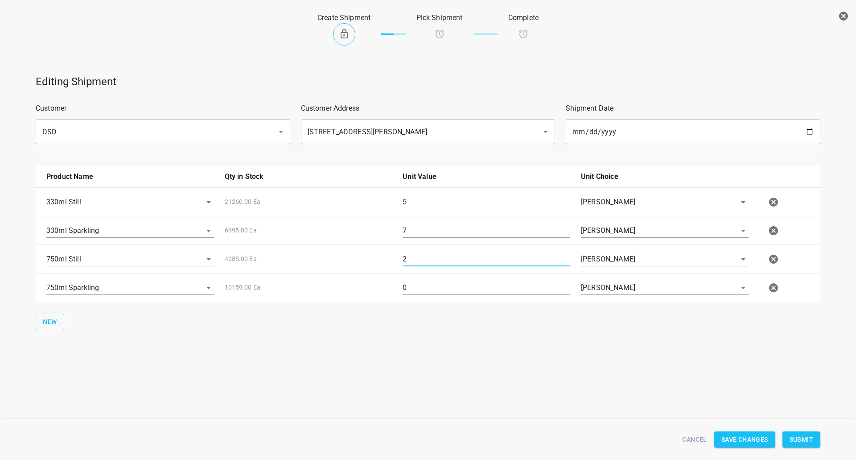
type input "2"
click at [432, 287] on input "0" at bounding box center [487, 287] width 168 height 14
type input "4"
click at [456, 206] on input "5" at bounding box center [487, 202] width 168 height 14
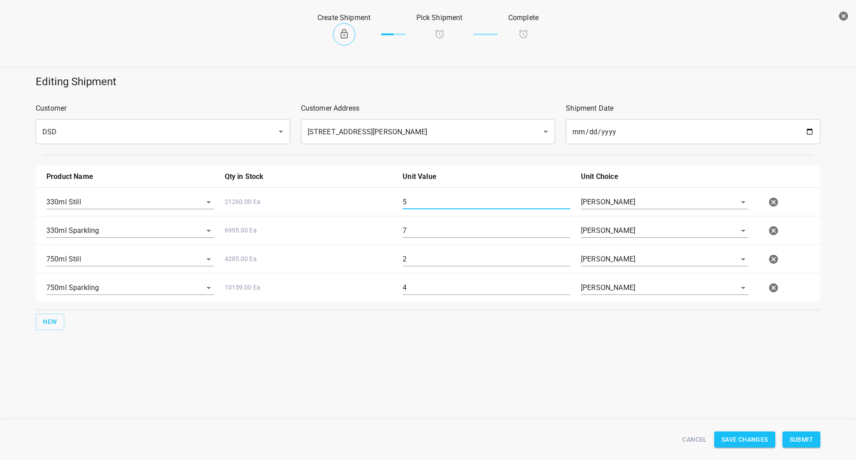
click at [456, 206] on input "5" at bounding box center [487, 202] width 168 height 14
type input "17"
click at [441, 264] on input "2" at bounding box center [487, 259] width 168 height 14
type input "14"
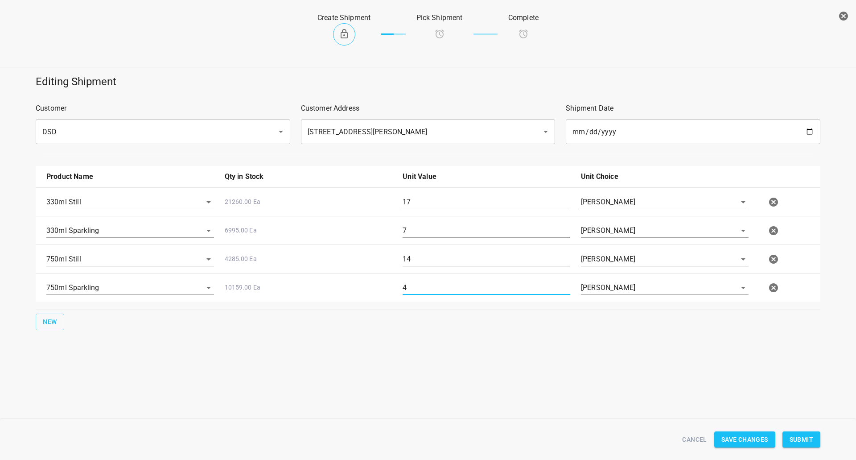
click at [432, 287] on input "4" at bounding box center [487, 287] width 168 height 14
type input "8"
click at [448, 206] on input "17" at bounding box center [487, 202] width 168 height 14
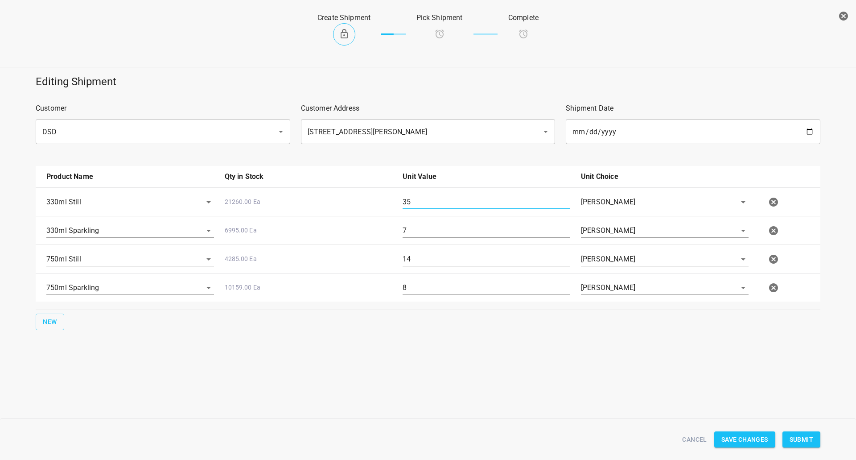
type input "35"
click at [417, 221] on div "7" at bounding box center [486, 234] width 178 height 32
click at [418, 226] on input "7" at bounding box center [487, 230] width 168 height 14
type input "25"
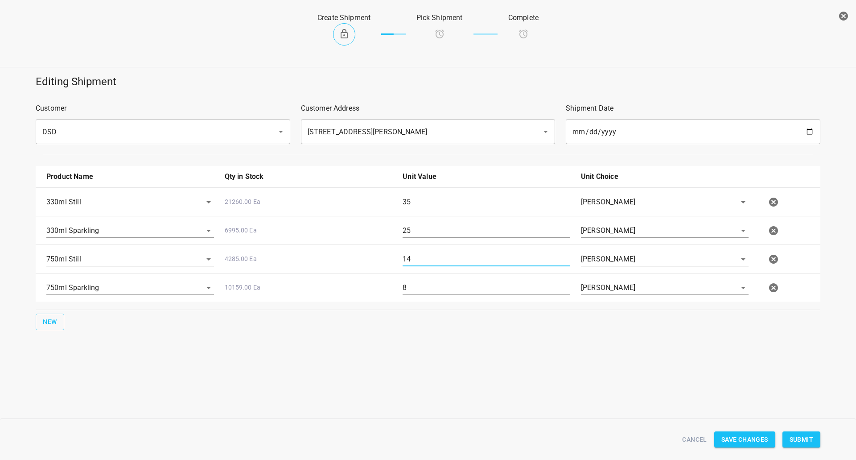
click at [421, 256] on input "14" at bounding box center [487, 259] width 168 height 14
type input "62"
click at [424, 286] on input "8" at bounding box center [487, 287] width 168 height 14
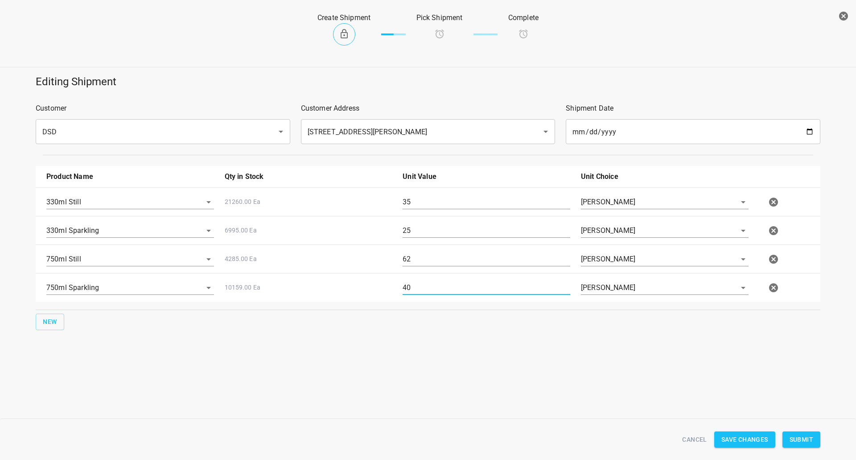
type input "40"
click at [797, 436] on span "Submit" at bounding box center [802, 439] width 24 height 11
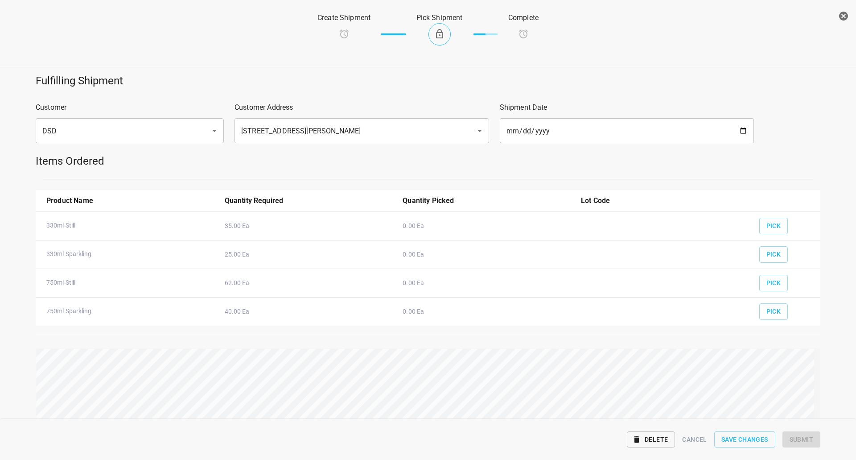
click at [775, 239] on div "Pick" at bounding box center [786, 251] width 65 height 33
click at [789, 216] on div "Pick" at bounding box center [786, 207] width 65 height 34
click at [771, 220] on button "Pick" at bounding box center [773, 226] width 29 height 16
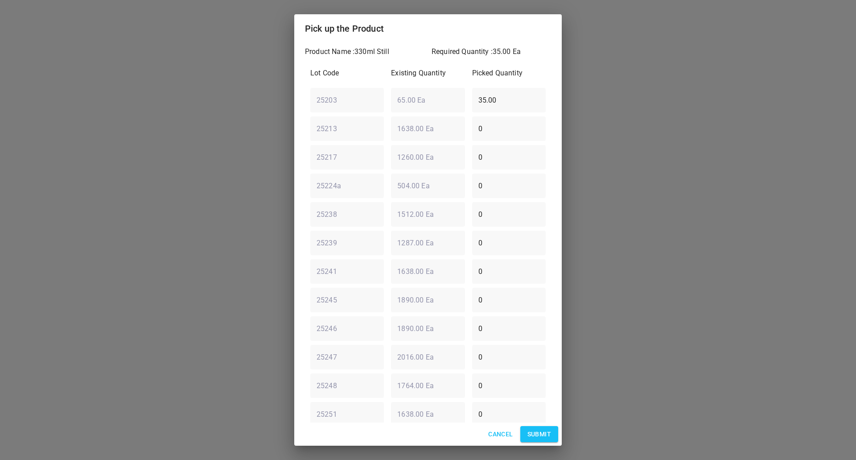
click at [536, 432] on span "Submit" at bounding box center [540, 434] width 24 height 11
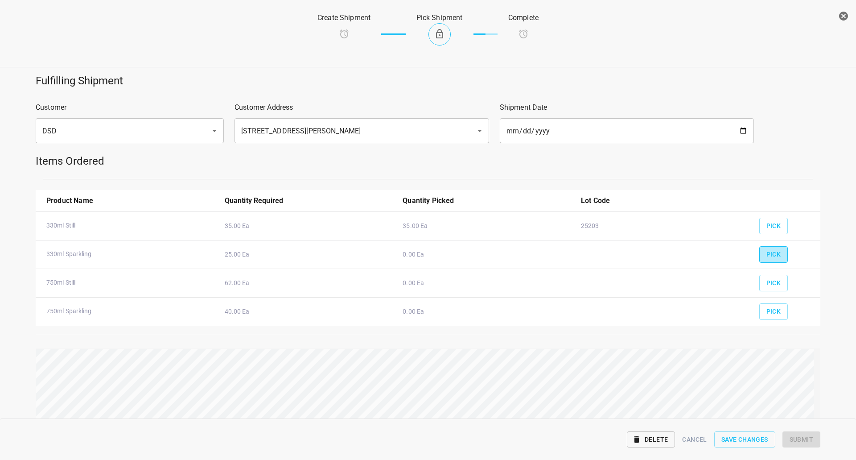
click at [771, 253] on span "Pick" at bounding box center [774, 254] width 15 height 11
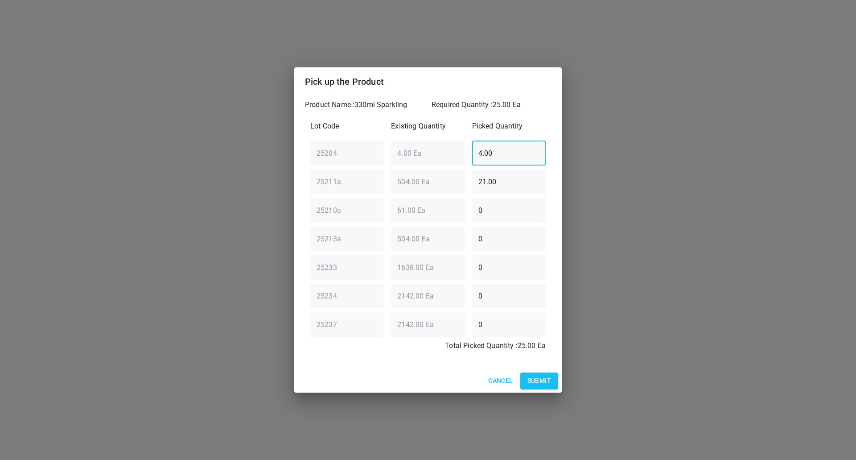
drag, startPoint x: 514, startPoint y: 148, endPoint x: 358, endPoint y: 169, distance: 157.4
click at [372, 166] on div "Lot Code Existing Quantity Picked Quantity 25204 ​ 4.00 Ea ​ 4.00 ​ 25211a ​ 50…" at bounding box center [428, 238] width 246 height 246
type input "0"
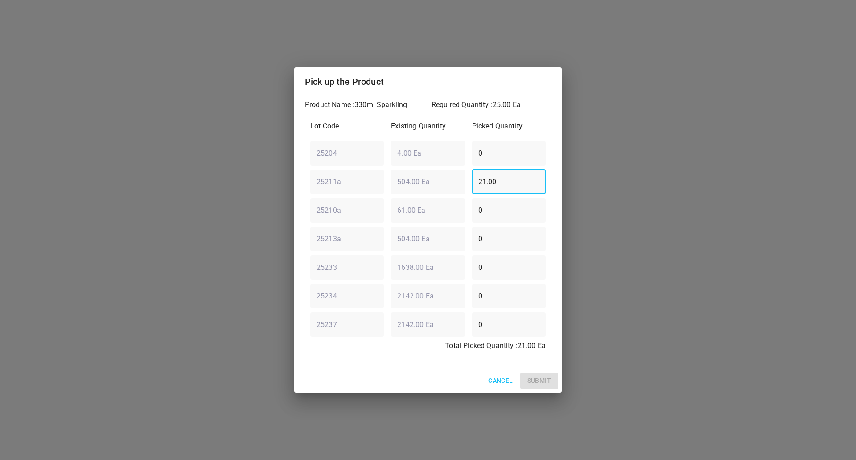
click at [352, 201] on div "Lot Code Existing Quantity Picked Quantity 25204 ​ 4.00 Ea ​ 0 ​ 25211a ​ 504.0…" at bounding box center [428, 238] width 246 height 246
type input "0"
click at [376, 230] on div "Lot Code Existing Quantity Picked Quantity 25204 ​ 4.00 Ea ​ 0 ​ 25211a ​ 504.0…" at bounding box center [428, 238] width 246 height 246
type input "25"
click at [540, 374] on button "Submit" at bounding box center [539, 380] width 38 height 16
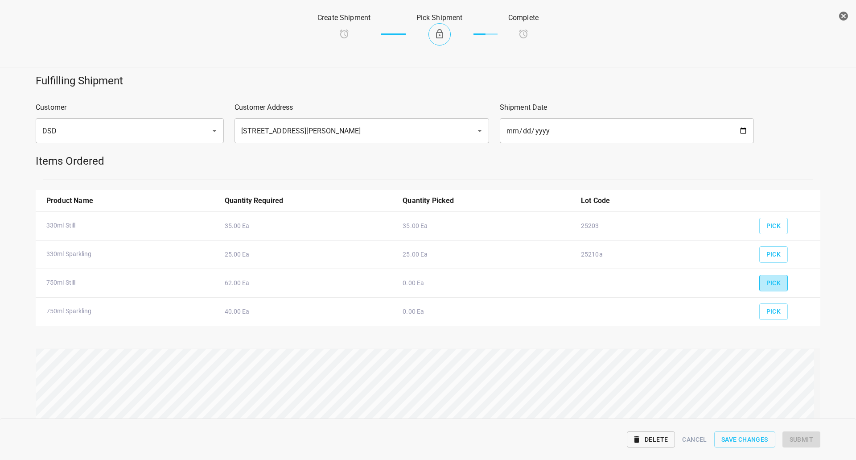
click at [773, 280] on span "Pick" at bounding box center [774, 282] width 15 height 11
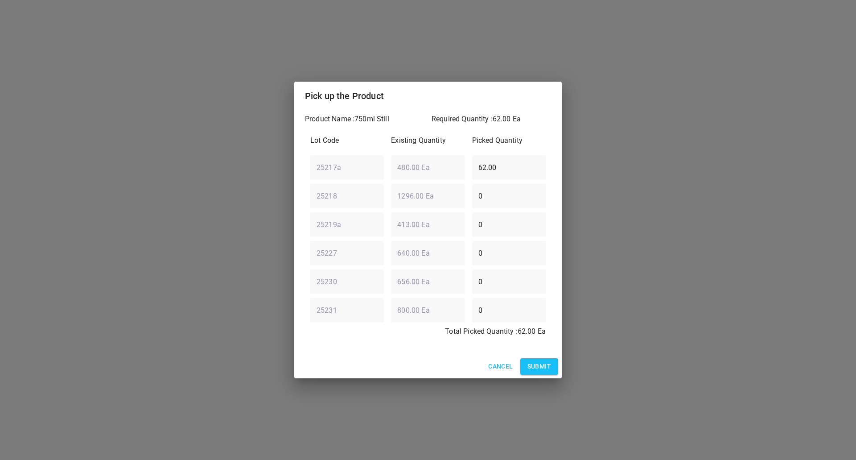
drag, startPoint x: 513, startPoint y: 176, endPoint x: 305, endPoint y: 181, distance: 207.9
click at [305, 182] on div "Lot Code Existing Quantity Picked Quantity 25217a ​ 480.00 Ea ​ 62.00 ​ 25218 ​…" at bounding box center [428, 239] width 246 height 218
type input "0"
drag, startPoint x: 441, startPoint y: 200, endPoint x: 94, endPoint y: 202, distance: 346.9
click at [232, 203] on div "Pick up the Product Product Name : 750ml Still Required Quantity : 62.00 Ea Lot…" at bounding box center [428, 230] width 856 height 460
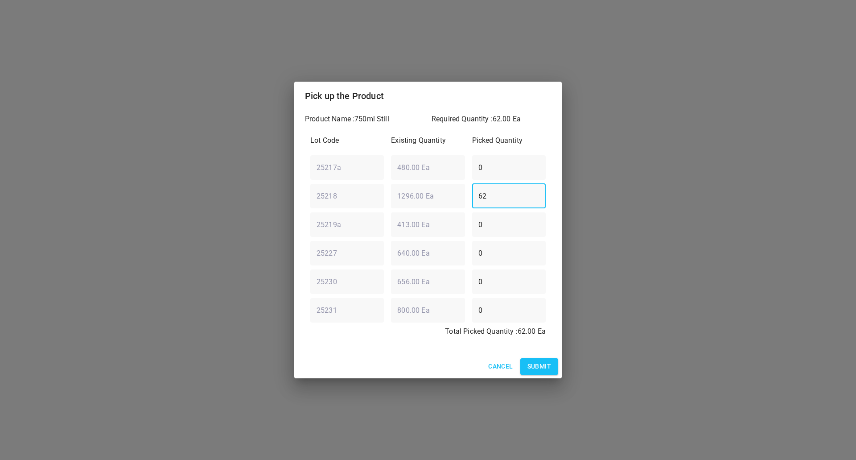
type input "62"
click at [536, 371] on span "Submit" at bounding box center [540, 366] width 24 height 11
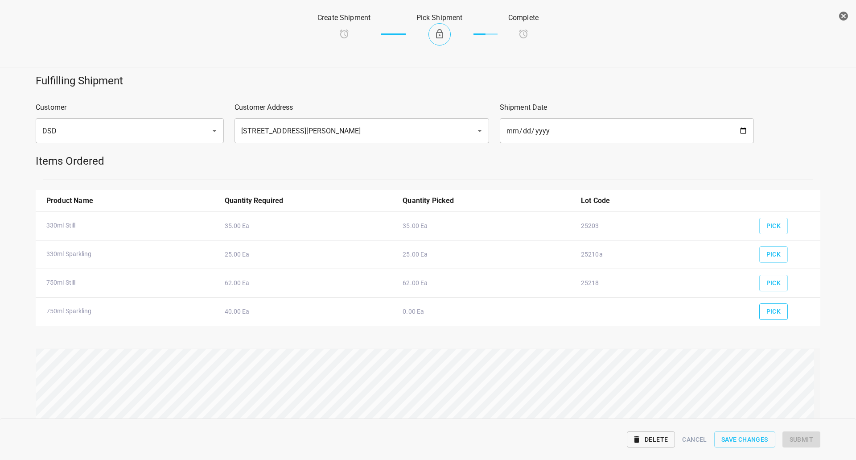
click at [781, 310] on button "Pick" at bounding box center [773, 311] width 29 height 16
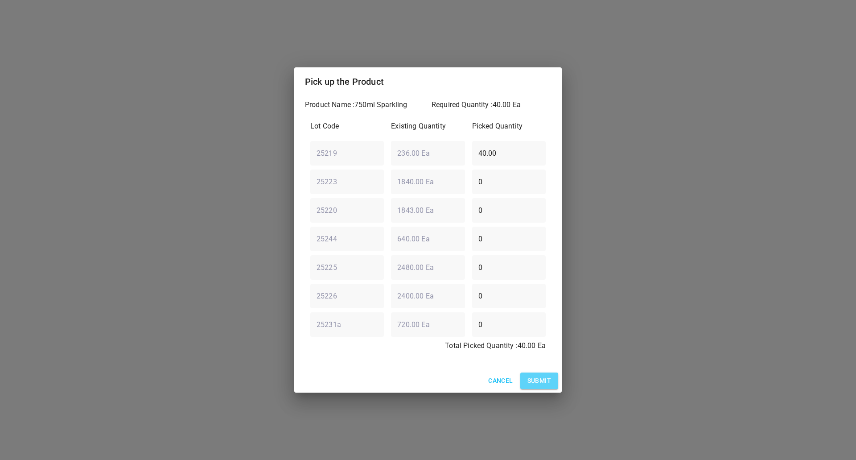
click at [541, 378] on span "Submit" at bounding box center [540, 380] width 24 height 11
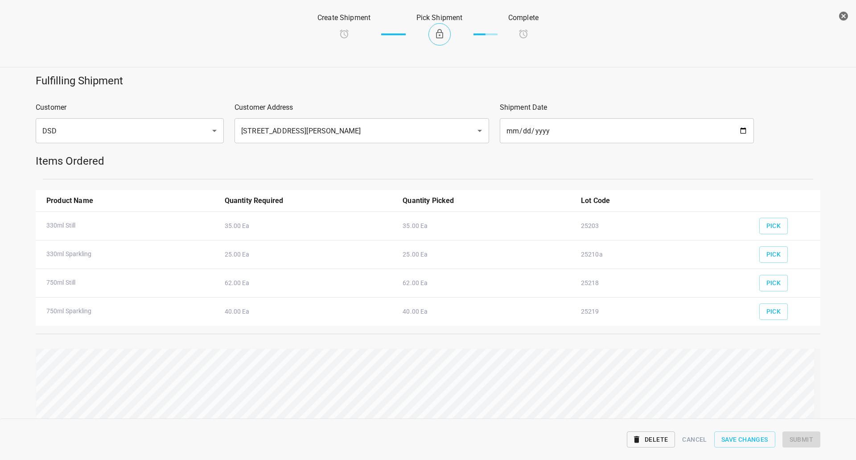
click at [760, 353] on div "Reset" at bounding box center [428, 403] width 796 height 121
click at [800, 434] on span "Submit" at bounding box center [802, 439] width 24 height 11
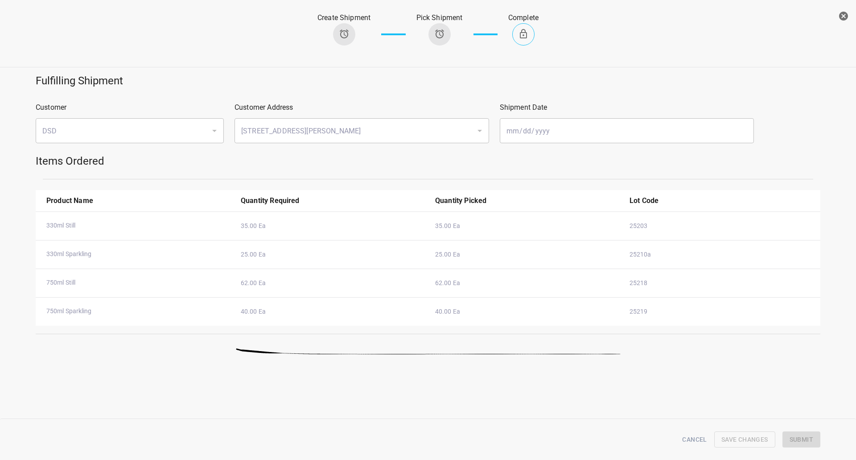
click at [845, 16] on icon "button" at bounding box center [843, 16] width 9 height 9
